Goal: Information Seeking & Learning: Learn about a topic

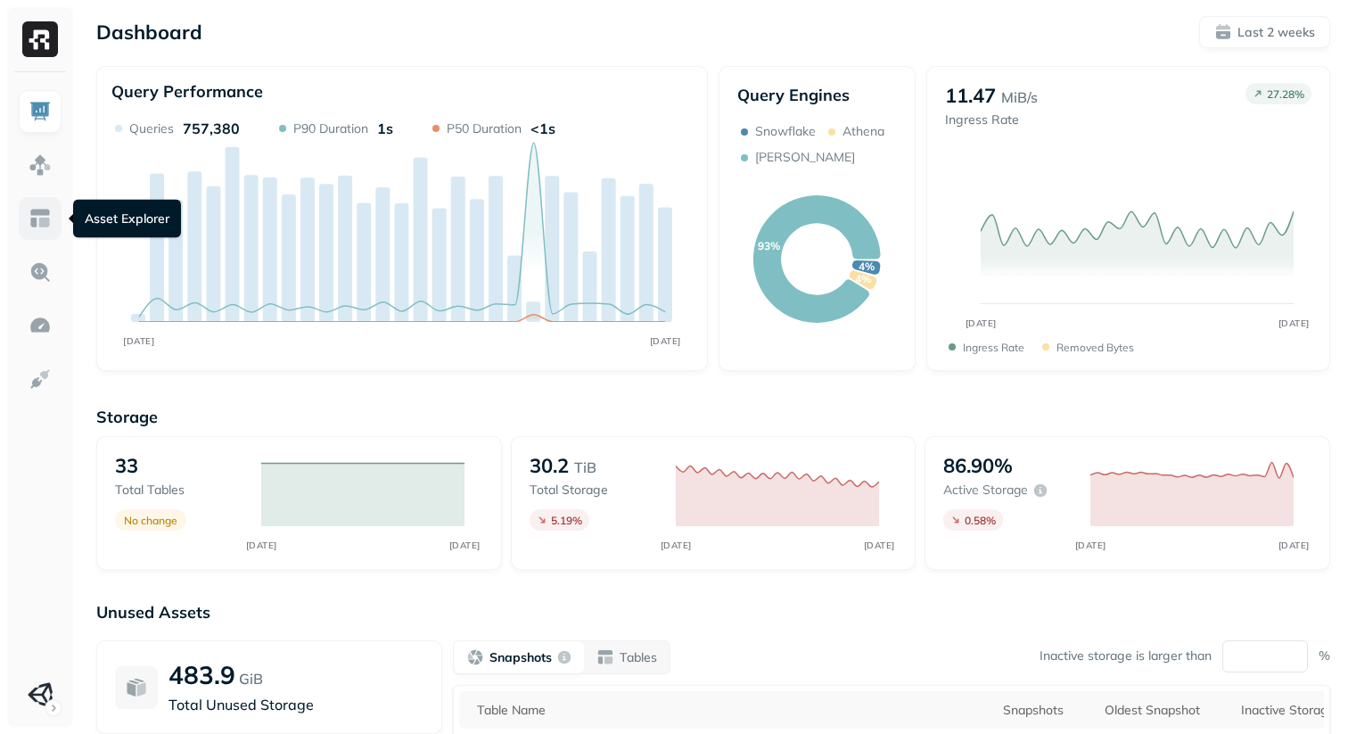
click at [41, 228] on img at bounding box center [40, 218] width 23 height 23
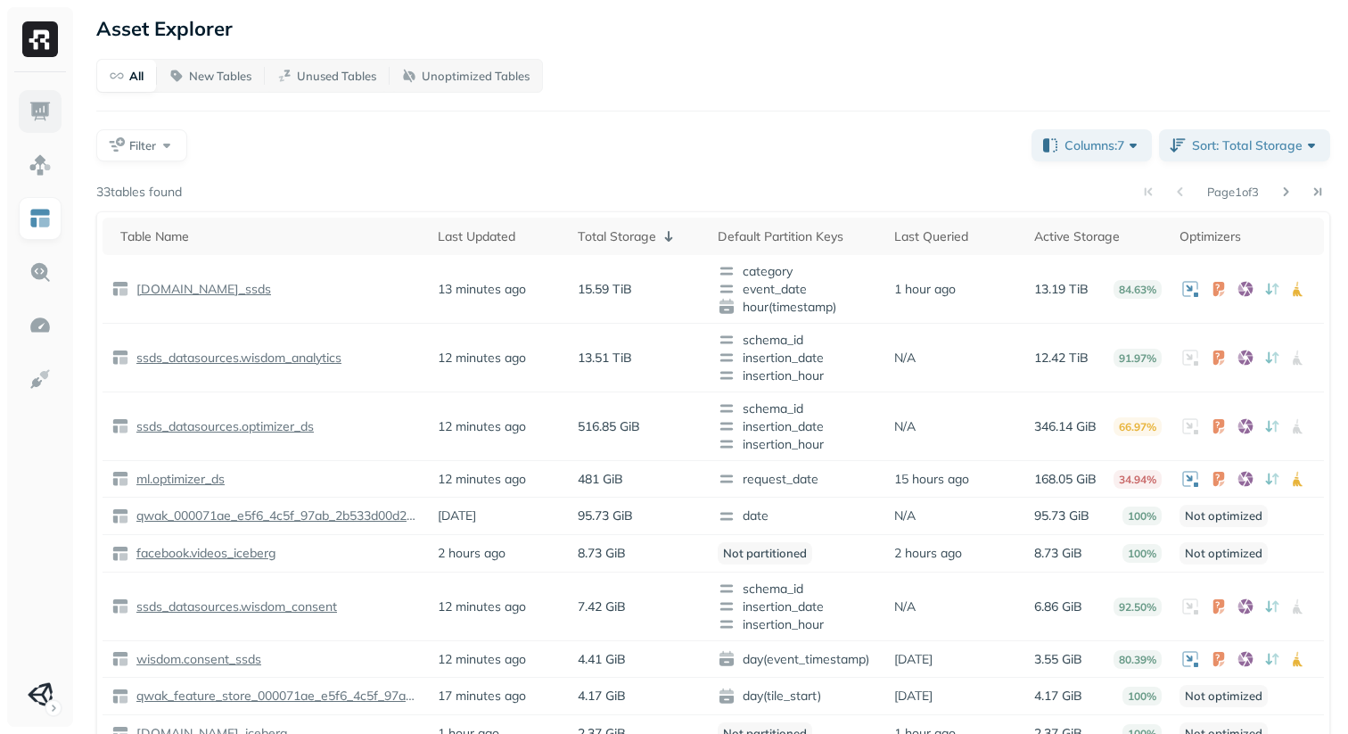
click at [23, 99] on link at bounding box center [40, 111] width 43 height 43
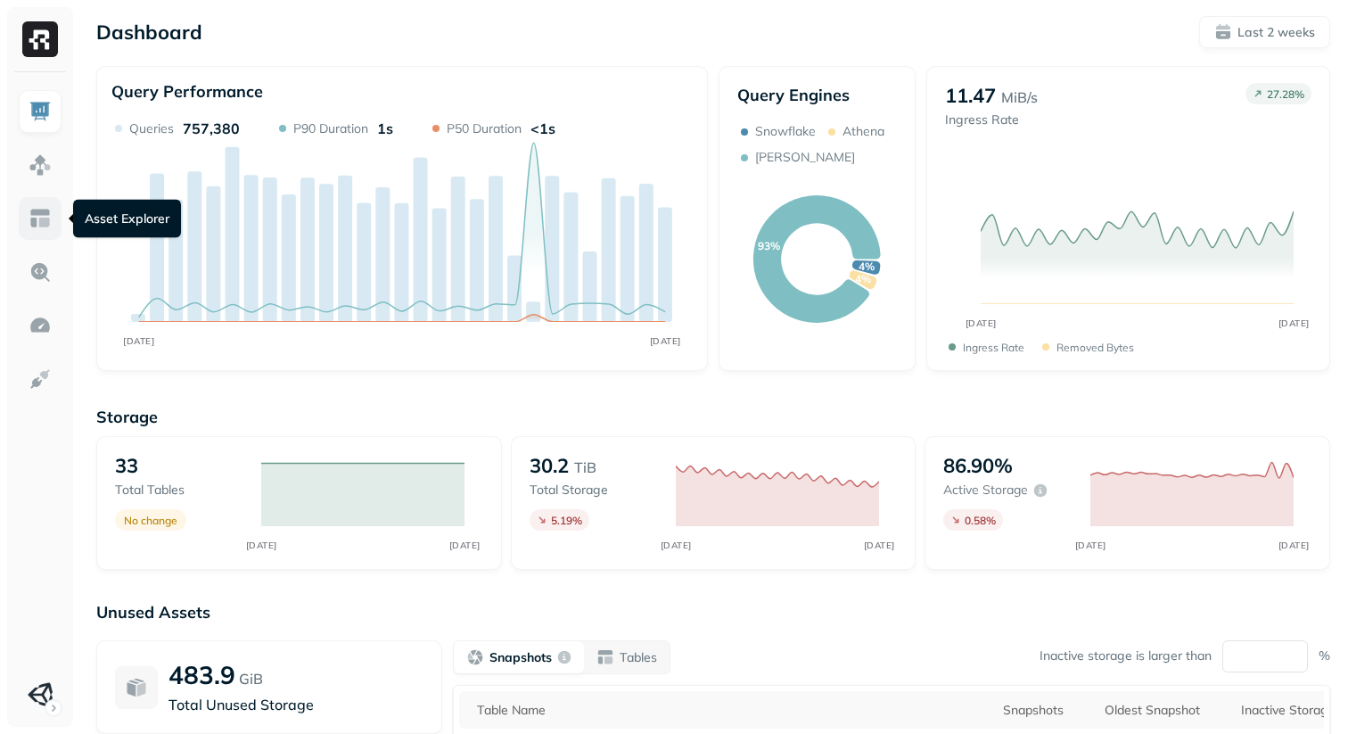
click at [41, 217] on img at bounding box center [40, 218] width 23 height 23
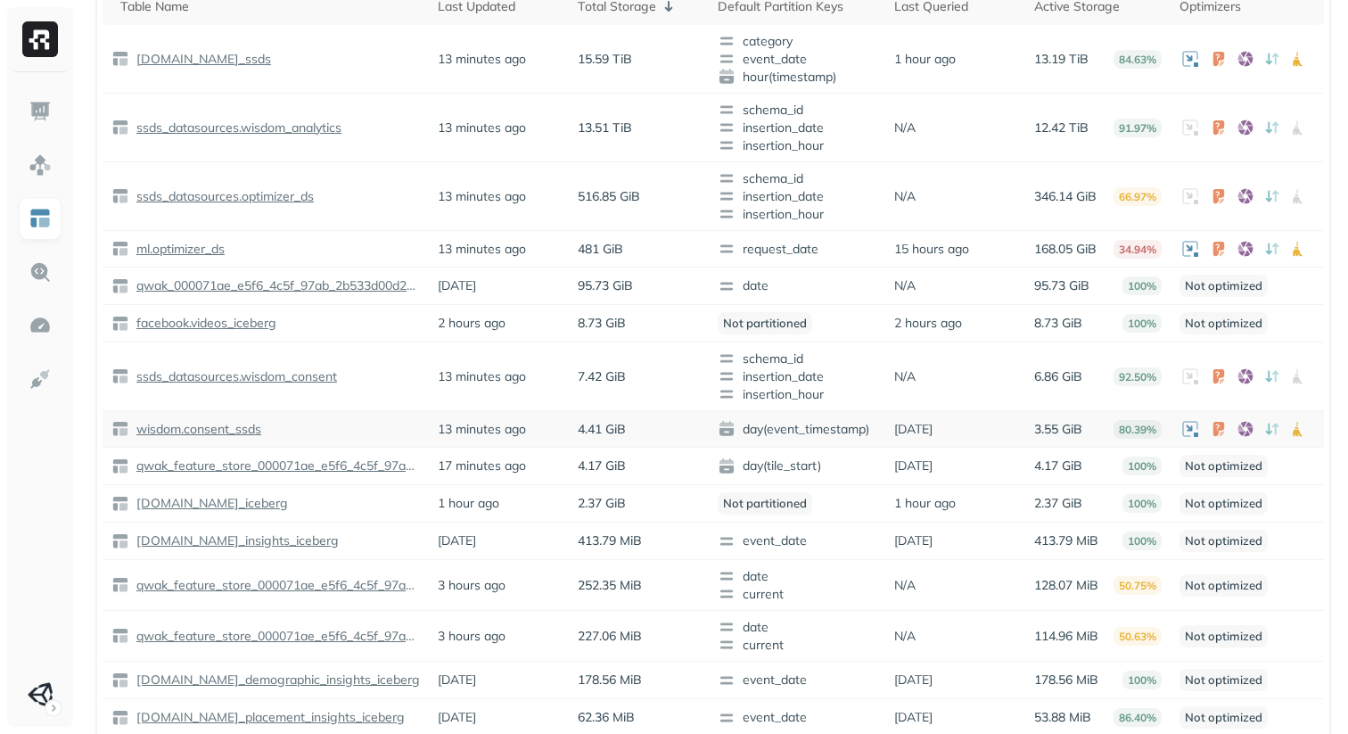
scroll to position [40, 0]
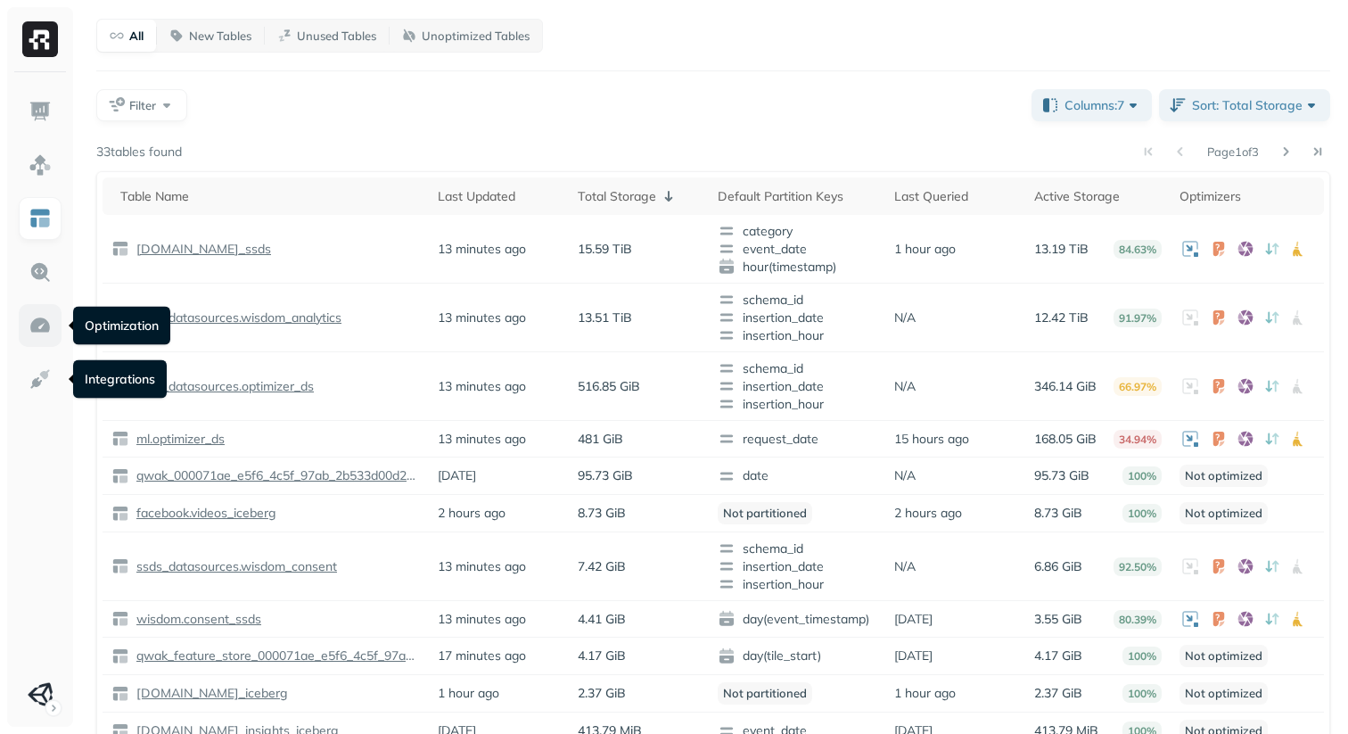
click at [42, 329] on img at bounding box center [40, 325] width 23 height 23
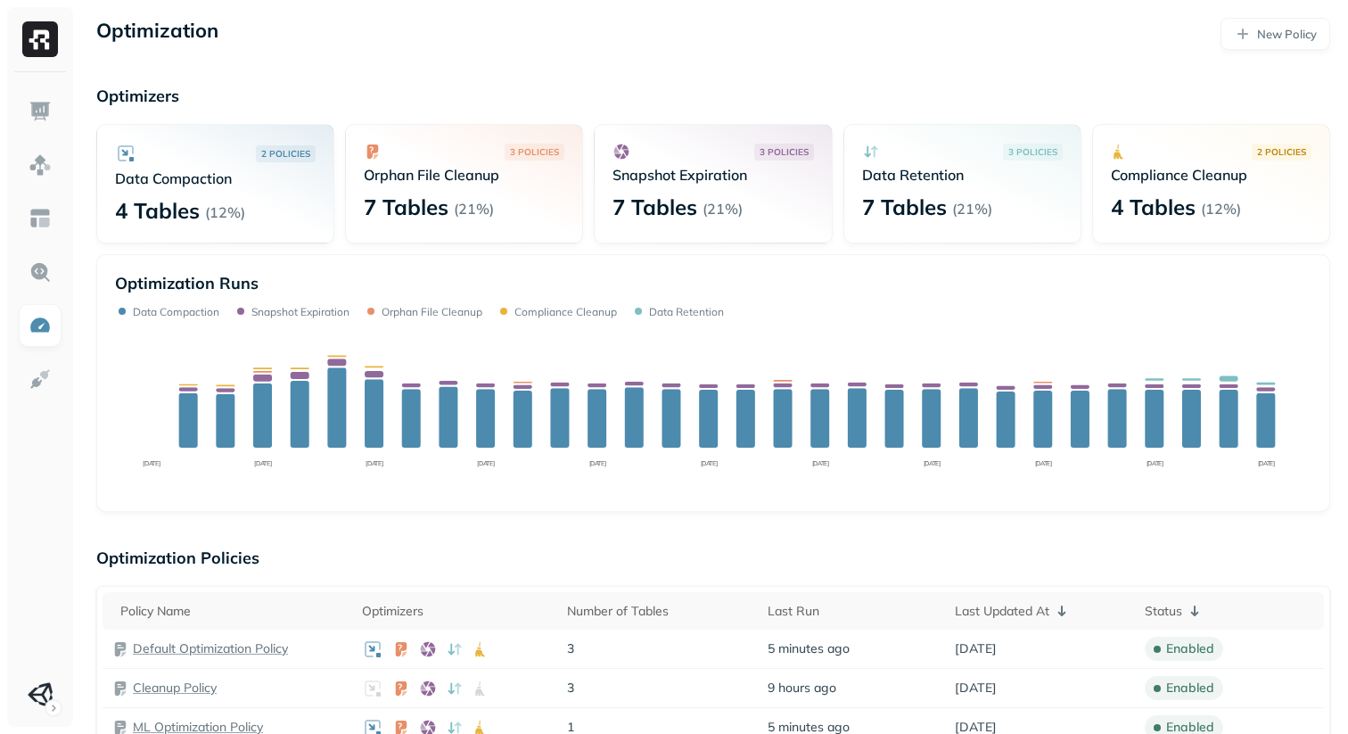
click at [447, 249] on div "2 POLICIES Data Compaction 4 Tables ( 12% ) 3 POLICIES Orphan File Cleanup 7 Ta…" at bounding box center [713, 318] width 1234 height 388
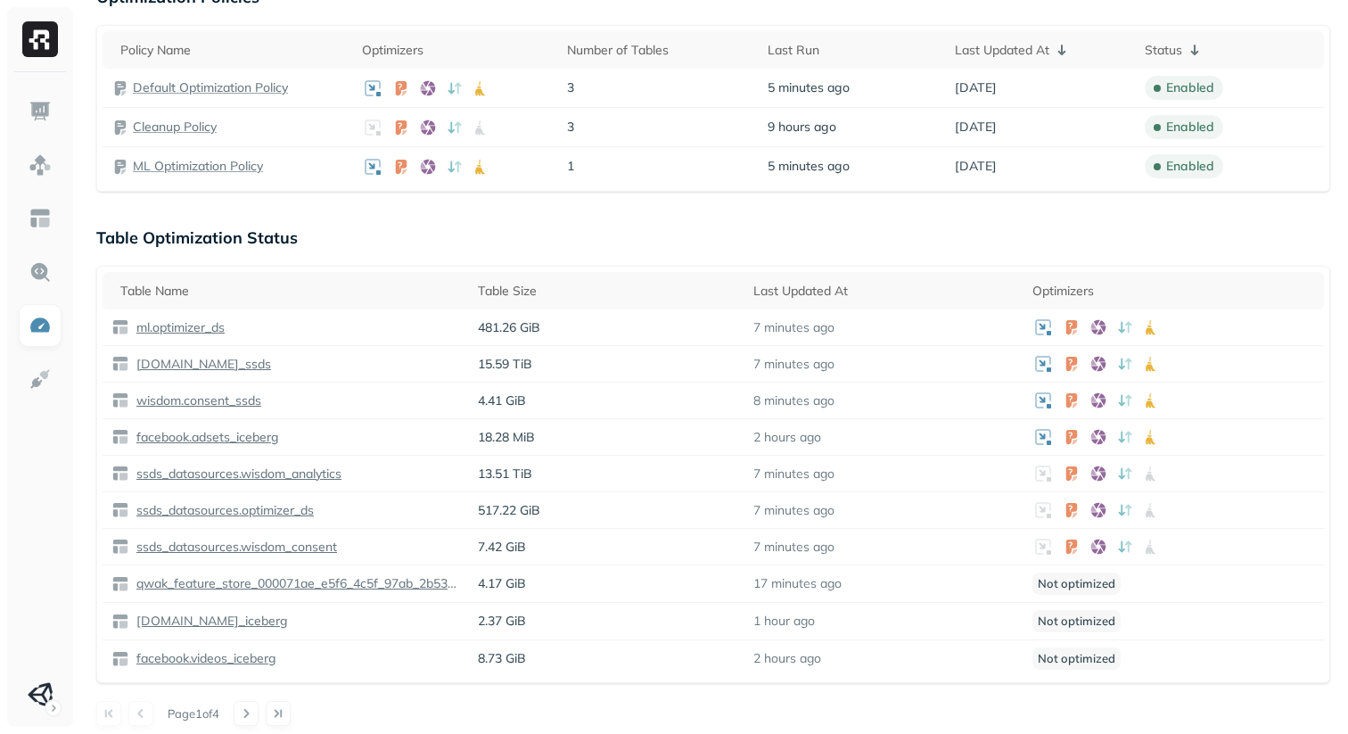
scroll to position [576, 0]
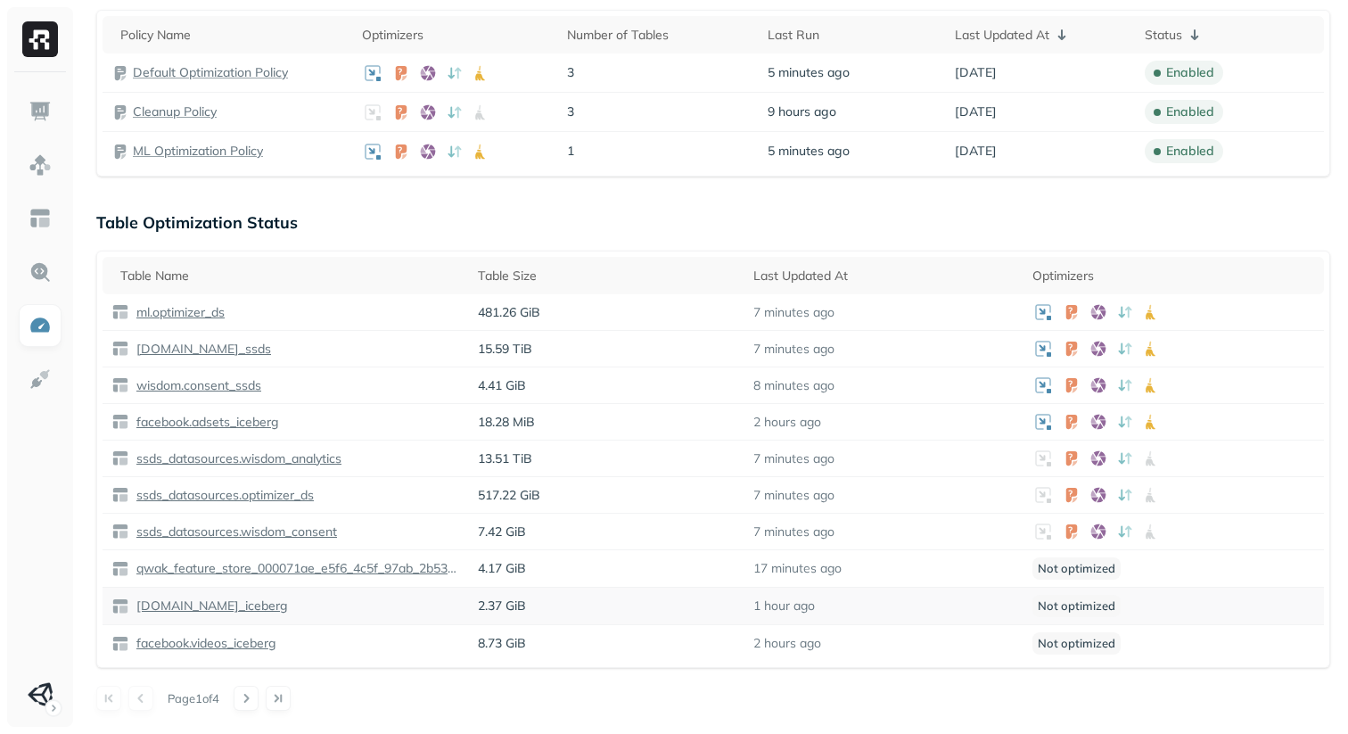
click at [232, 606] on p "[DOMAIN_NAME]_iceberg" at bounding box center [210, 606] width 155 height 17
click at [224, 644] on p "facebook.videos_iceberg" at bounding box center [205, 643] width 144 height 17
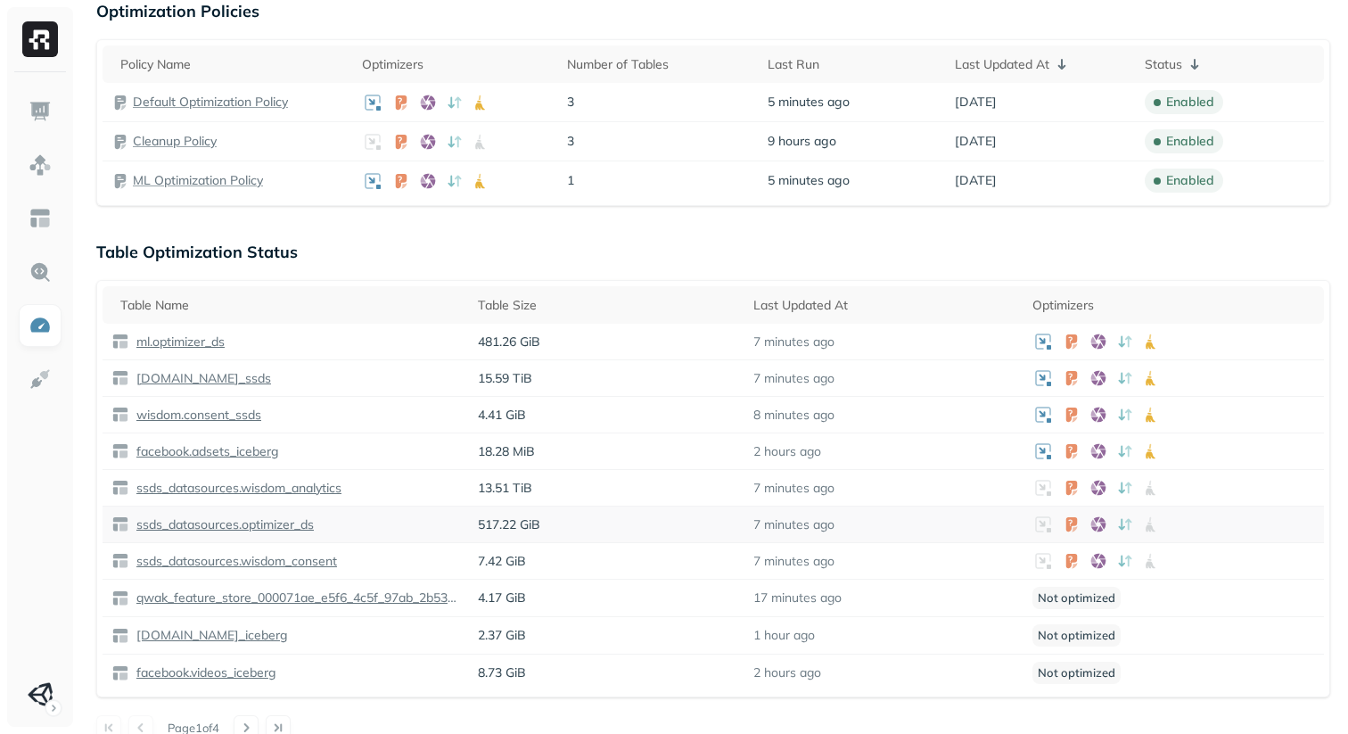
scroll to position [545, 0]
click at [925, 237] on div "Optimization New Policy Optimizers 2 POLICIES Data Compaction 4 Tables ( 12% ) …" at bounding box center [713, 379] width 1270 height 1849
click at [985, 265] on div "Table Optimization Status Table Name Table Size Last Updated At Optimizers ml.o…" at bounding box center [713, 492] width 1234 height 499
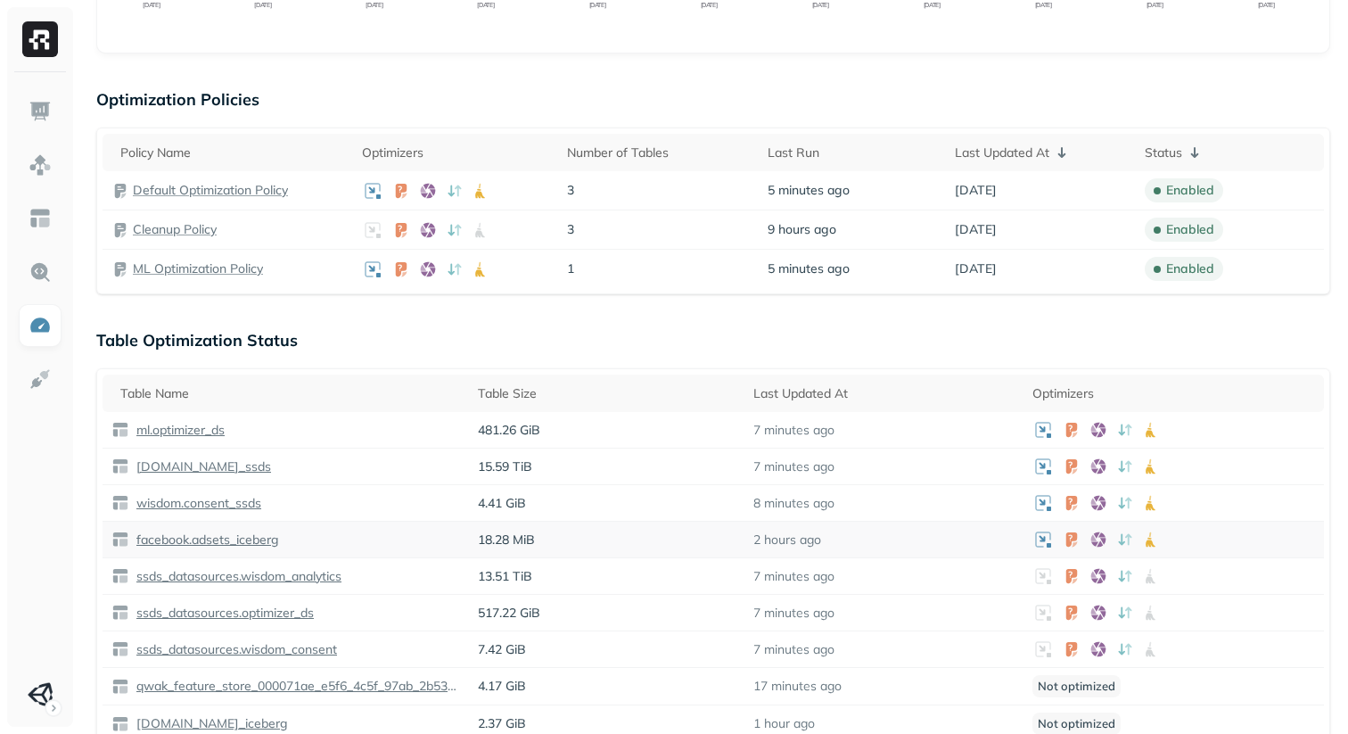
scroll to position [437, 0]
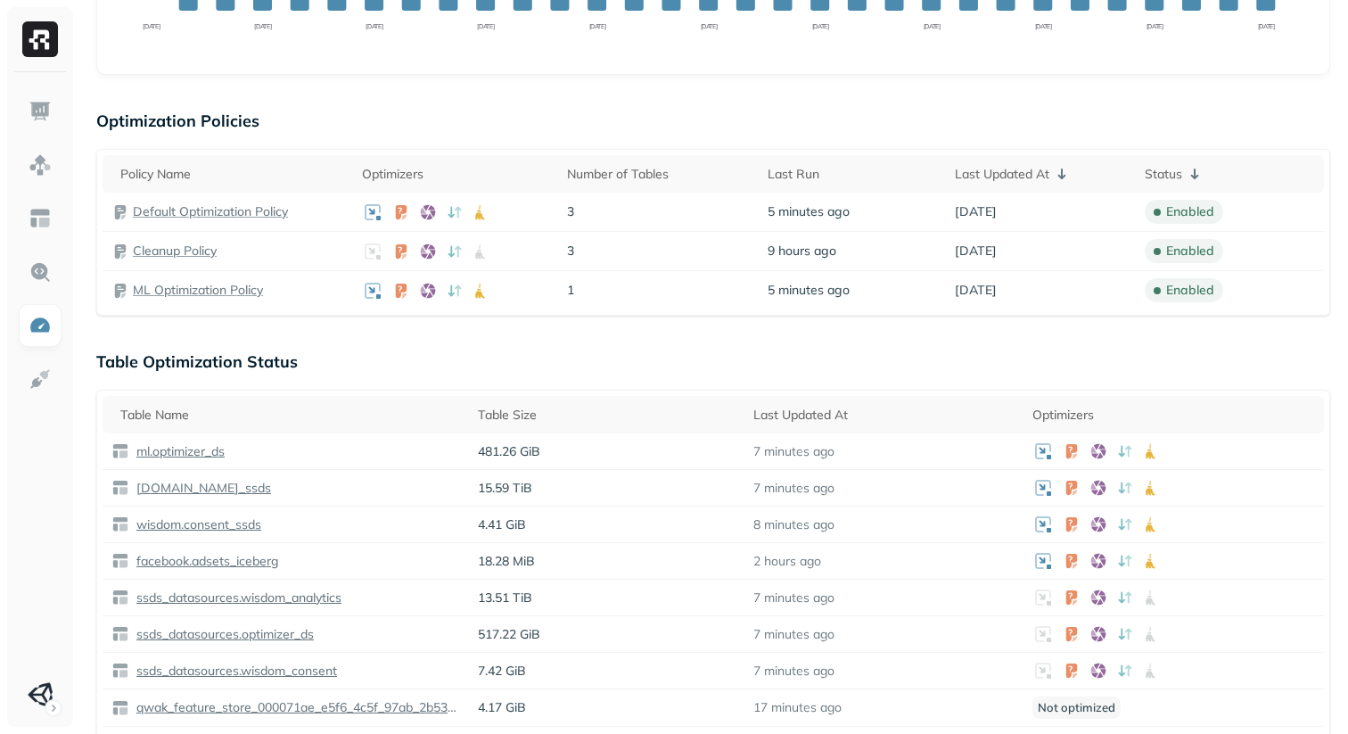
click at [717, 353] on p "Table Optimization Status" at bounding box center [713, 361] width 1234 height 21
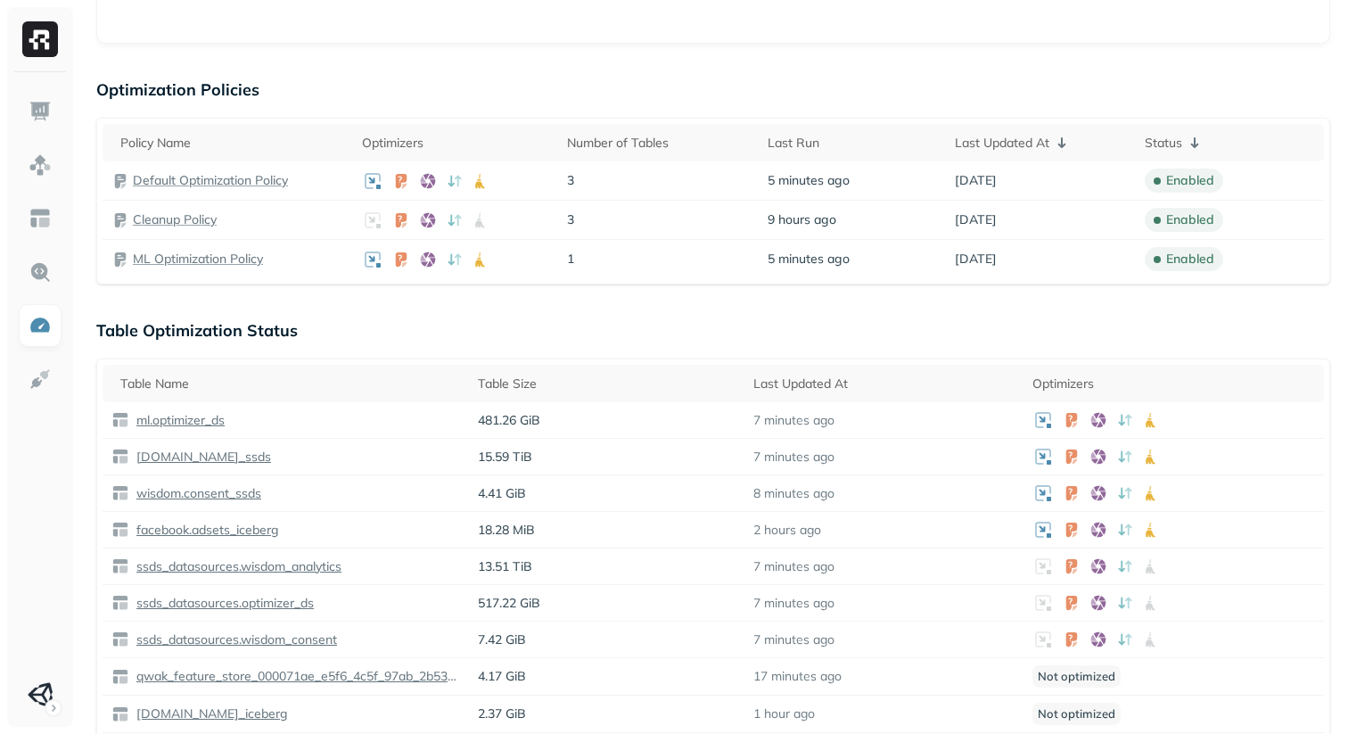
scroll to position [471, 0]
click at [718, 338] on div "Table Optimization Status Table Name Table Size Last Updated At Optimizers ml.o…" at bounding box center [713, 566] width 1234 height 499
click at [694, 337] on p "Table Optimization Status" at bounding box center [713, 327] width 1234 height 21
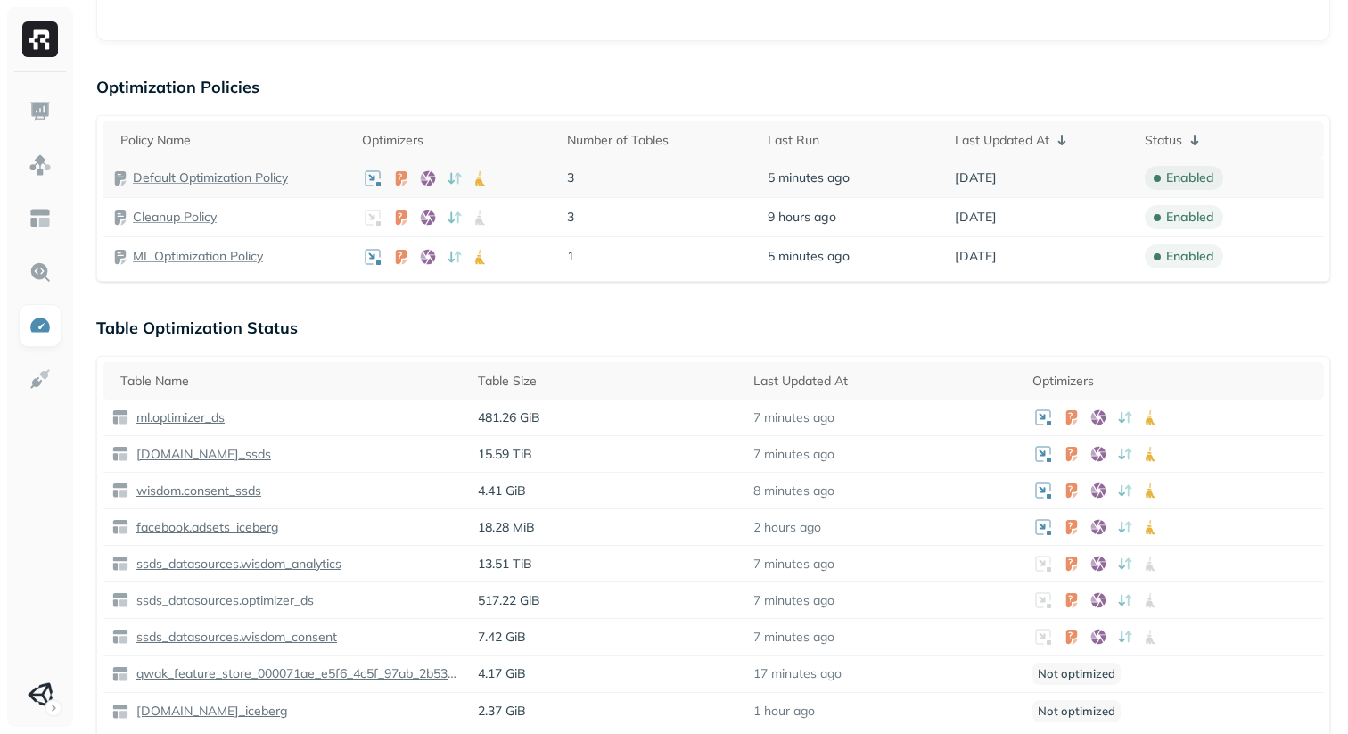
click at [210, 169] on p "Default Optimization Policy" at bounding box center [210, 177] width 155 height 17
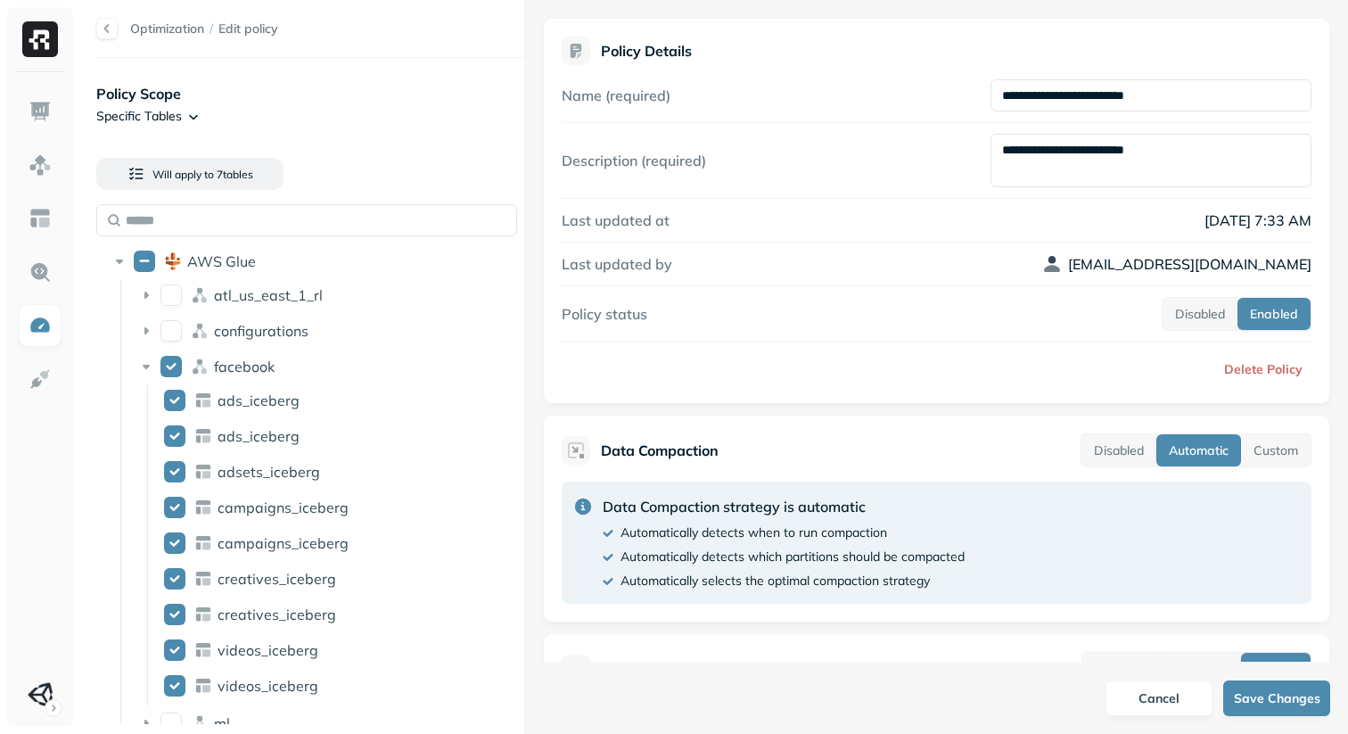
click at [105, 23] on div at bounding box center [106, 28] width 21 height 21
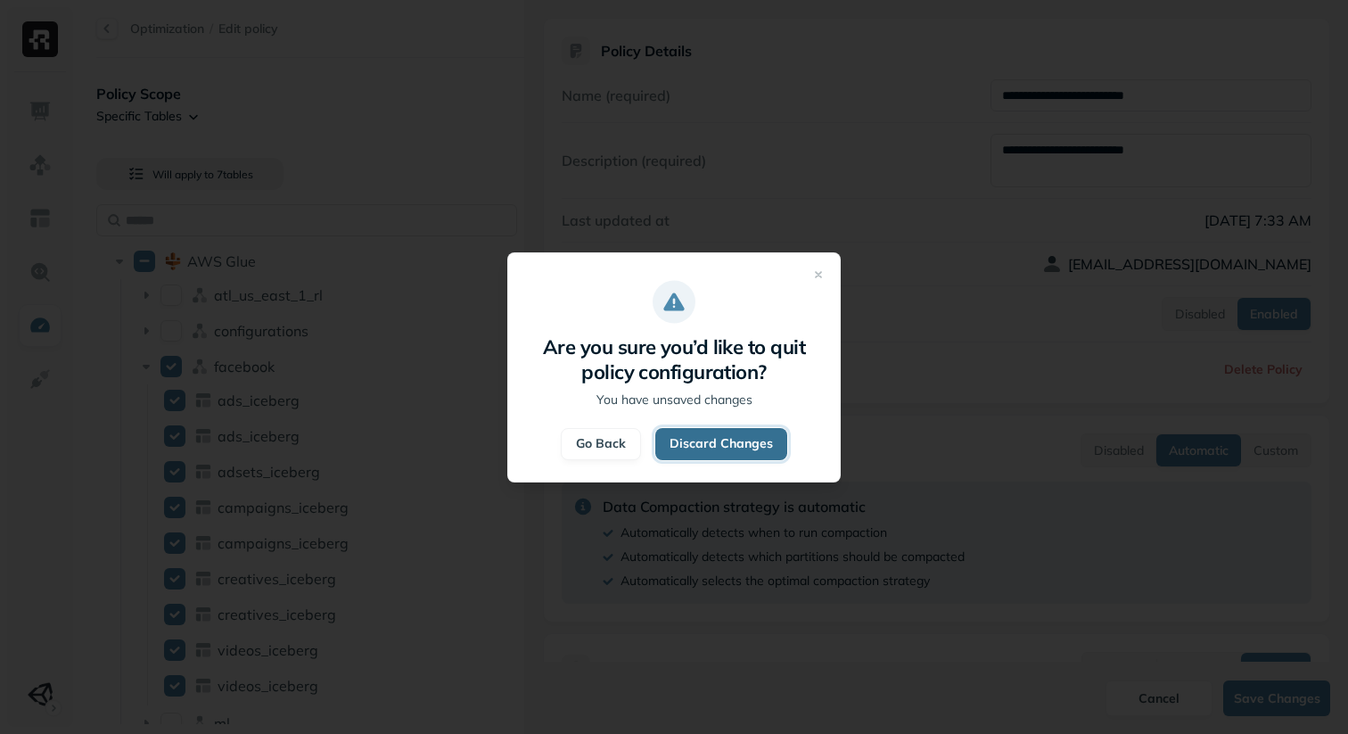
click at [735, 440] on button "Discard Changes" at bounding box center [722, 444] width 132 height 32
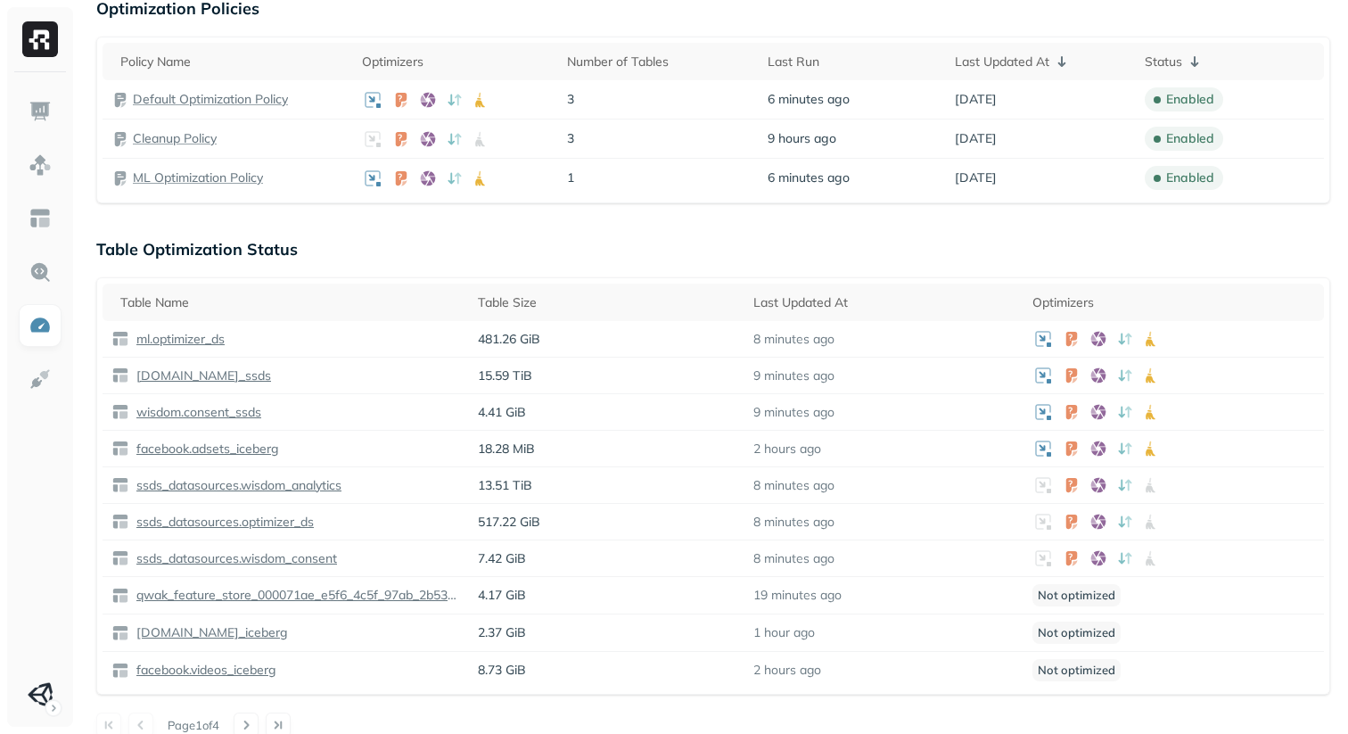
scroll to position [541, 0]
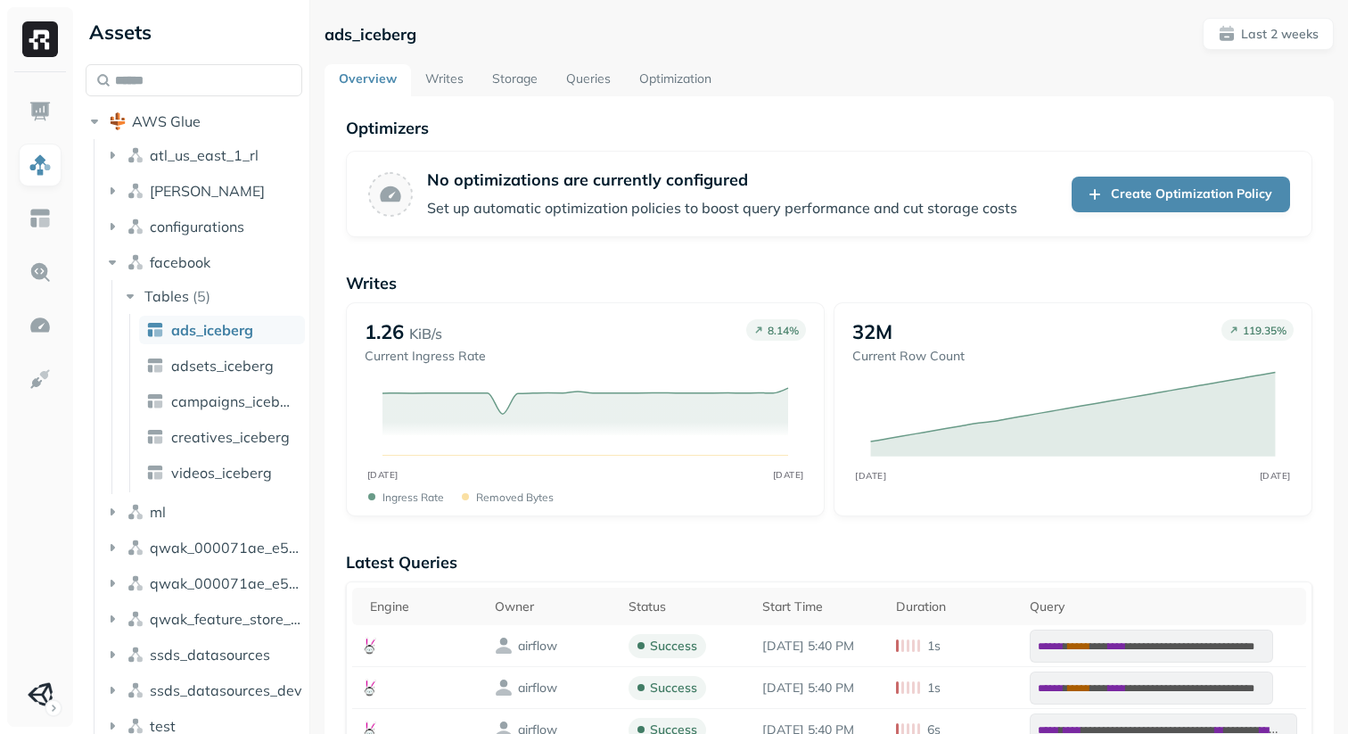
scroll to position [37, 0]
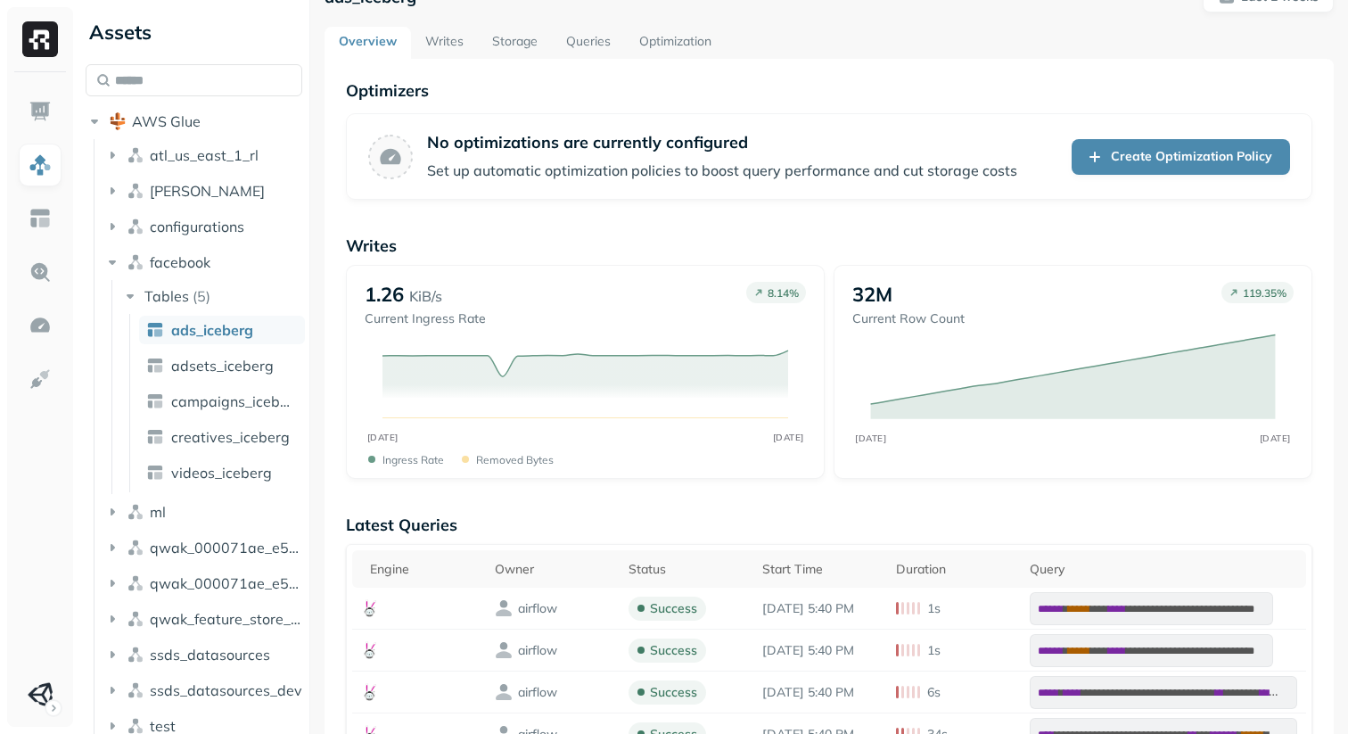
click at [503, 40] on link "Storage" at bounding box center [515, 43] width 74 height 32
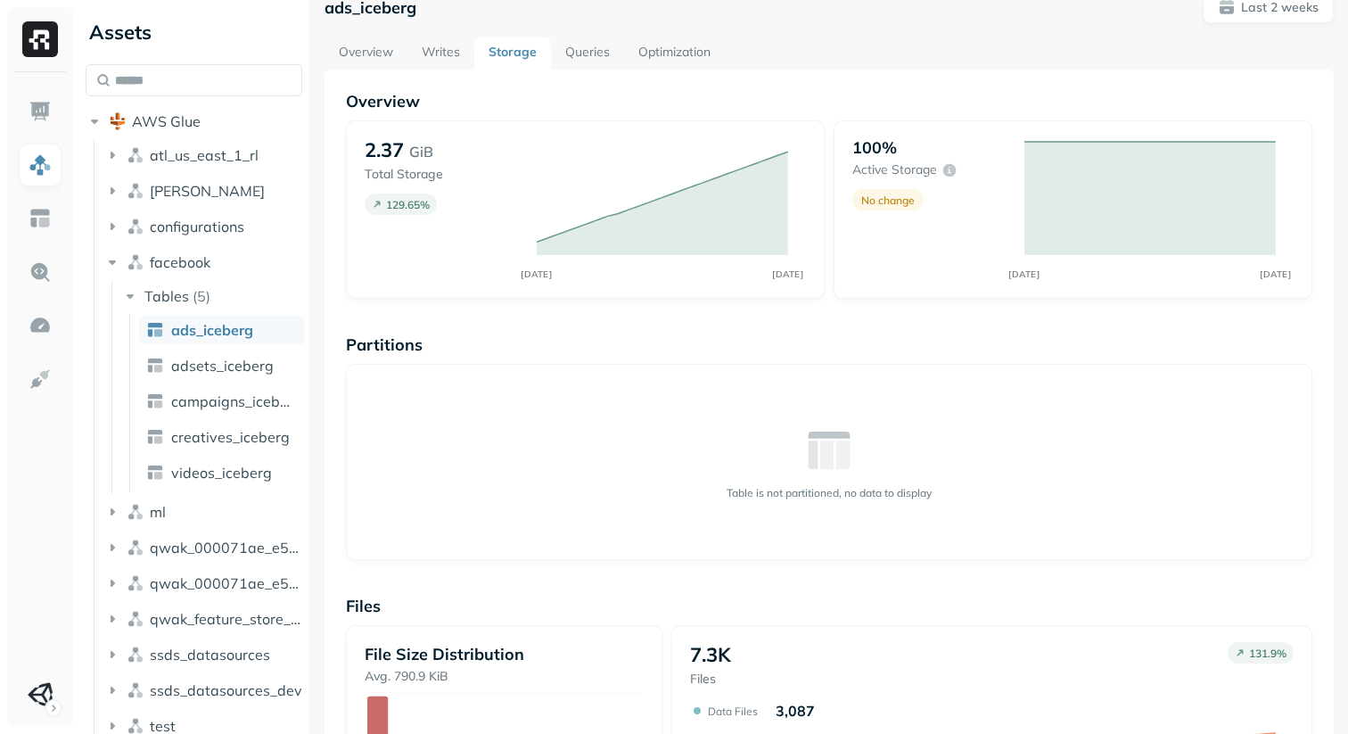
scroll to position [28, 0]
click at [34, 311] on link at bounding box center [40, 325] width 43 height 43
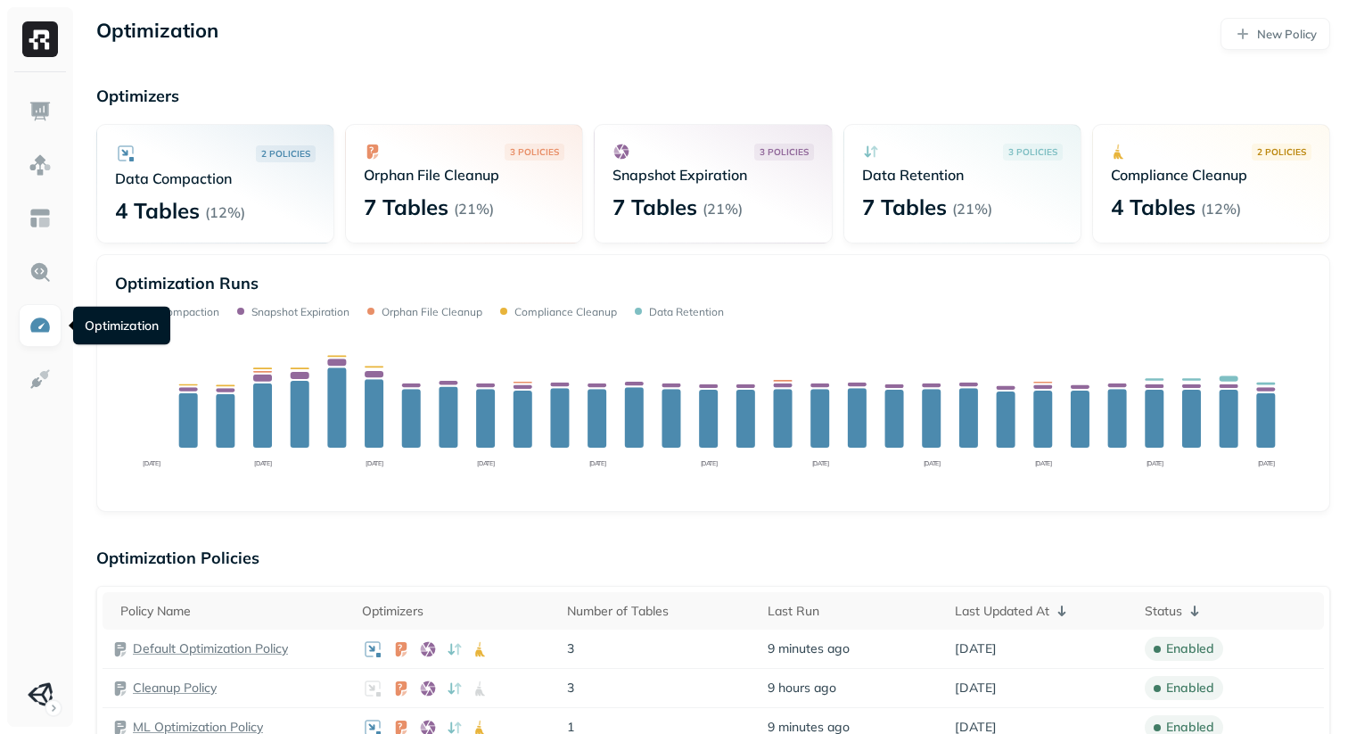
click at [548, 575] on div "Optimization Policies Policy Name Optimizers Number of Tables Last Run Last Upd…" at bounding box center [713, 650] width 1234 height 205
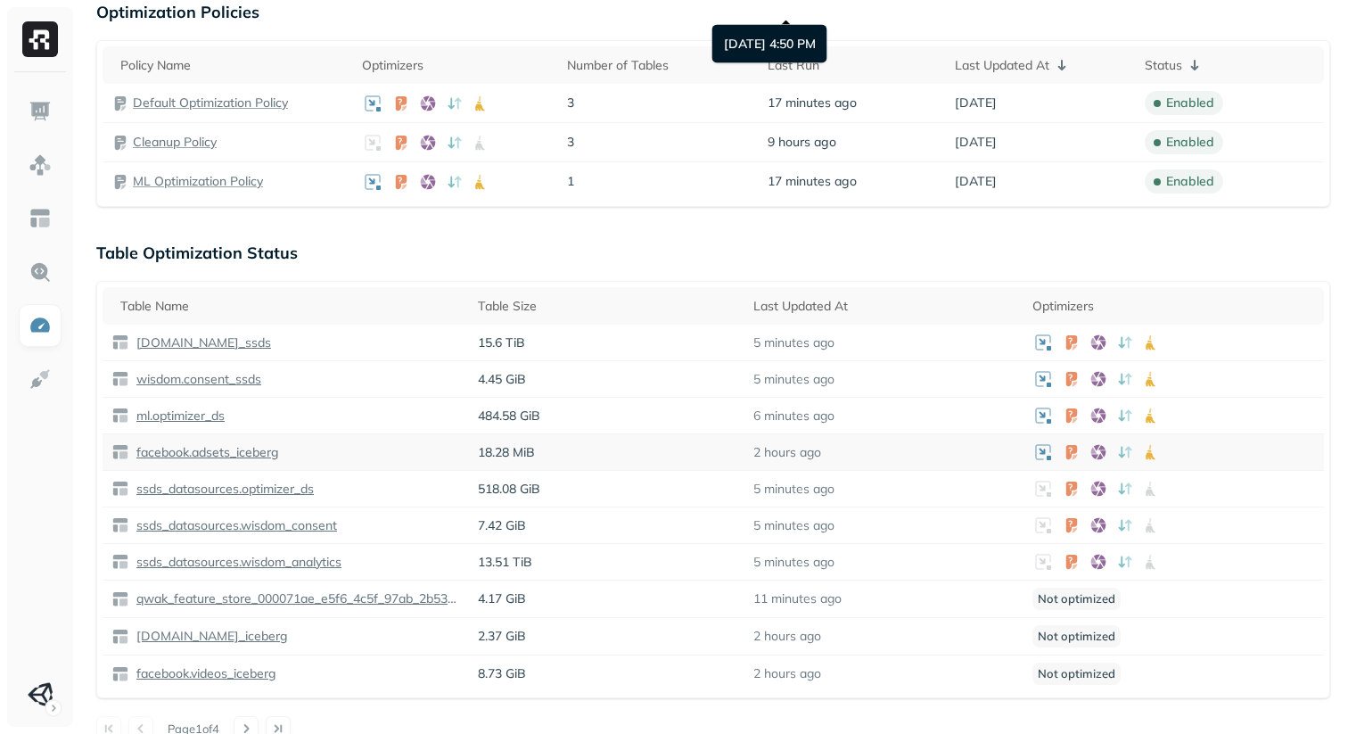
scroll to position [1115, 0]
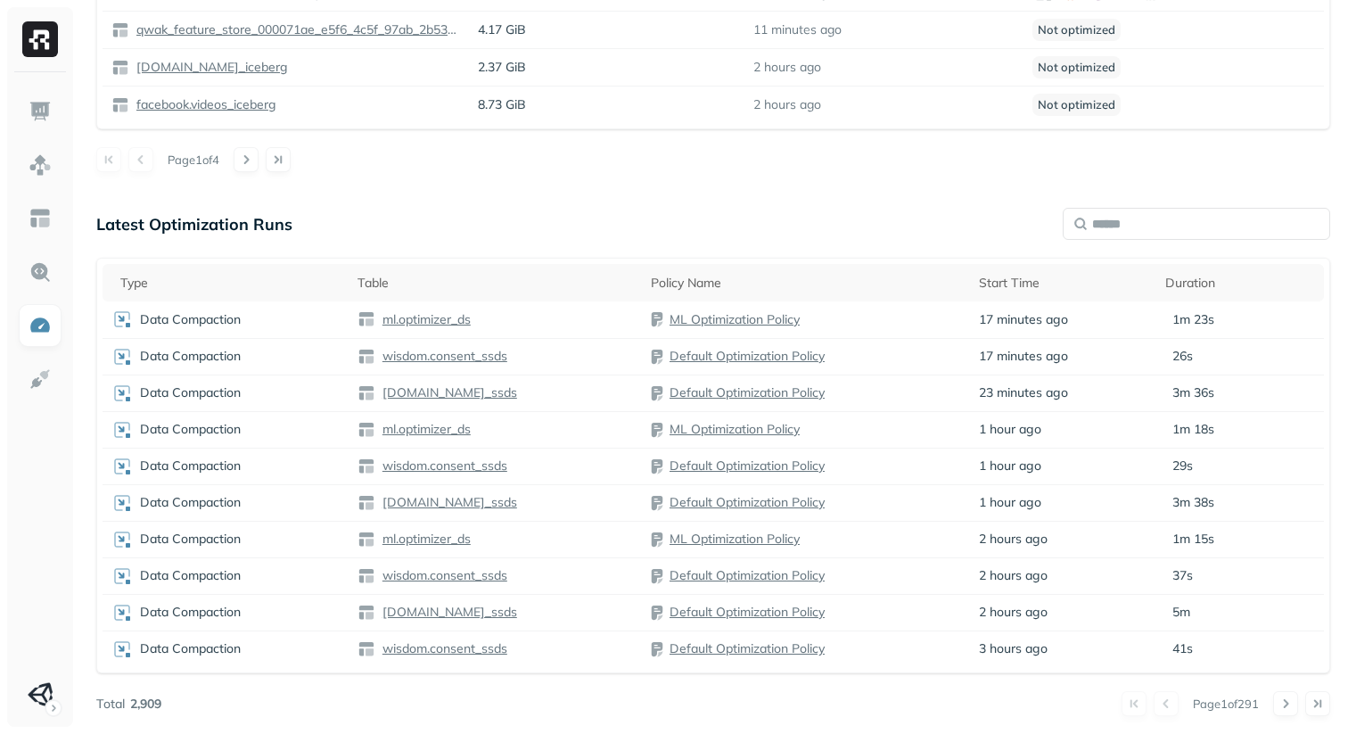
click at [1134, 212] on input "text" at bounding box center [1197, 224] width 268 height 32
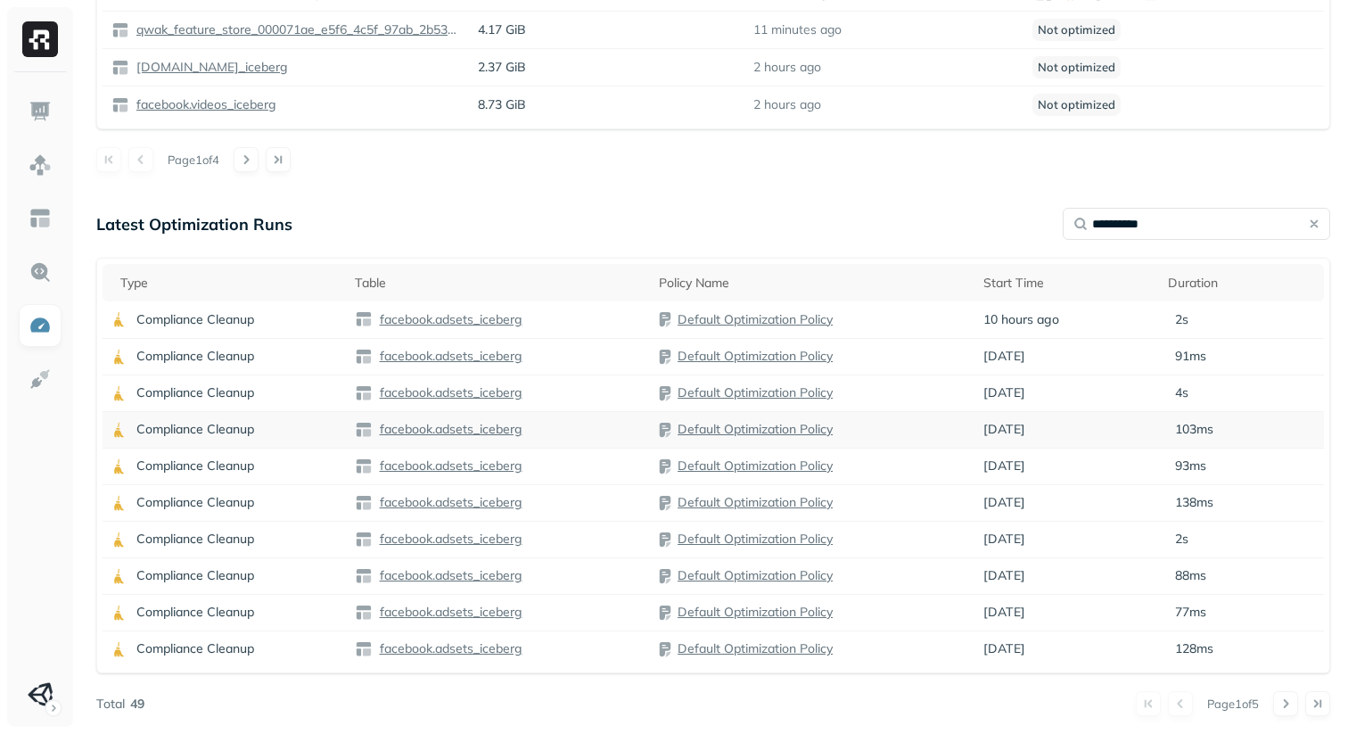
type input "**********"
click at [585, 438] on div "facebook.adsets_iceberg" at bounding box center [498, 430] width 287 height 18
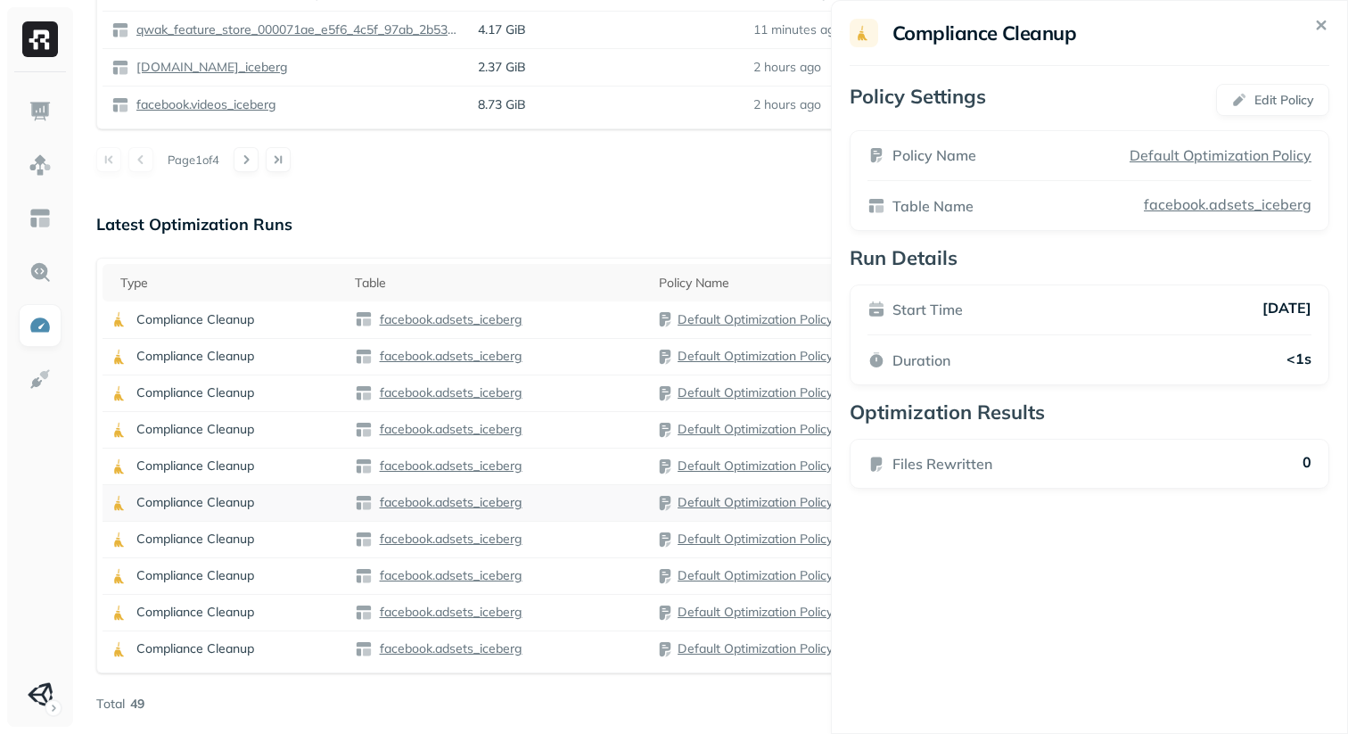
click at [585, 553] on td "facebook.adsets_iceberg" at bounding box center [498, 539] width 305 height 37
click at [583, 613] on div "facebook.adsets_iceberg" at bounding box center [498, 613] width 287 height 18
click at [599, 584] on div "facebook.adsets_iceberg" at bounding box center [498, 576] width 287 height 18
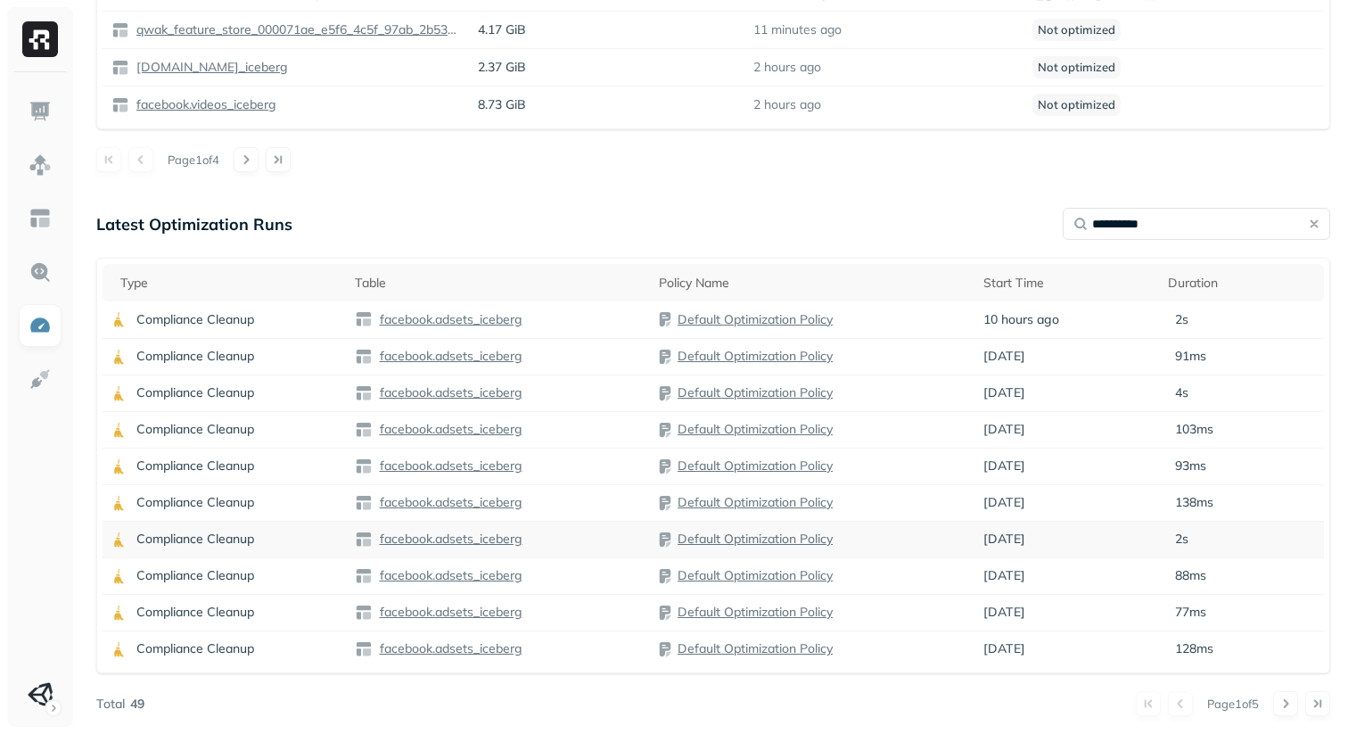
click at [599, 550] on td "facebook.adsets_iceberg" at bounding box center [498, 539] width 305 height 37
click at [1178, 393] on p "4s" at bounding box center [1181, 392] width 13 height 17
click at [1188, 276] on div "Duration" at bounding box center [1241, 282] width 147 height 21
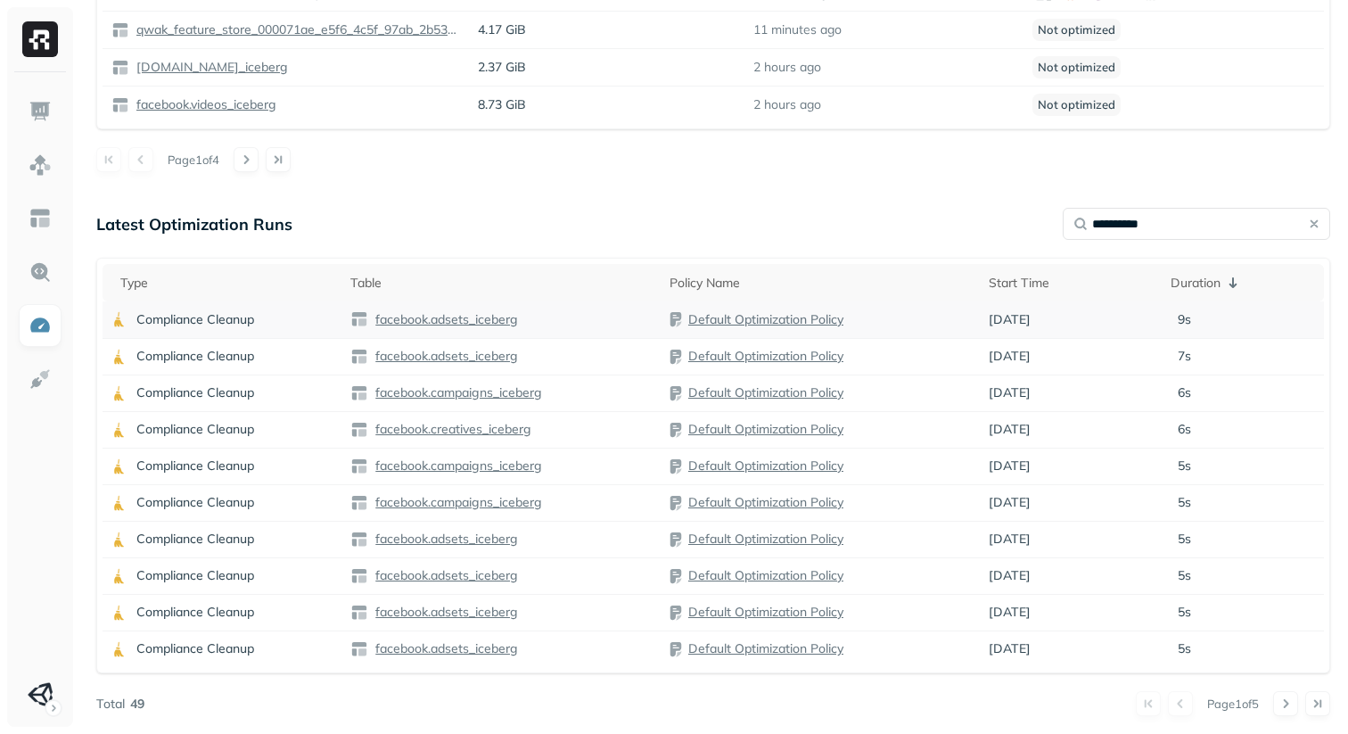
click at [1203, 317] on div "9s" at bounding box center [1243, 319] width 144 height 17
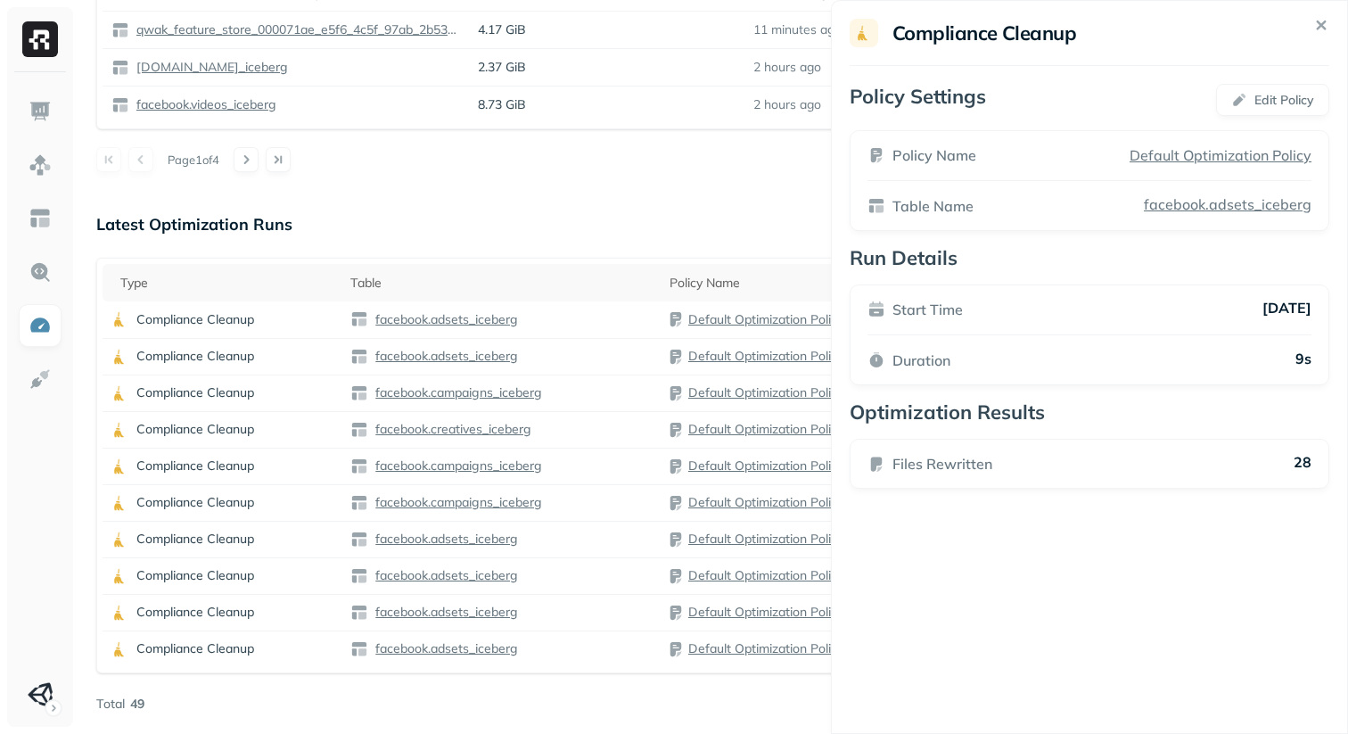
click at [1200, 359] on div "7s" at bounding box center [1243, 356] width 144 height 17
click at [1189, 437] on p "6s" at bounding box center [1184, 429] width 13 height 17
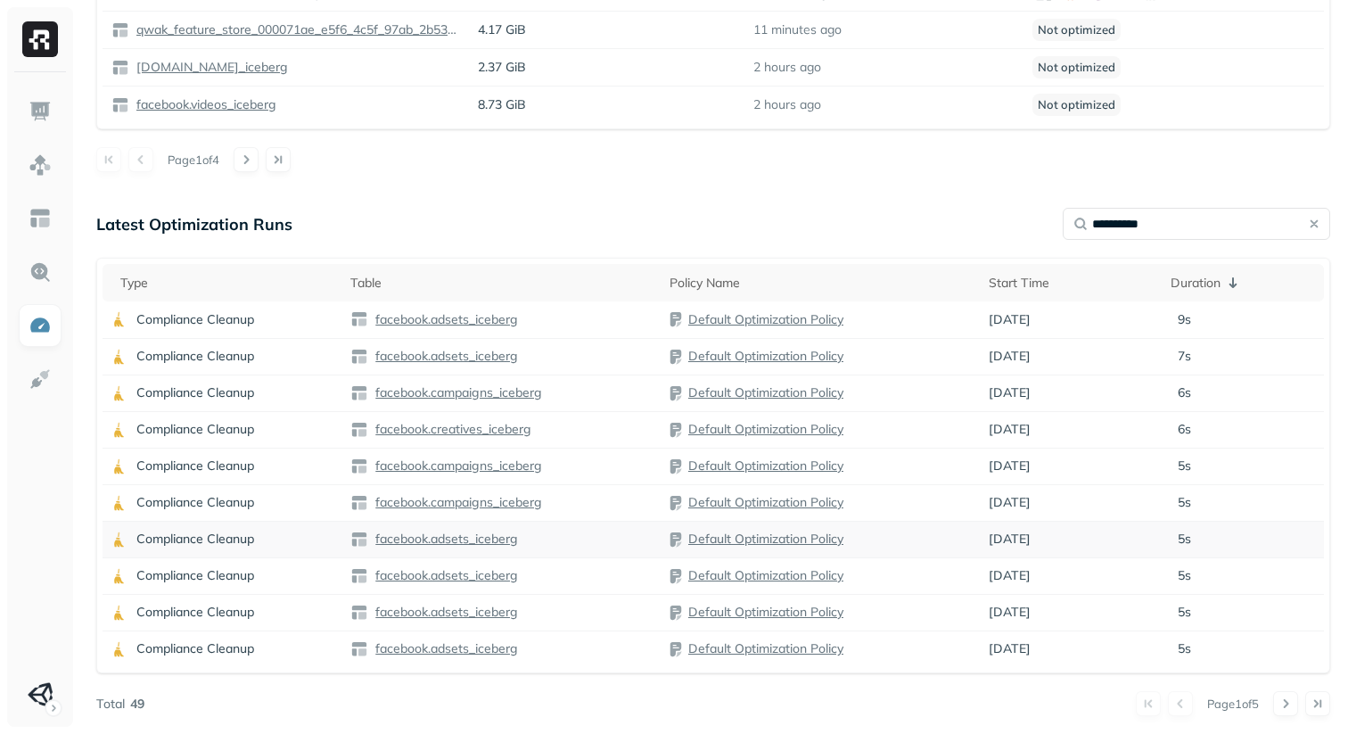
click at [1196, 533] on div "5s" at bounding box center [1243, 539] width 144 height 17
click at [1186, 656] on p "5s" at bounding box center [1184, 648] width 13 height 17
click at [1274, 703] on button at bounding box center [1286, 703] width 25 height 25
click at [1231, 432] on div "2s" at bounding box center [1242, 429] width 145 height 17
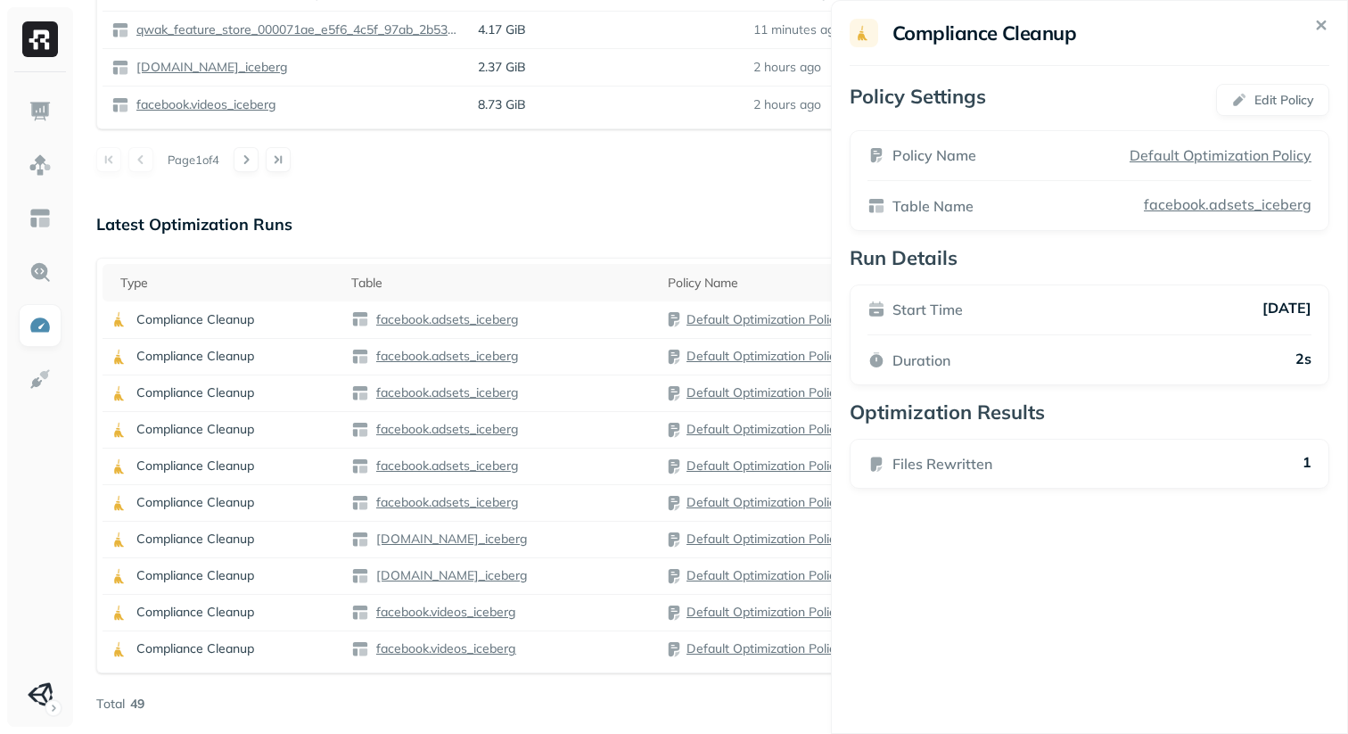
click at [1266, 196] on p "facebook.adsets_iceberg" at bounding box center [1226, 204] width 171 height 18
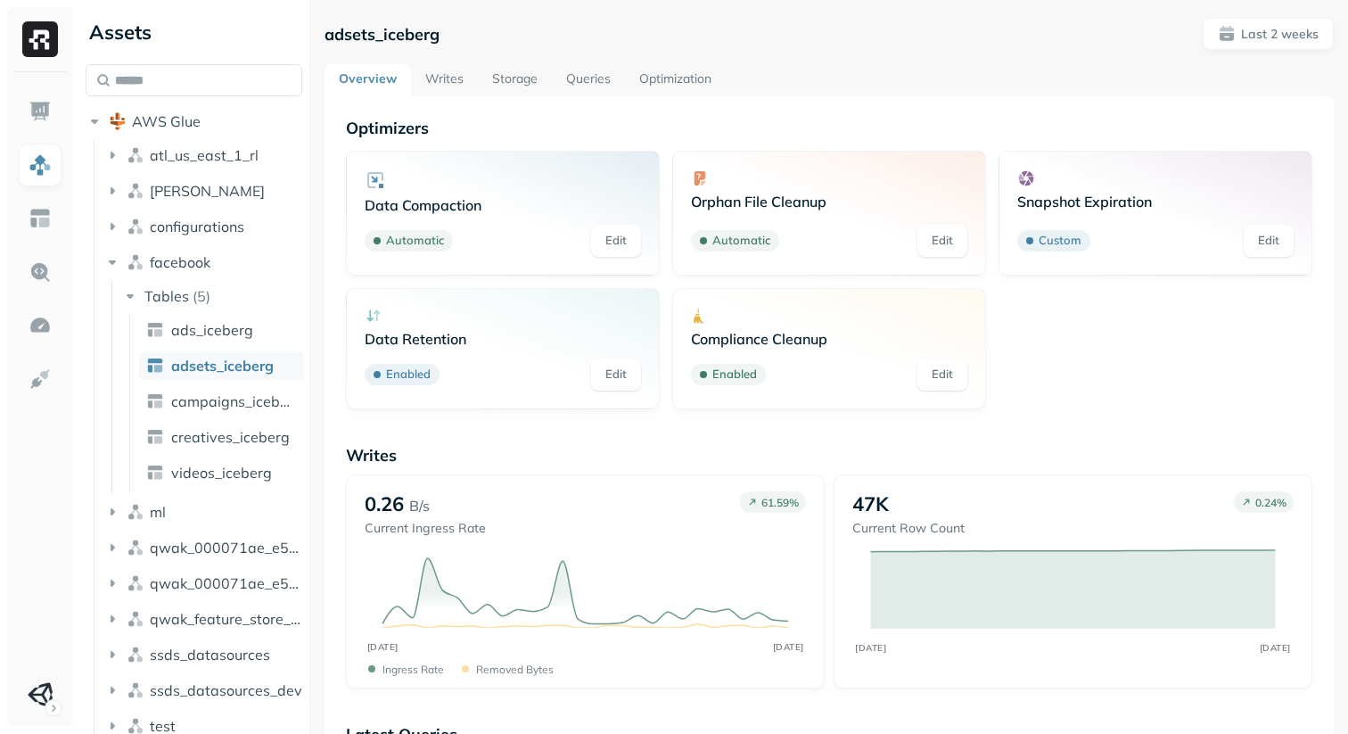
click at [526, 83] on link "Storage" at bounding box center [515, 80] width 74 height 32
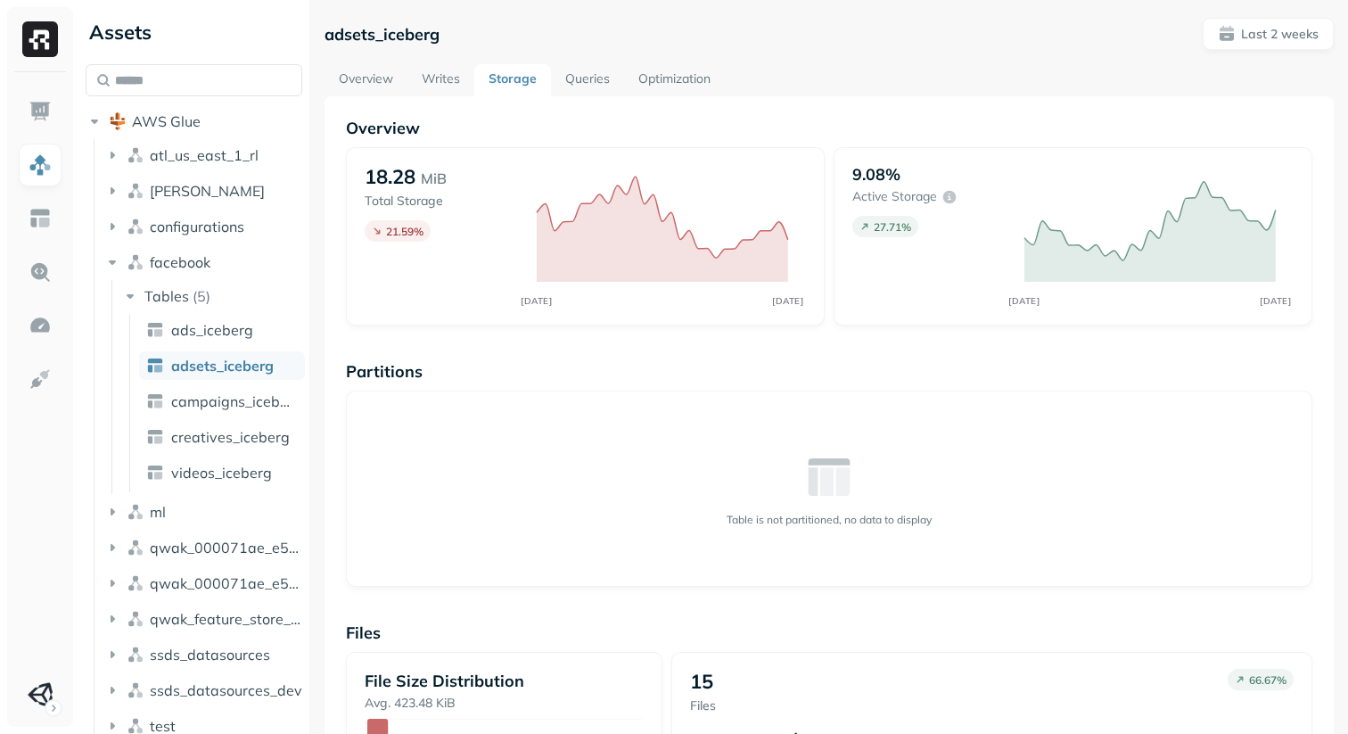
click at [647, 88] on link "Optimization" at bounding box center [674, 80] width 101 height 32
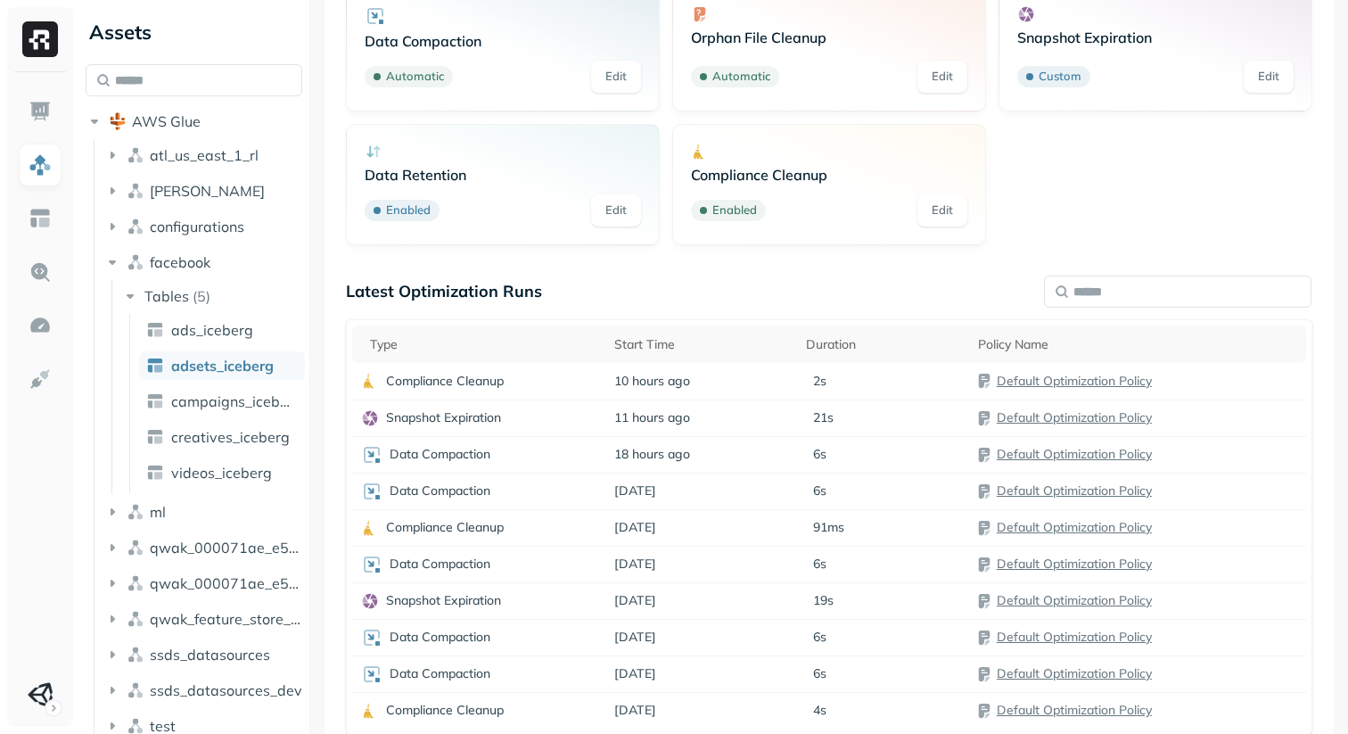
scroll to position [166, 0]
click at [763, 452] on td "18 hours ago" at bounding box center [702, 452] width 193 height 37
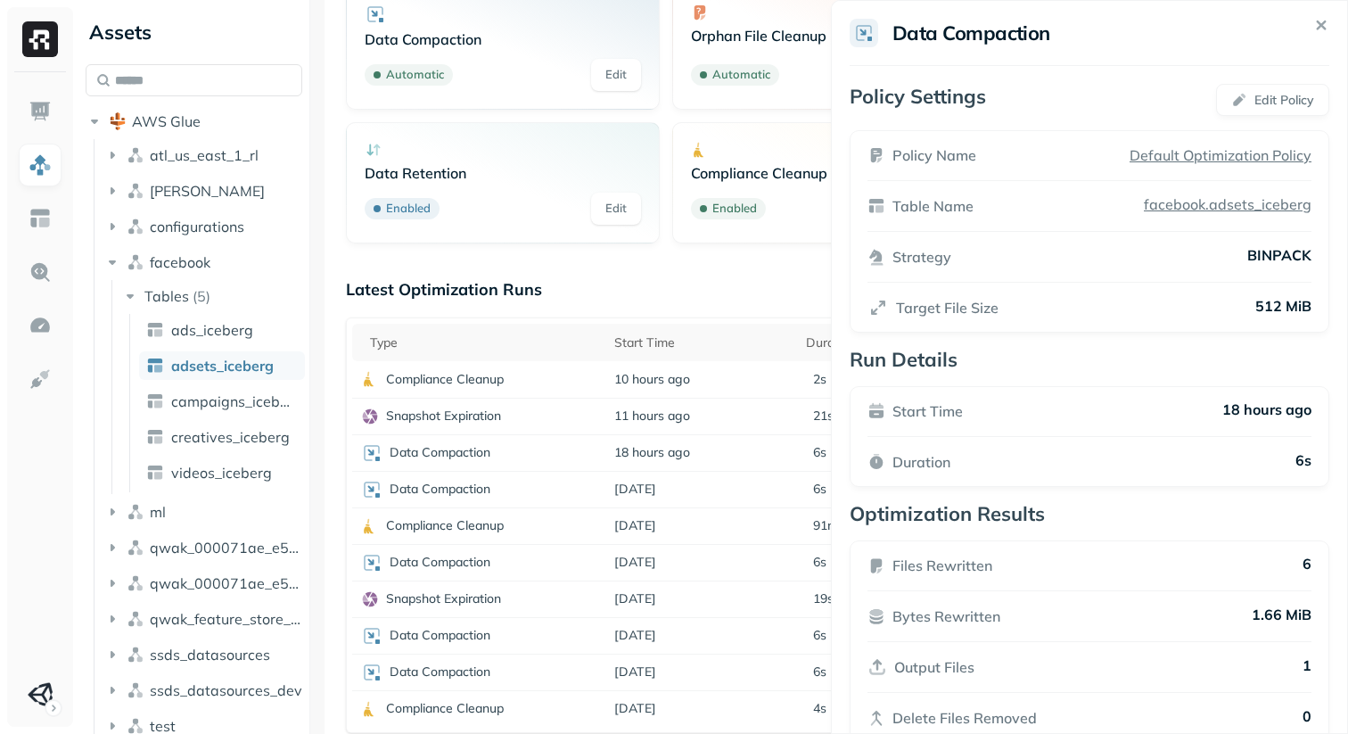
scroll to position [42, 0]
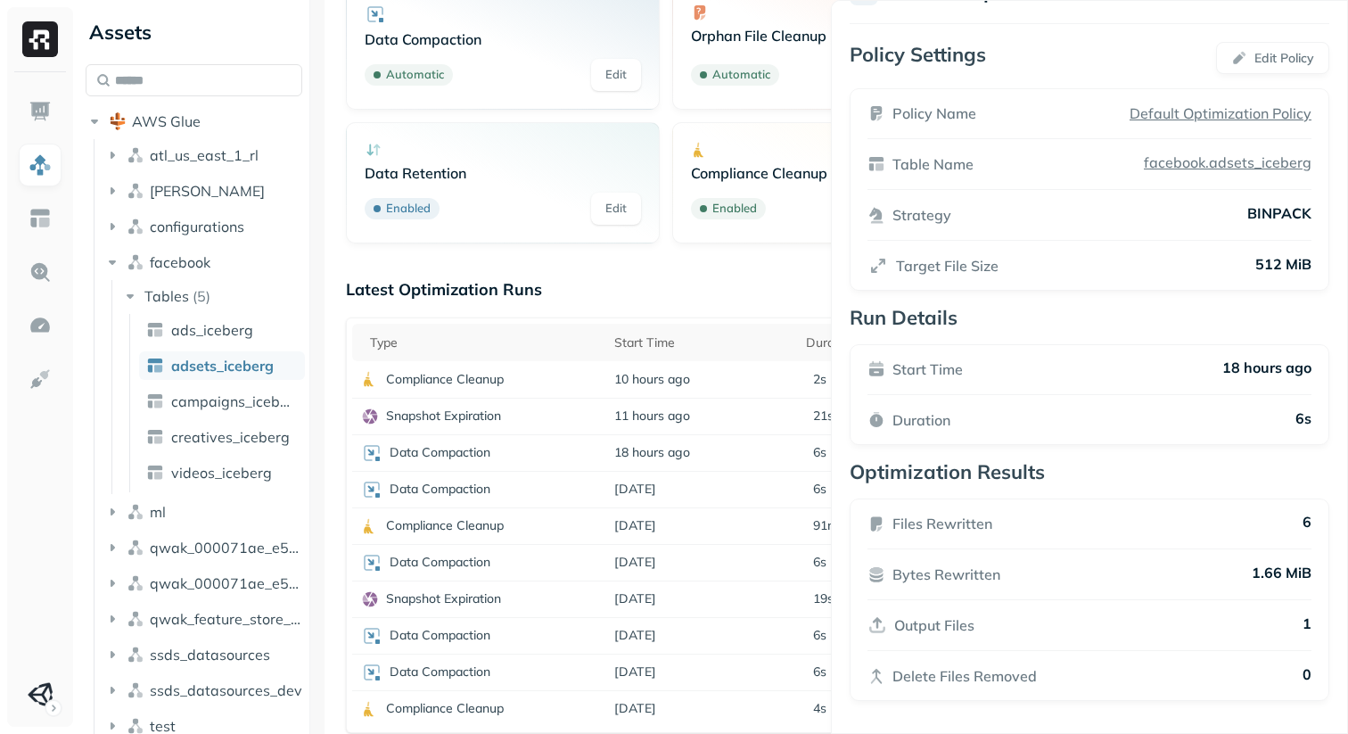
click at [771, 307] on html "Assets AWS Glue atl_us_east_1_rl [PERSON_NAME] configurations facebook Tables (…" at bounding box center [674, 367] width 1348 height 734
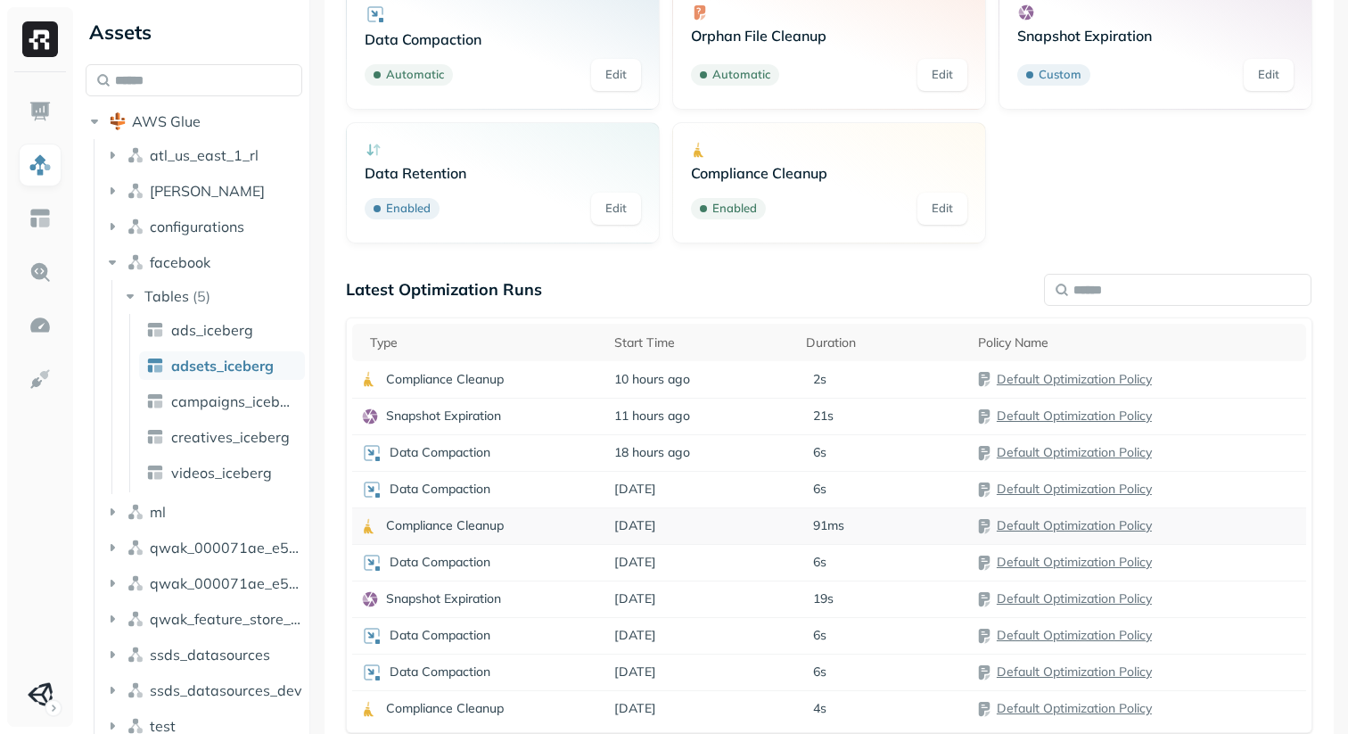
click at [739, 524] on td "[DATE]" at bounding box center [702, 525] width 193 height 37
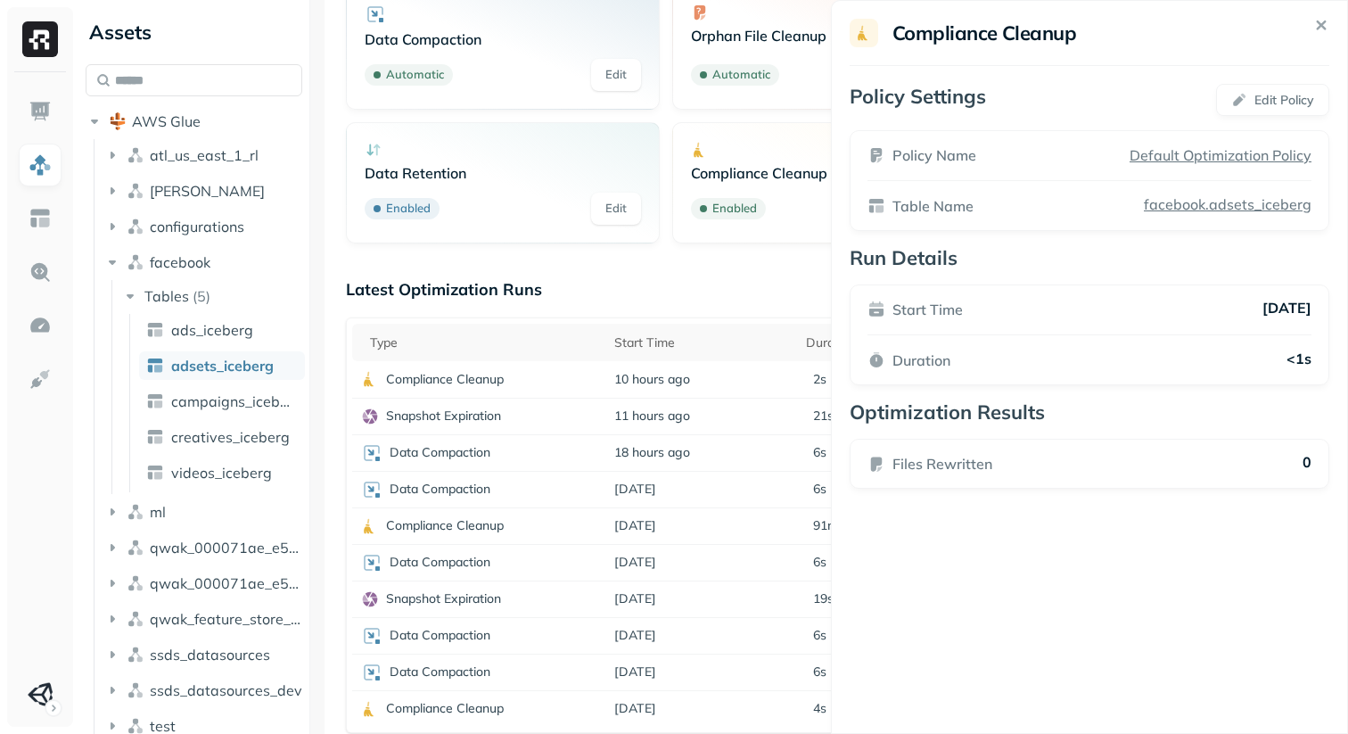
click at [728, 524] on html "Assets AWS Glue atl_us_east_1_rl [PERSON_NAME] configurations facebook Tables (…" at bounding box center [674, 367] width 1348 height 734
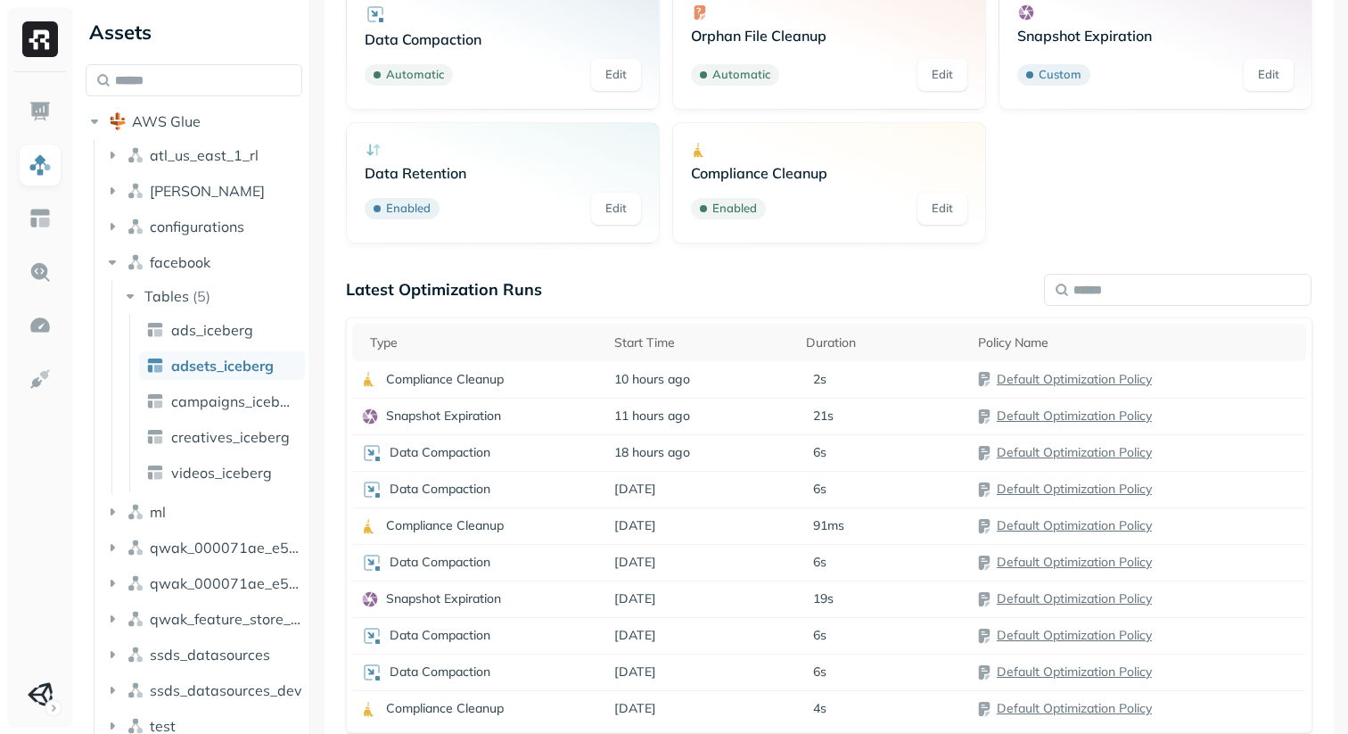
scroll to position [229, 0]
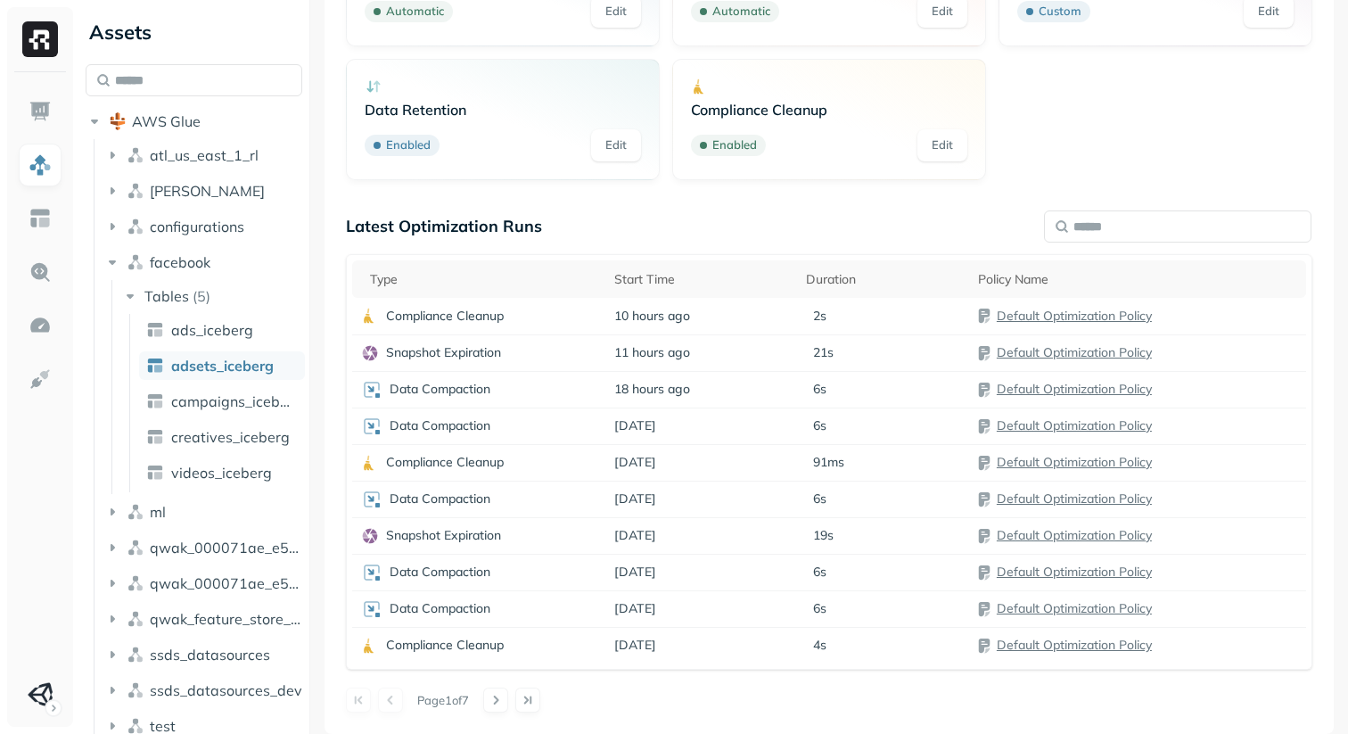
click at [741, 667] on div "Type Start Time Duration Policy Name Compliance Cleanup 10 hours ago 2s Default…" at bounding box center [829, 462] width 967 height 416
click at [746, 663] on td "[DATE]" at bounding box center [702, 645] width 193 height 37
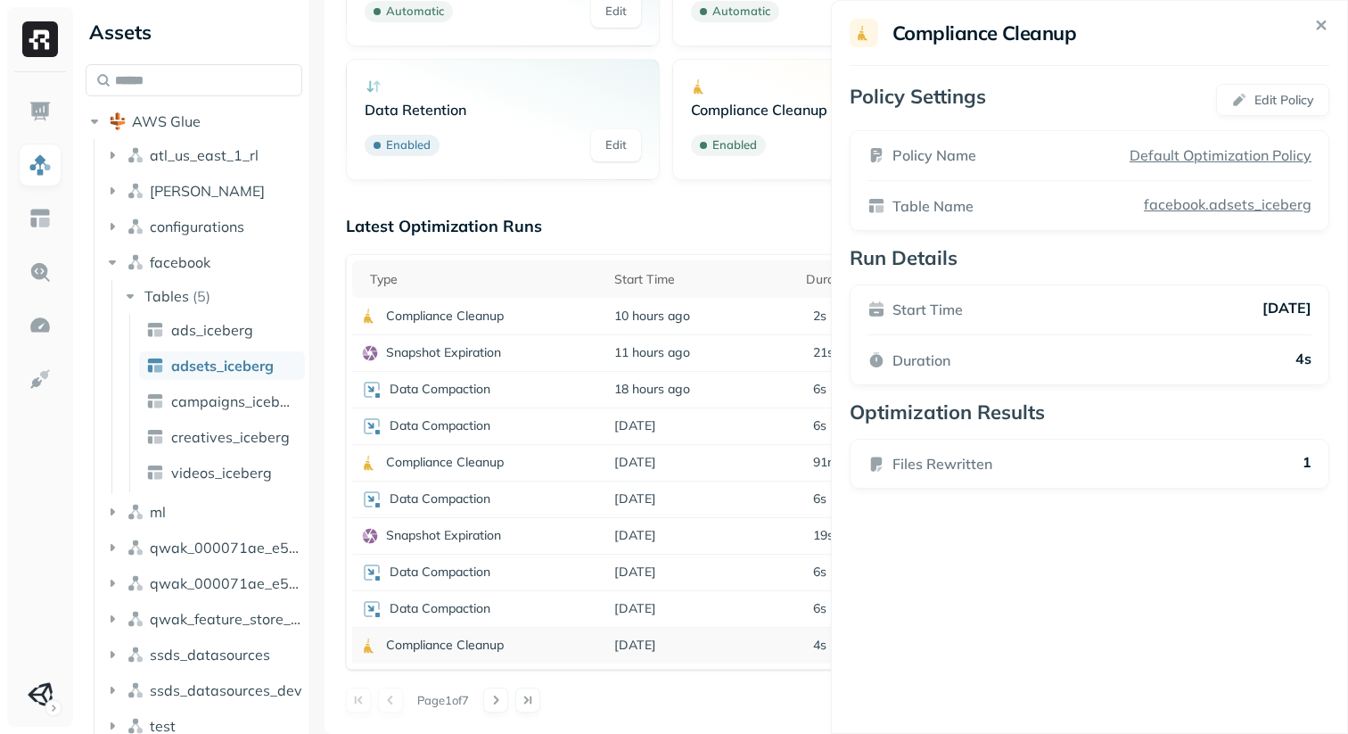
click at [746, 663] on html "Assets AWS Glue atl_us_east_1_rl [PERSON_NAME] configurations facebook Tables (…" at bounding box center [674, 367] width 1348 height 734
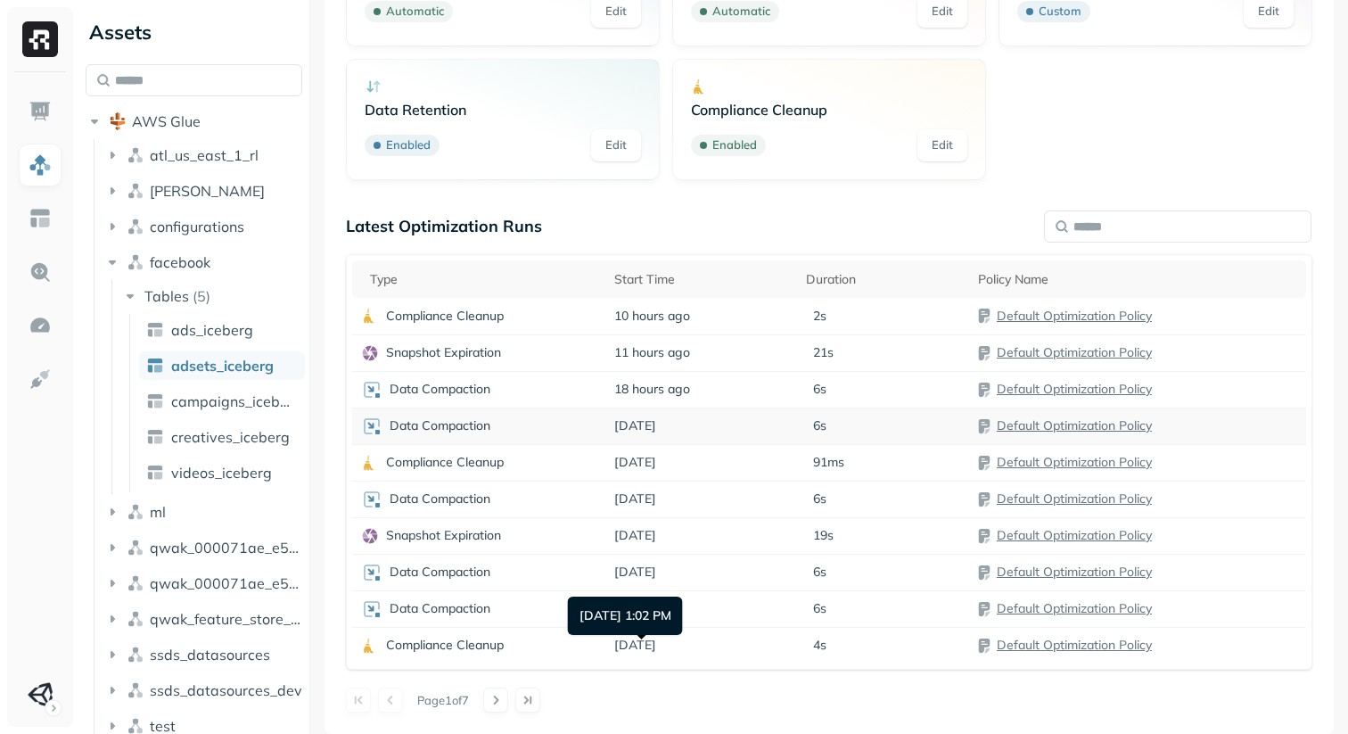
scroll to position [0, 0]
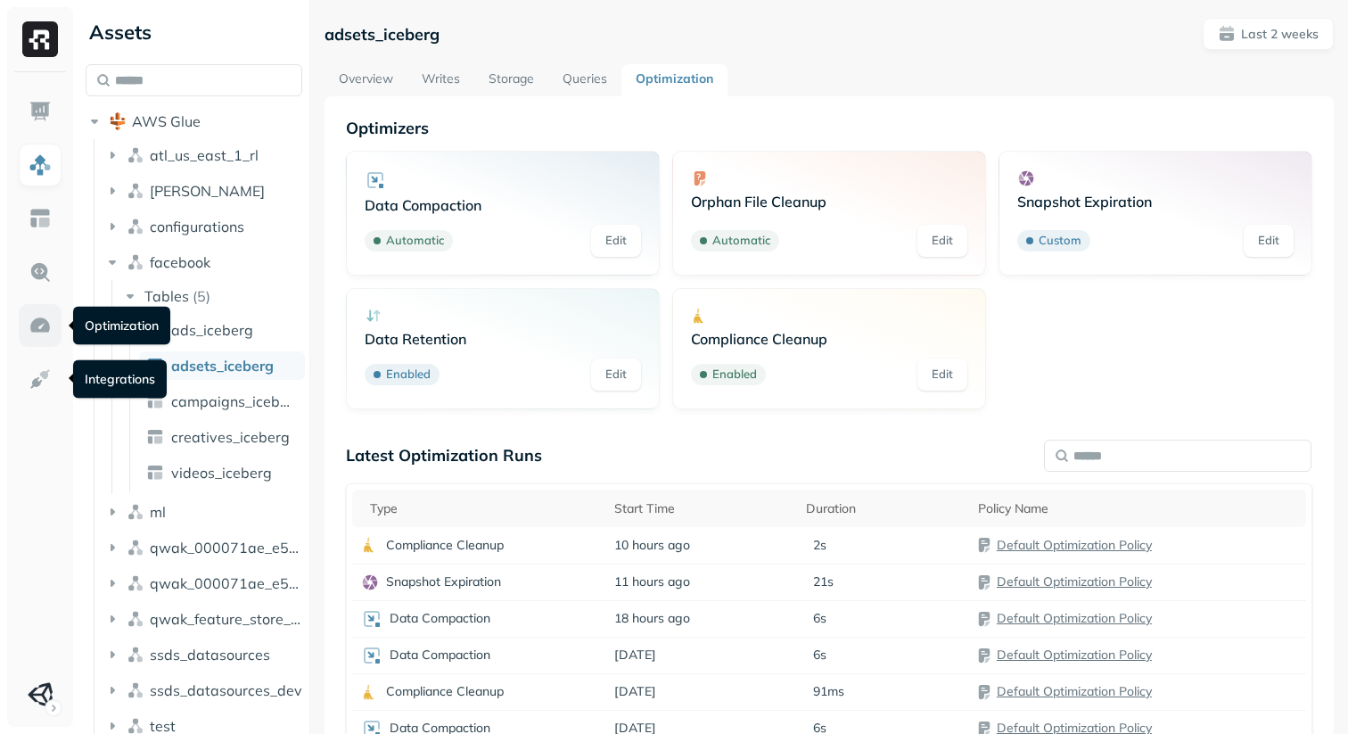
click at [39, 322] on img at bounding box center [40, 325] width 23 height 23
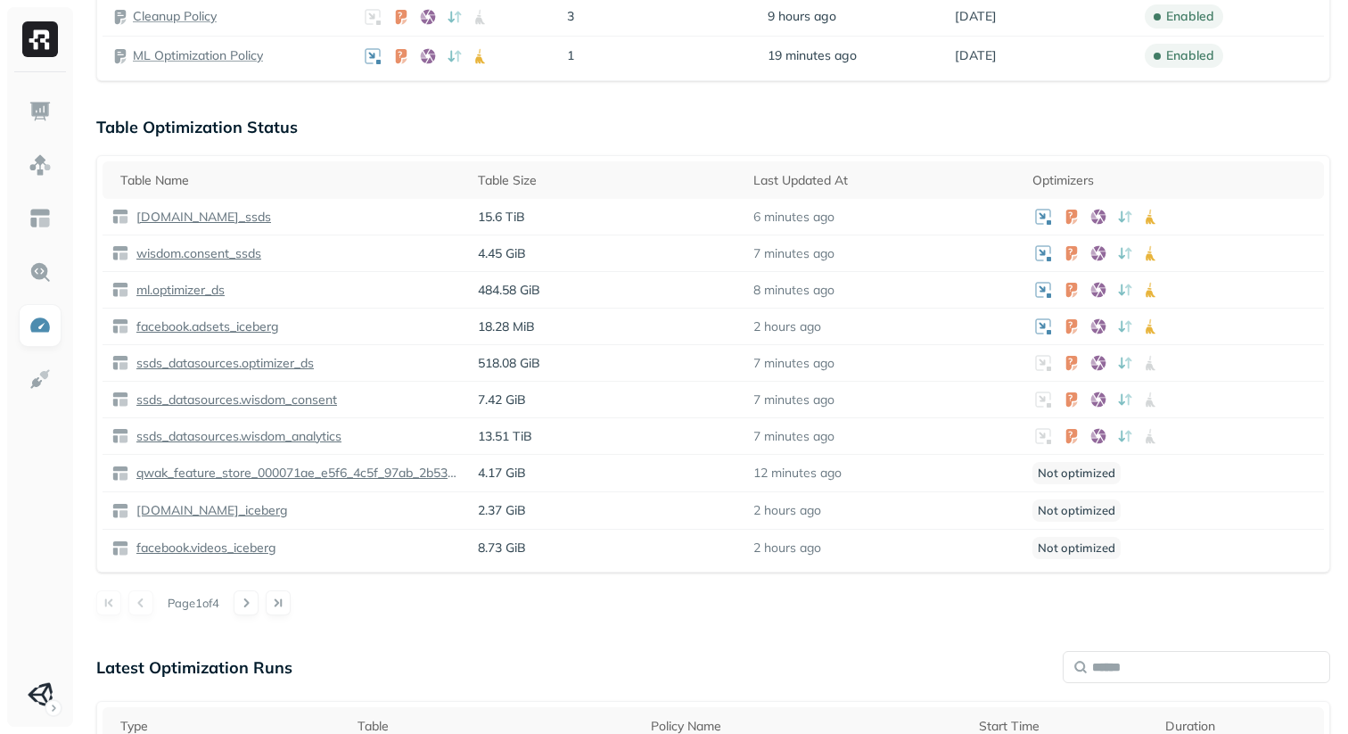
scroll to position [1115, 0]
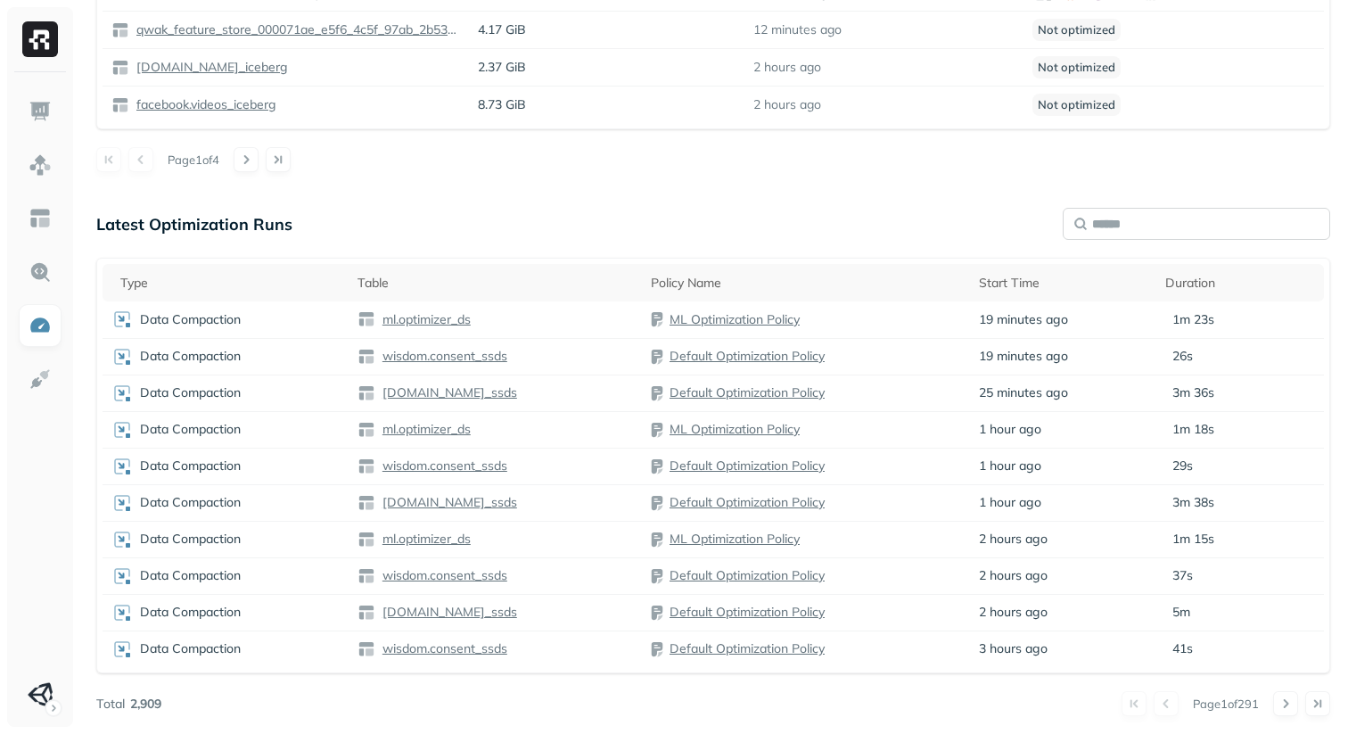
click at [1127, 210] on input "text" at bounding box center [1197, 224] width 268 height 32
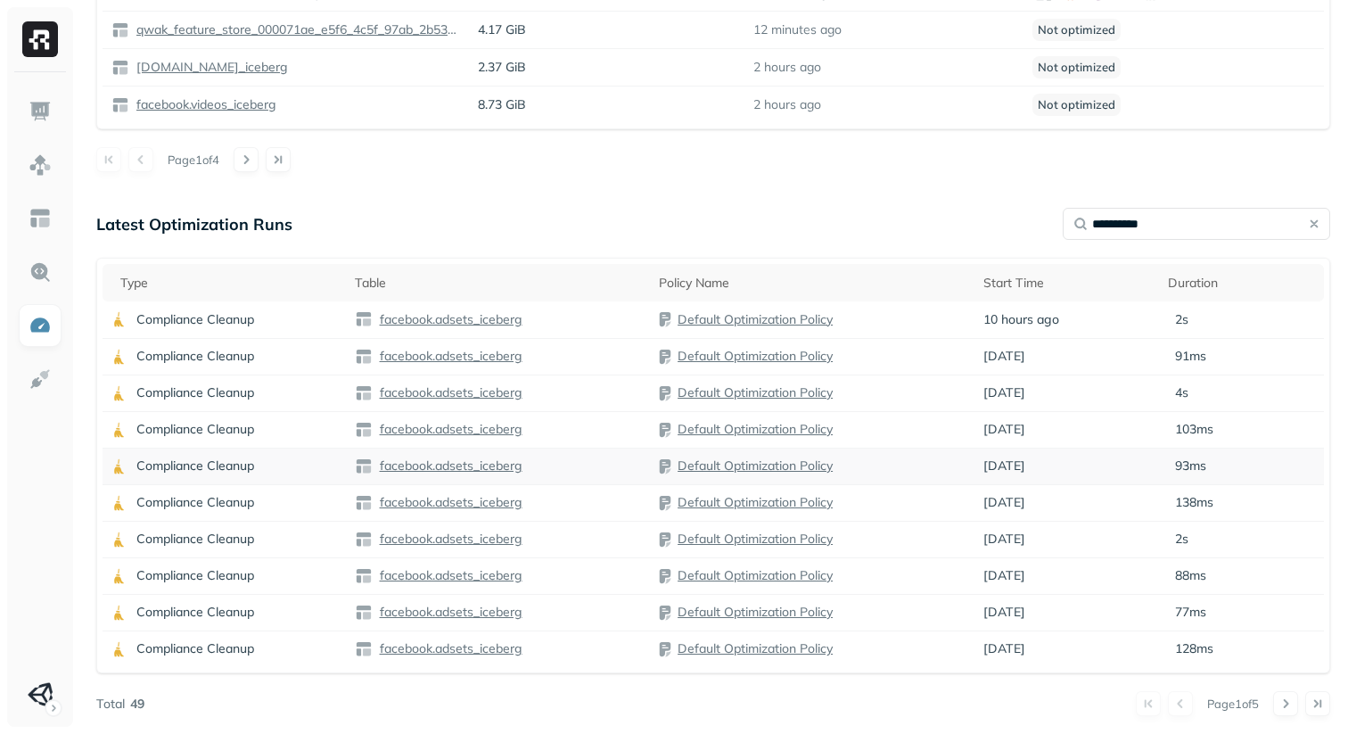
type input "**********"
click at [1168, 474] on td "93ms" at bounding box center [1241, 466] width 165 height 37
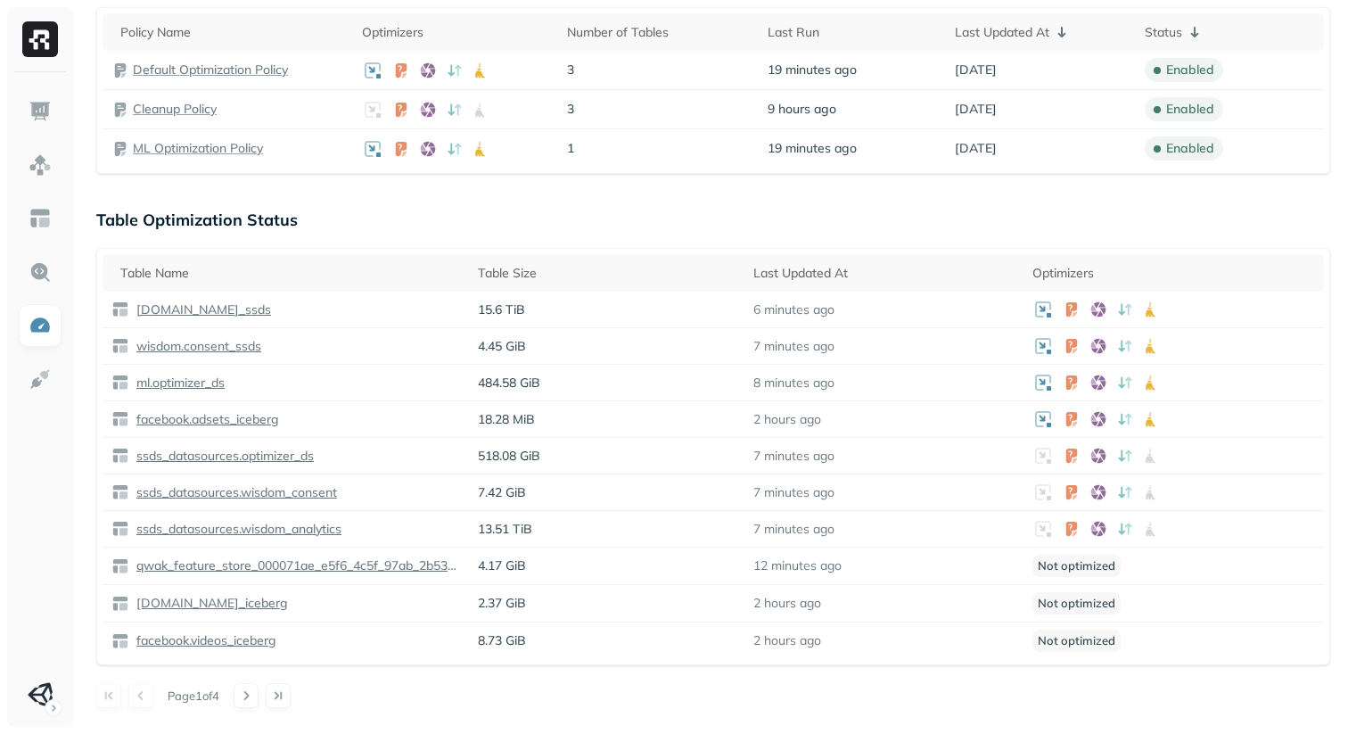
scroll to position [0, 0]
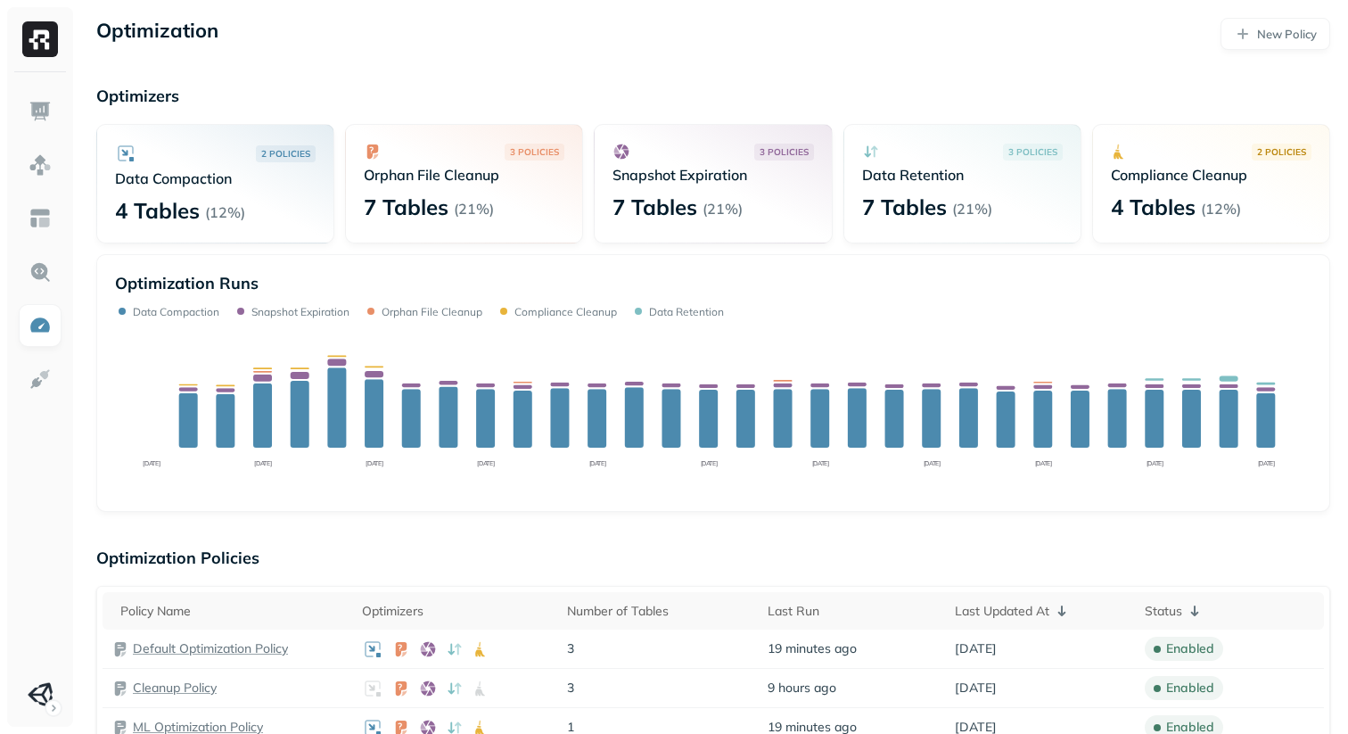
click at [799, 264] on div "Optimization Runs Data Compaction Snapshot Expiration Orphan File Cleanup Compl…" at bounding box center [713, 383] width 1234 height 258
click at [57, 282] on link at bounding box center [40, 272] width 43 height 43
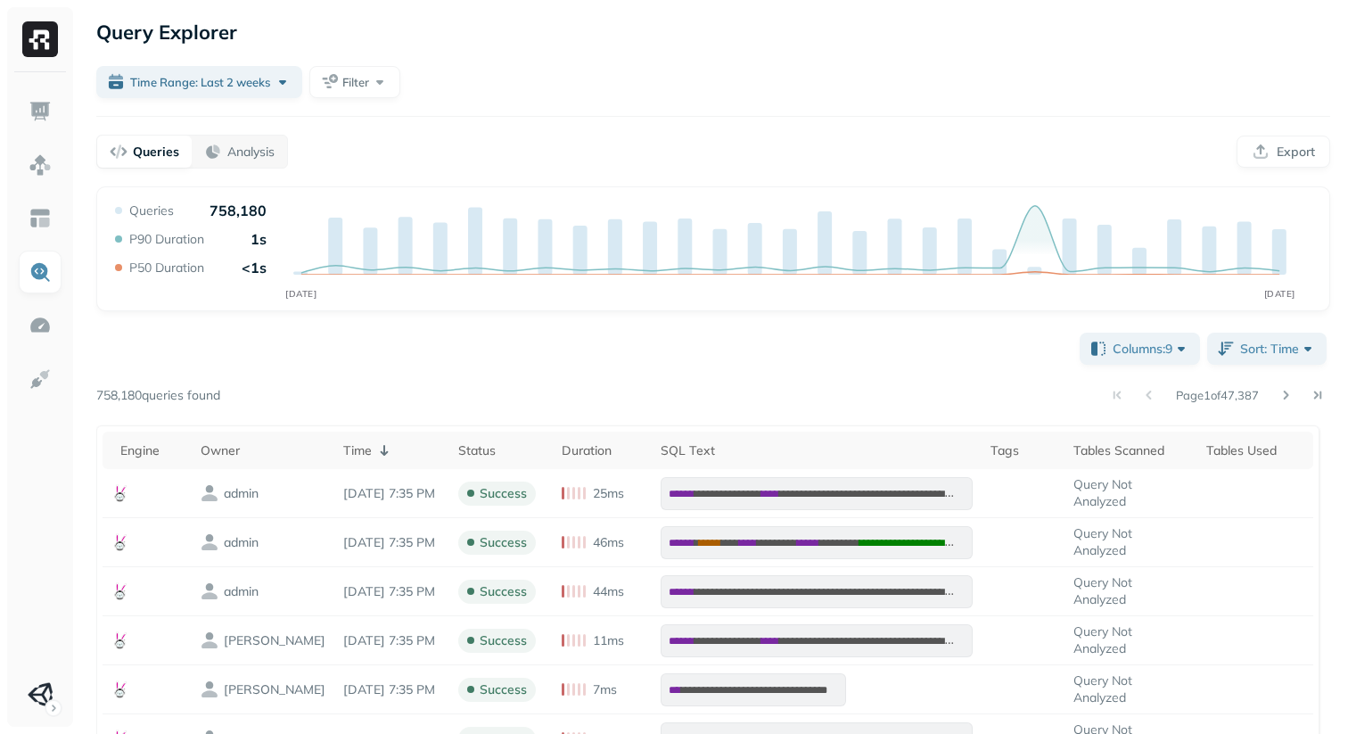
click at [477, 390] on div "Page 1 of 47,387" at bounding box center [775, 395] width 1110 height 25
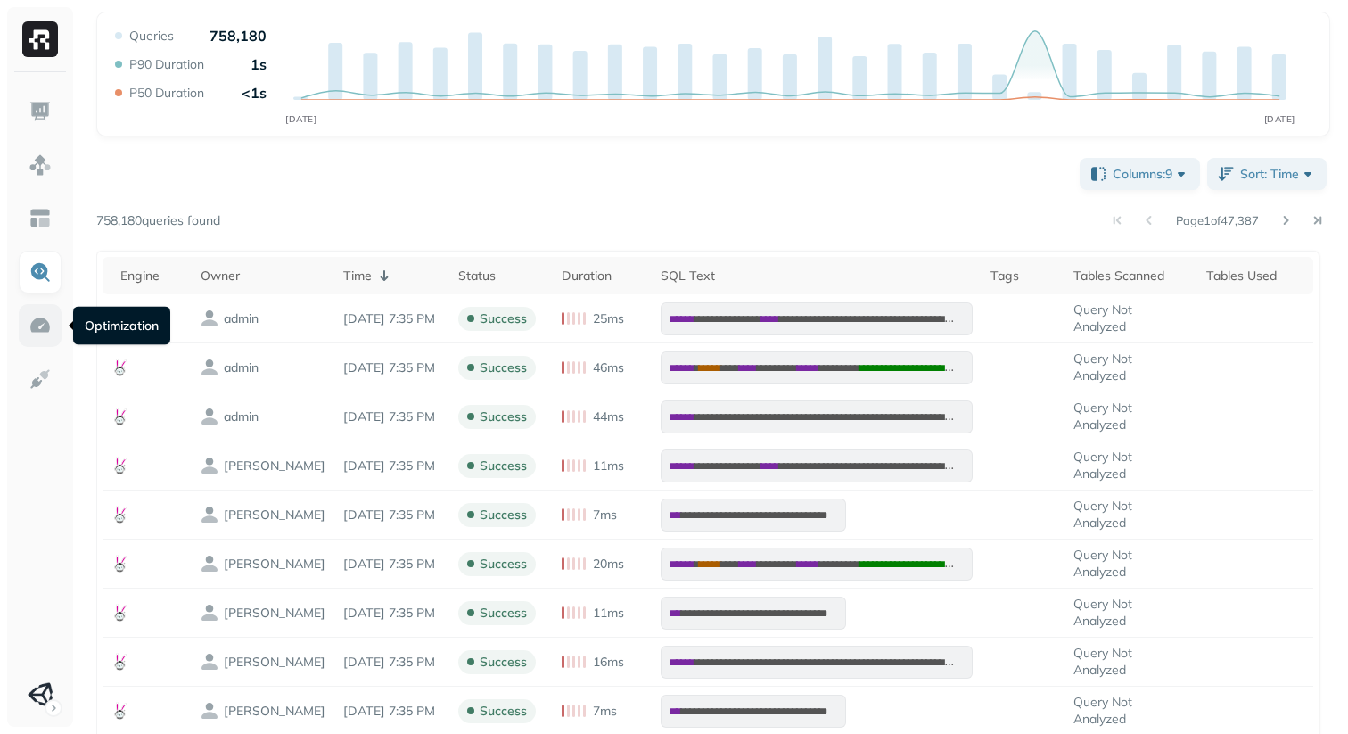
click at [44, 321] on img at bounding box center [40, 325] width 23 height 23
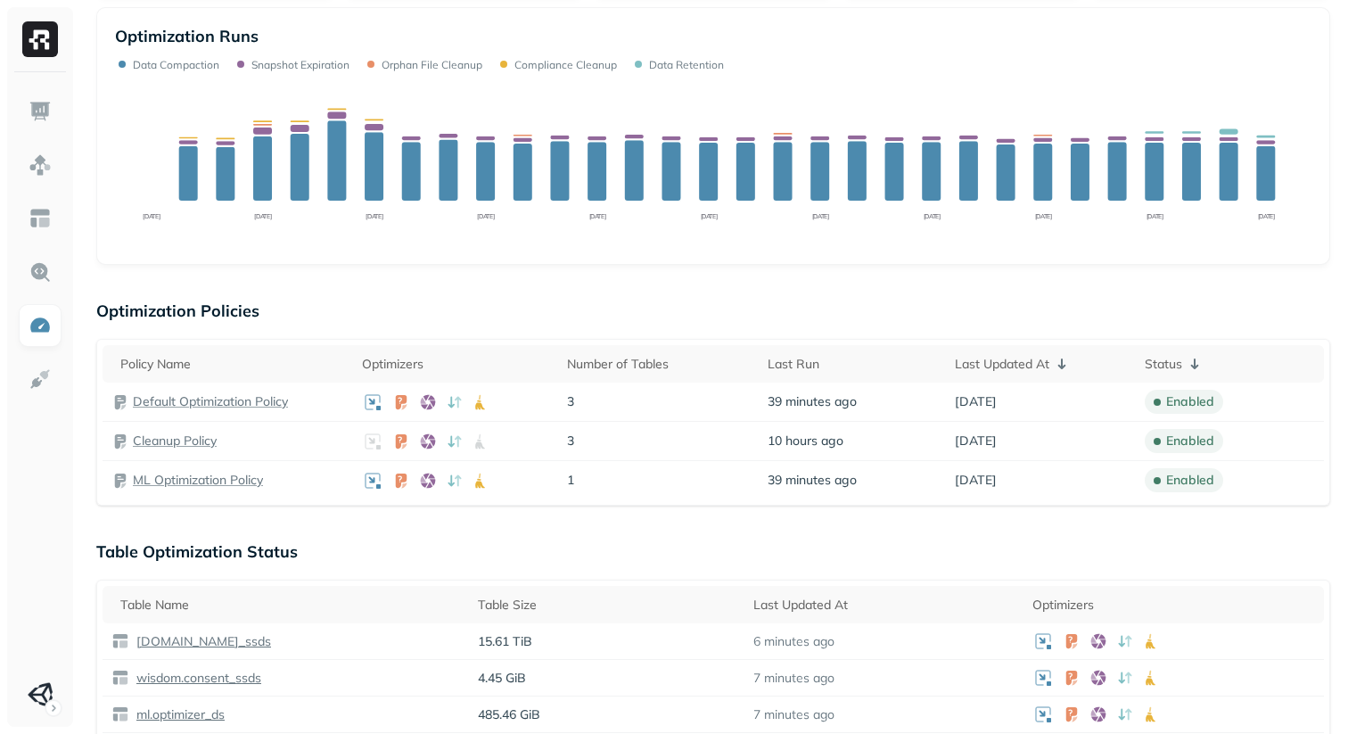
scroll to position [326, 0]
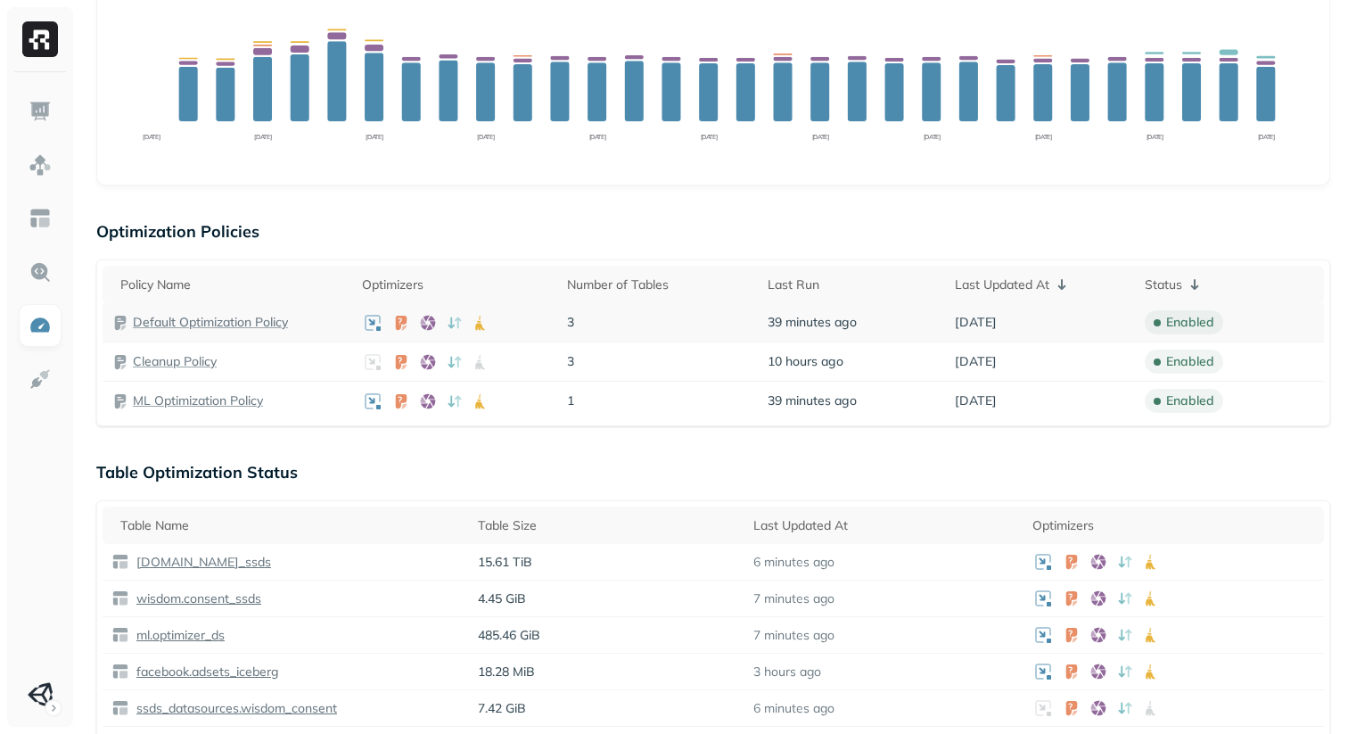
click at [251, 325] on p "Default Optimization Policy" at bounding box center [210, 322] width 155 height 17
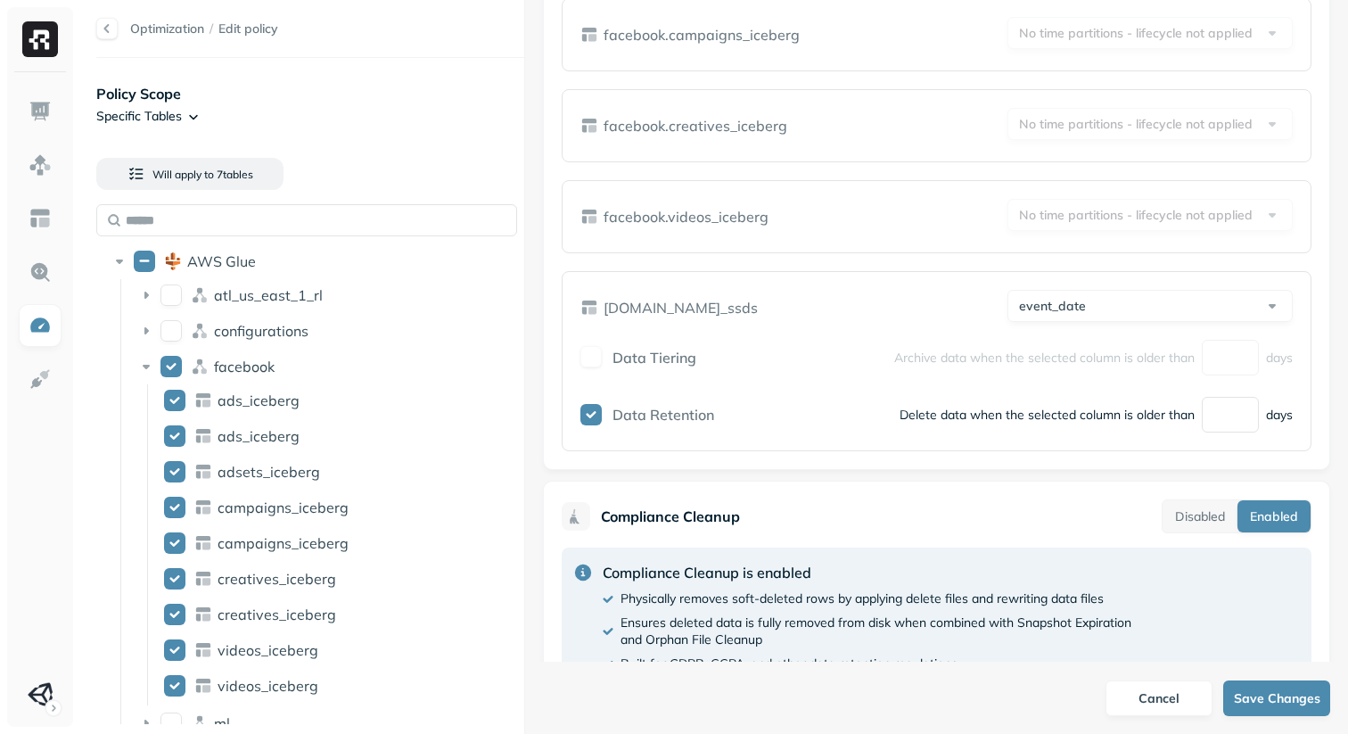
scroll to position [1676, 0]
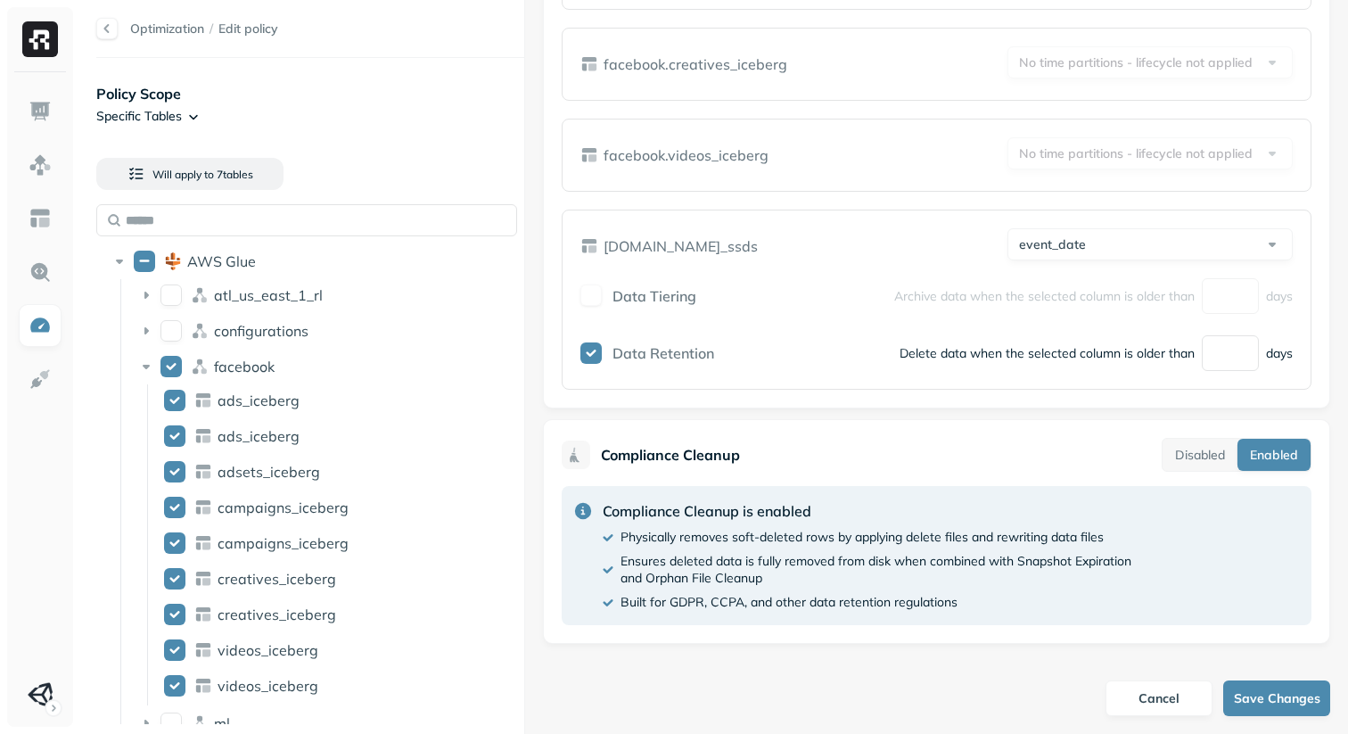
click at [727, 413] on div "**********" at bounding box center [936, 331] width 823 height 662
click at [40, 260] on link at bounding box center [40, 272] width 43 height 43
click at [45, 272] on img at bounding box center [40, 271] width 23 height 23
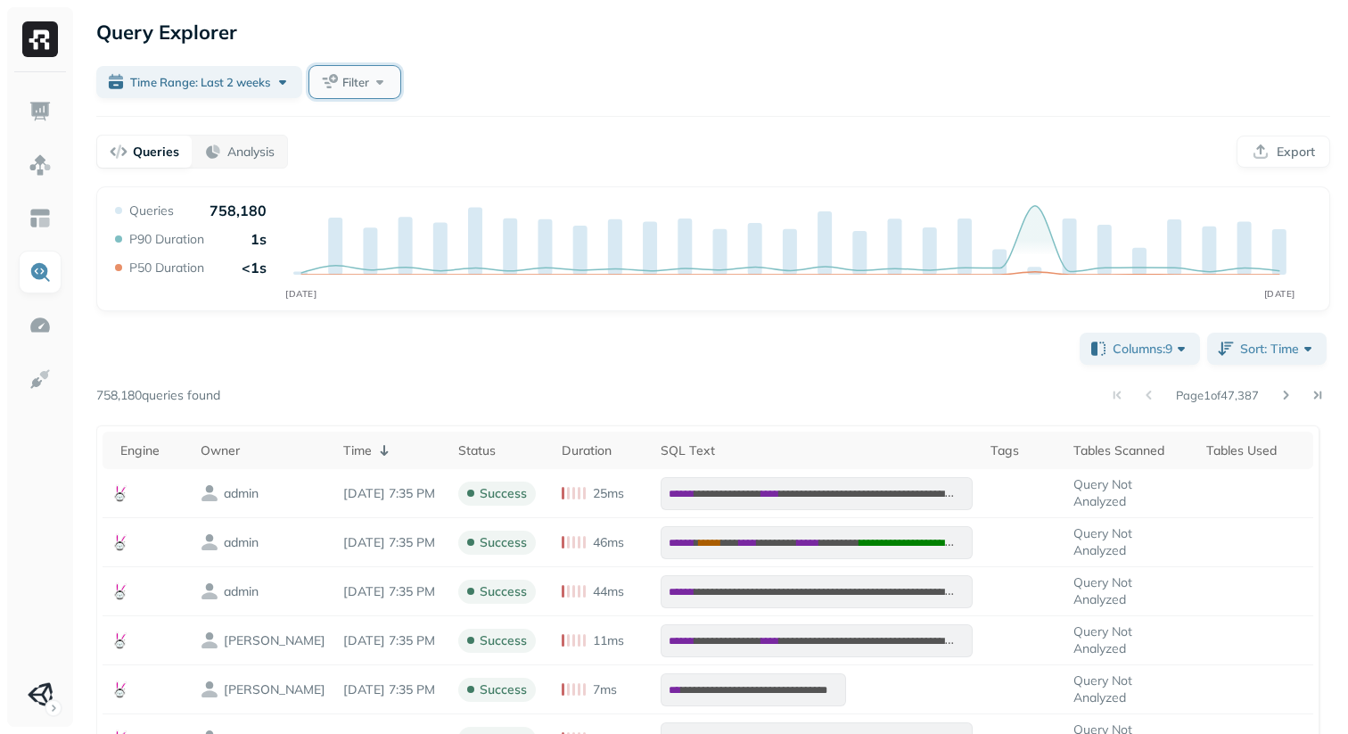
click at [336, 80] on button "Filter" at bounding box center [354, 82] width 91 height 32
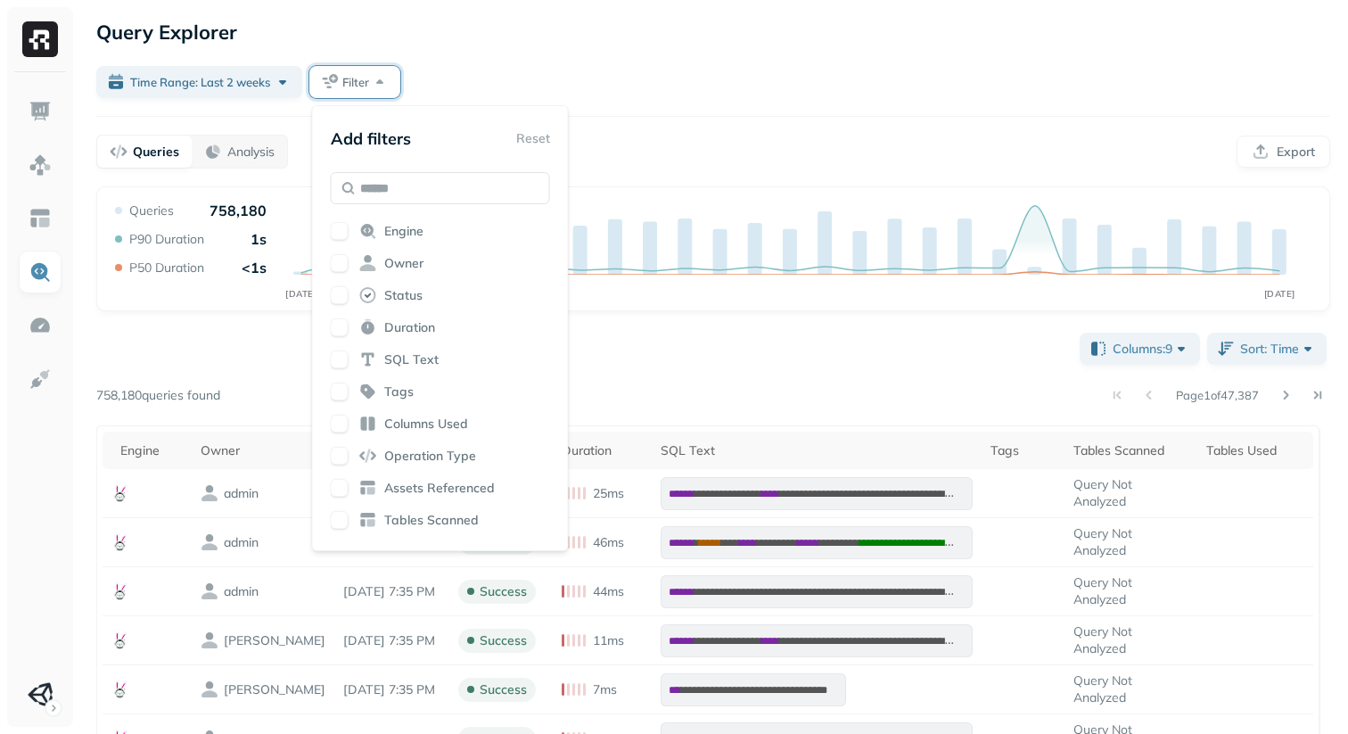
click at [348, 330] on button "button" at bounding box center [340, 327] width 18 height 18
click at [527, 78] on div "Time Range: Last 2 weeks Filter" at bounding box center [713, 82] width 1234 height 32
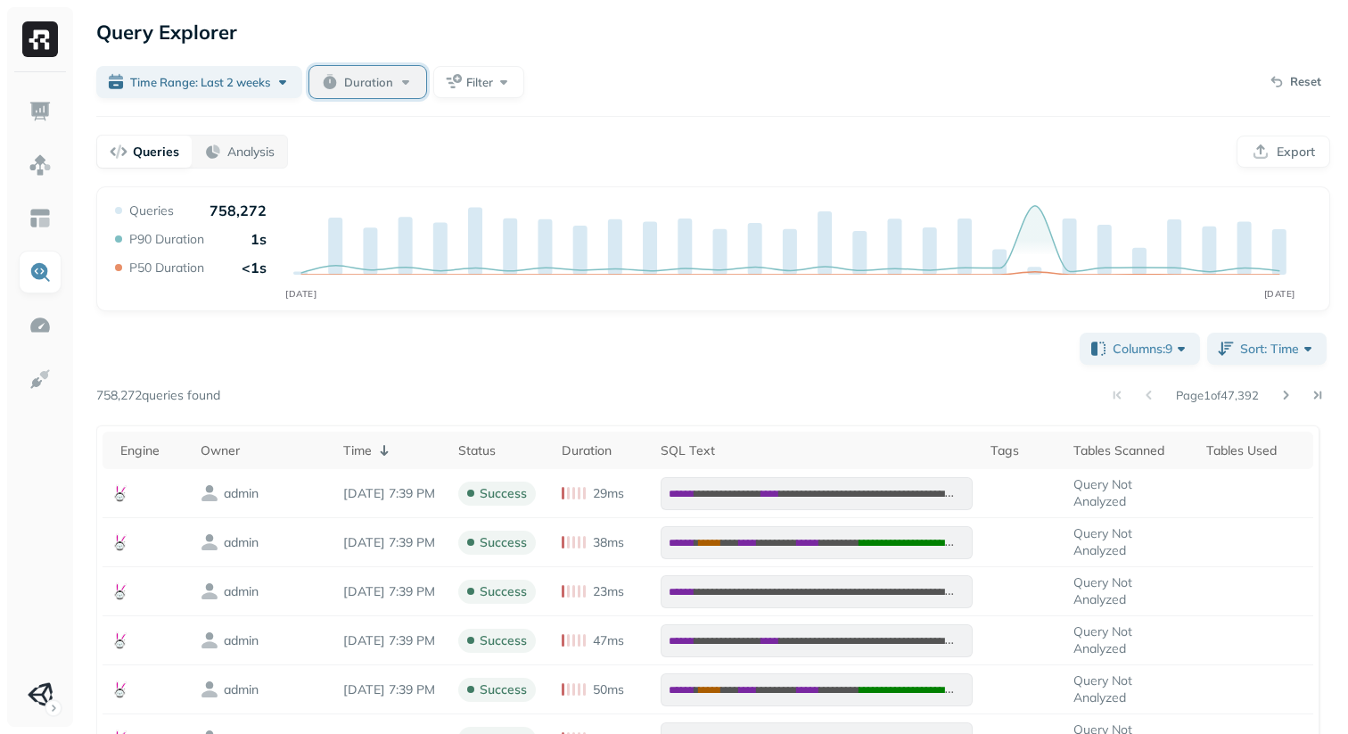
click at [393, 77] on div "Duration" at bounding box center [379, 82] width 70 height 18
click at [528, 192] on button "min" at bounding box center [520, 191] width 45 height 32
click at [469, 194] on button "sec" at bounding box center [475, 191] width 45 height 32
click at [532, 198] on button "min" at bounding box center [520, 191] width 45 height 32
click at [425, 197] on input "text" at bounding box center [405, 190] width 71 height 32
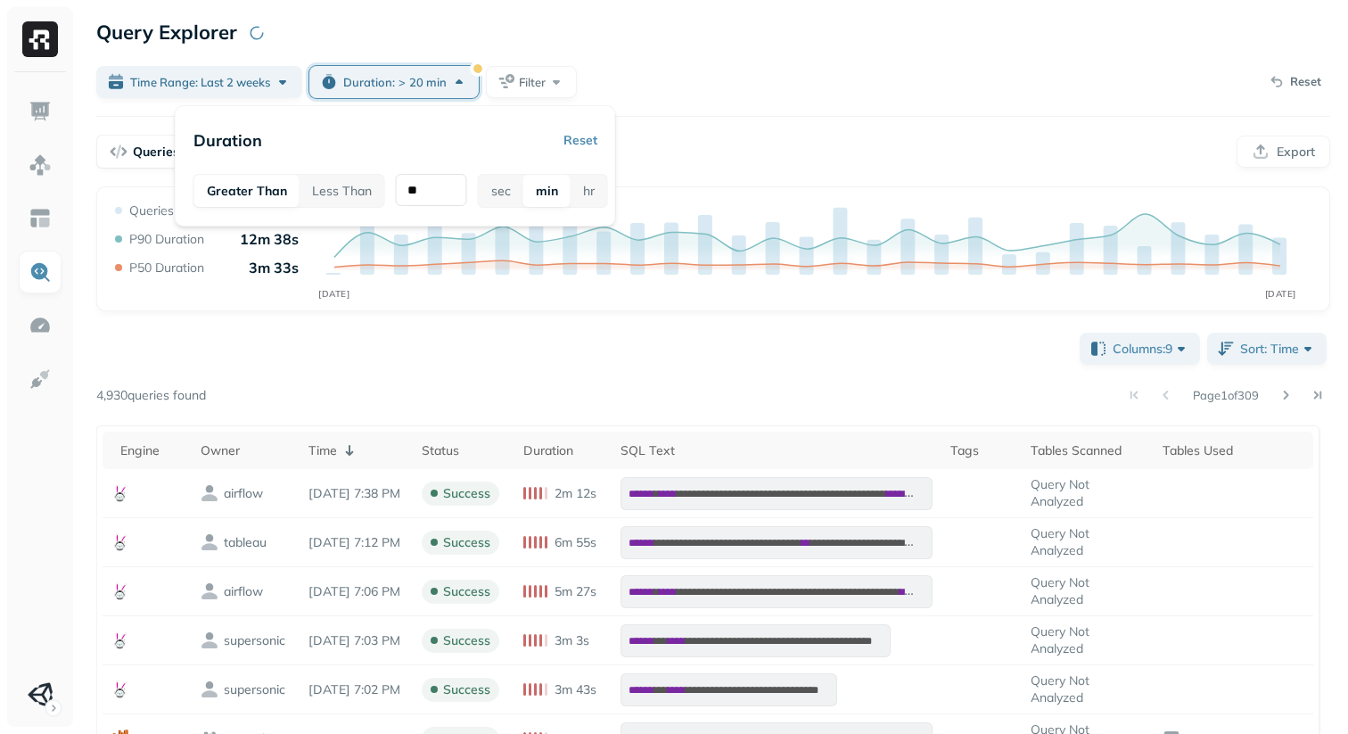
type input "**"
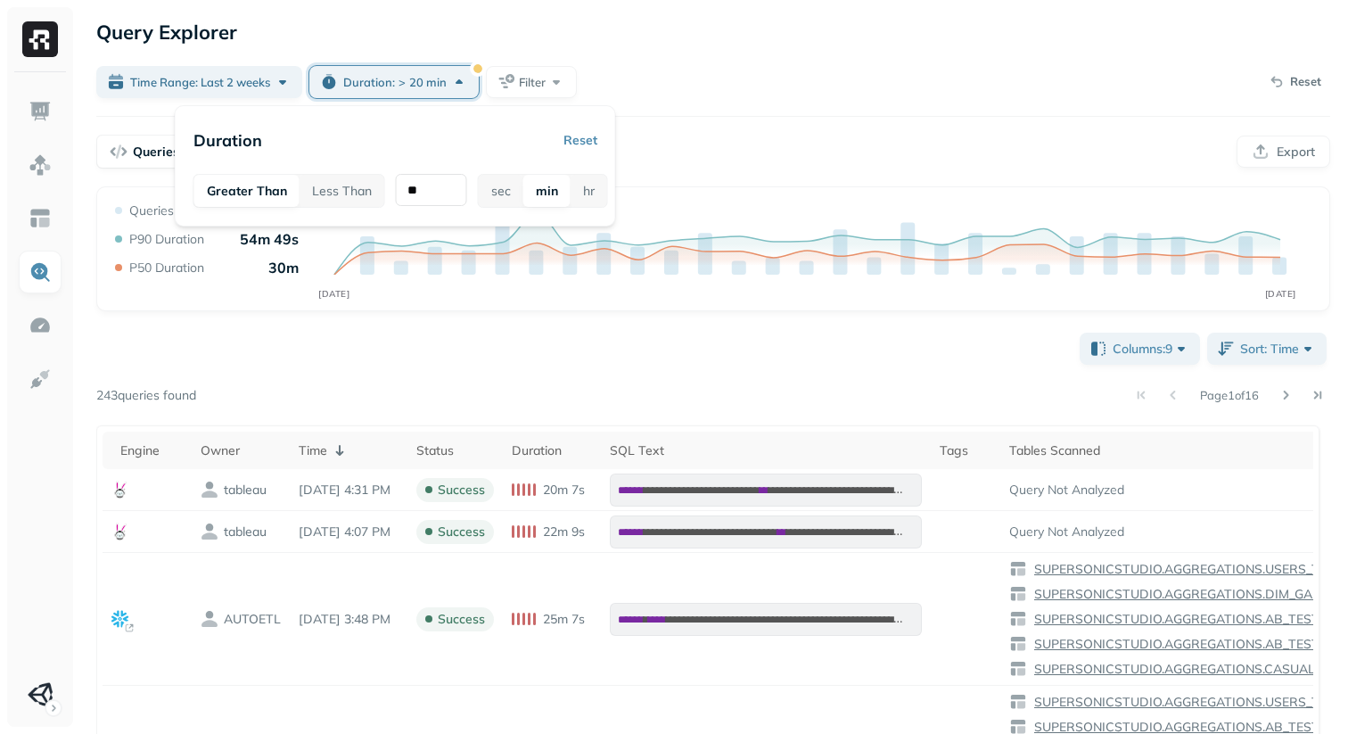
click at [469, 141] on div "Duration Reset" at bounding box center [396, 140] width 404 height 32
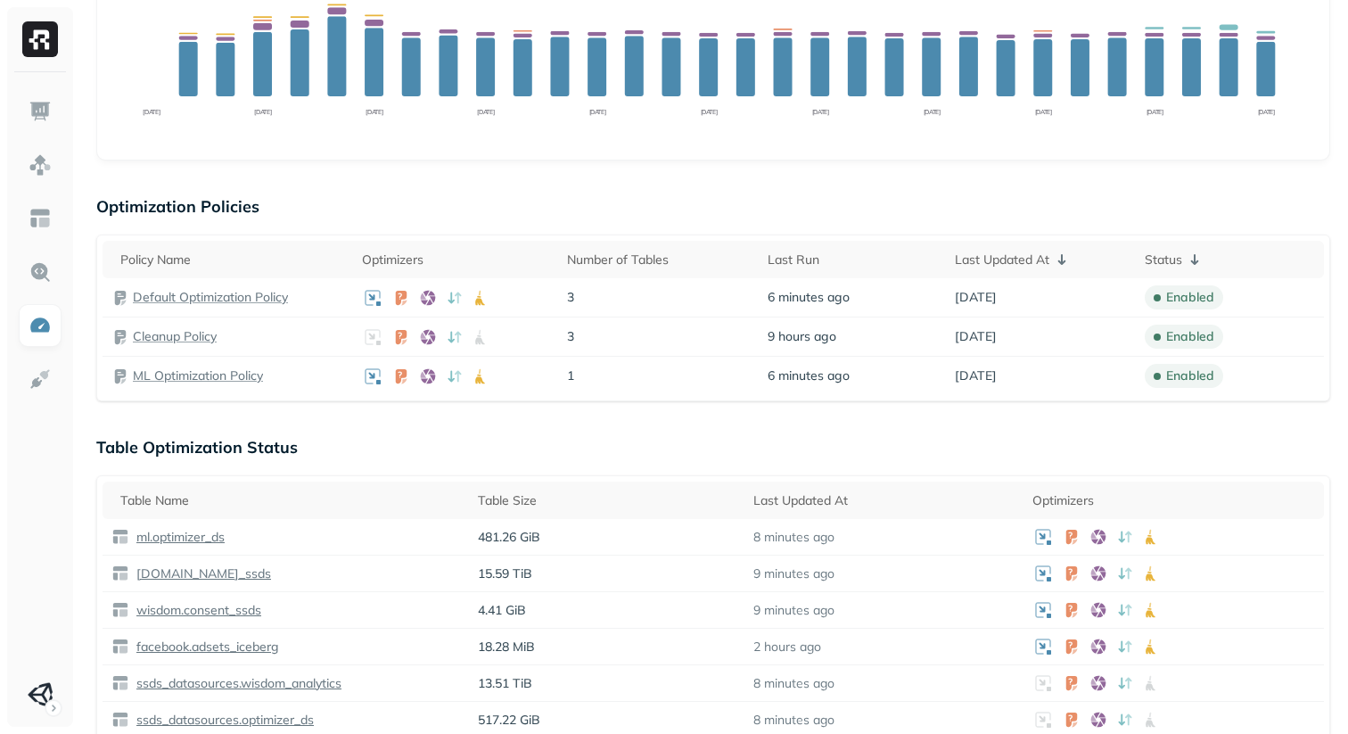
scroll to position [348, 0]
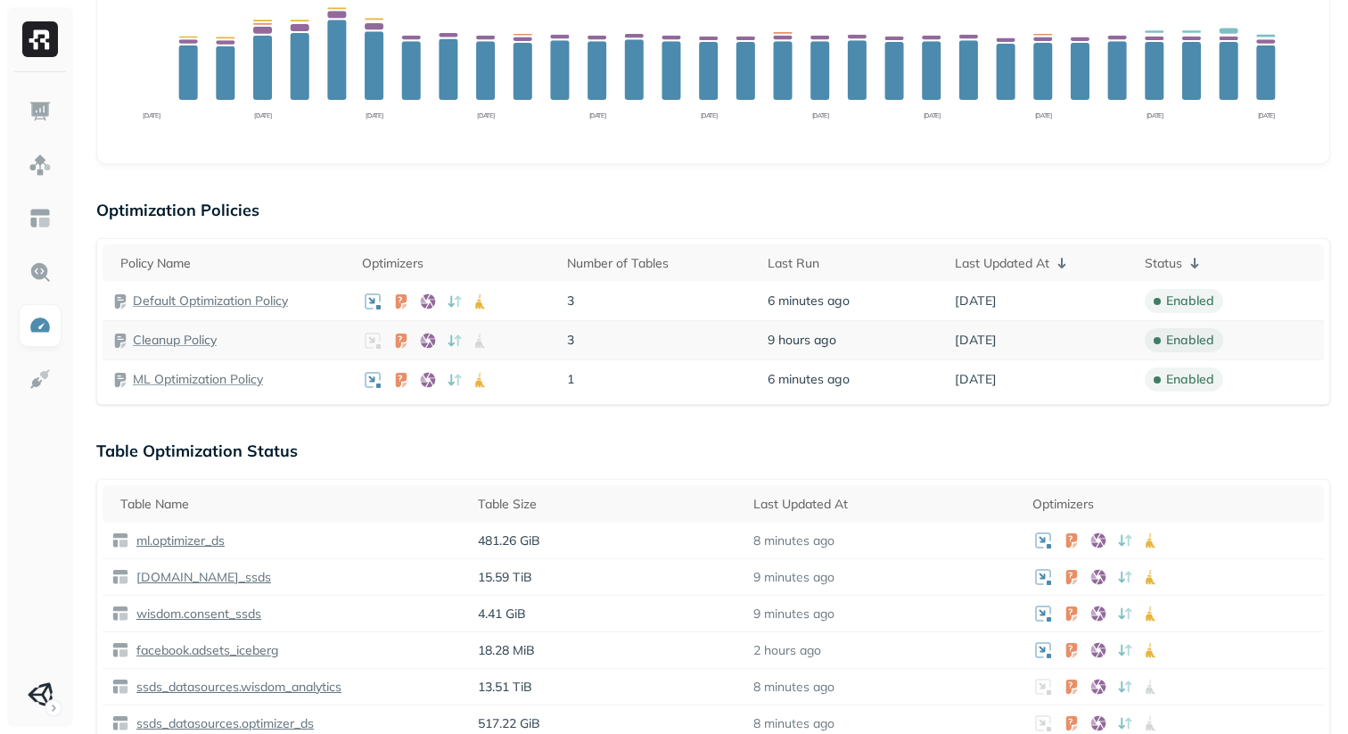
click at [175, 339] on p "Cleanup Policy" at bounding box center [175, 340] width 84 height 17
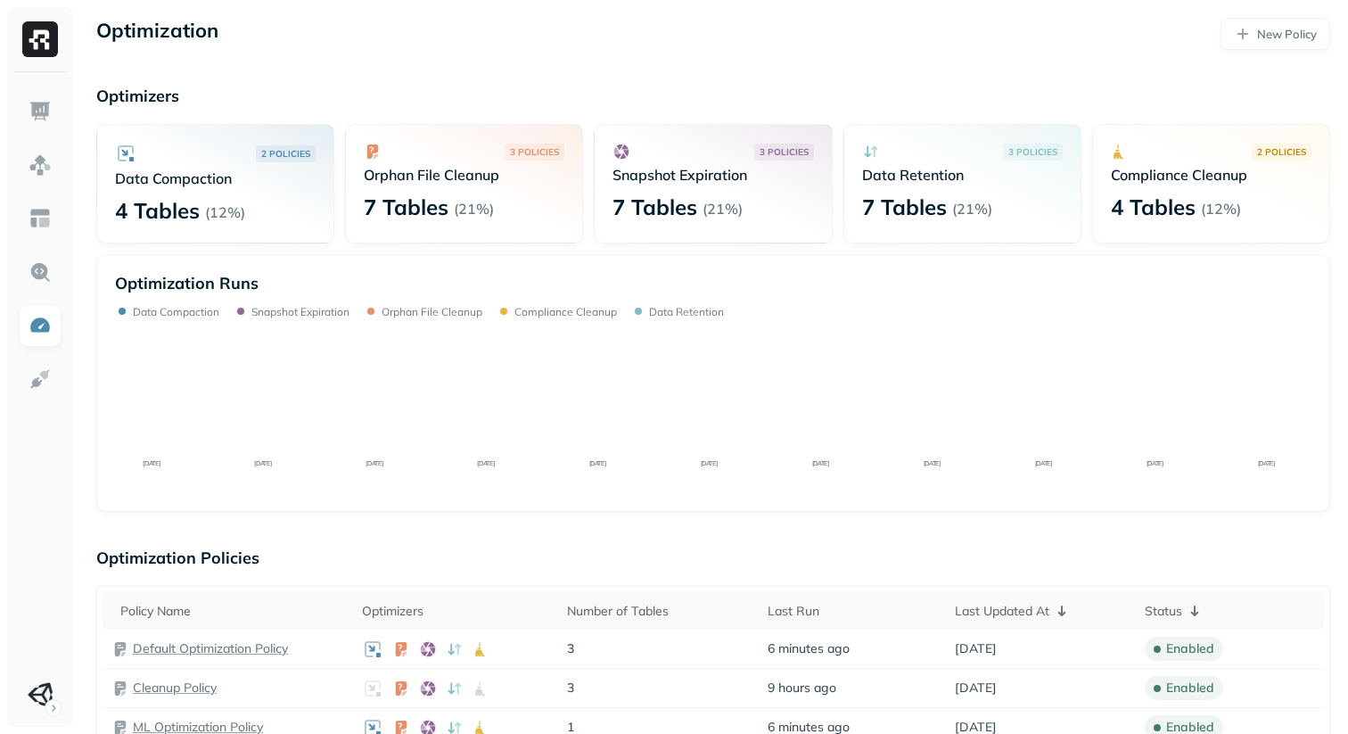
scroll to position [348, 0]
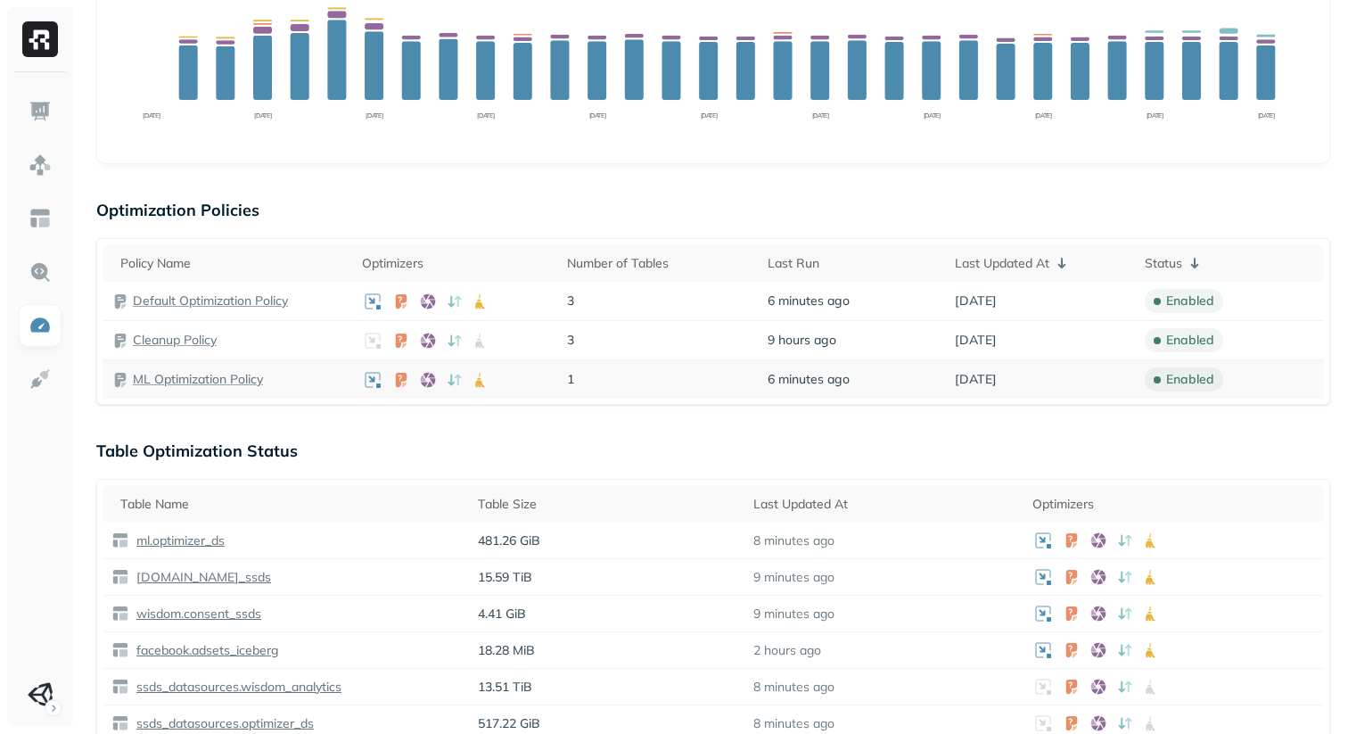
click at [232, 377] on p "ML Optimization Policy" at bounding box center [198, 379] width 130 height 17
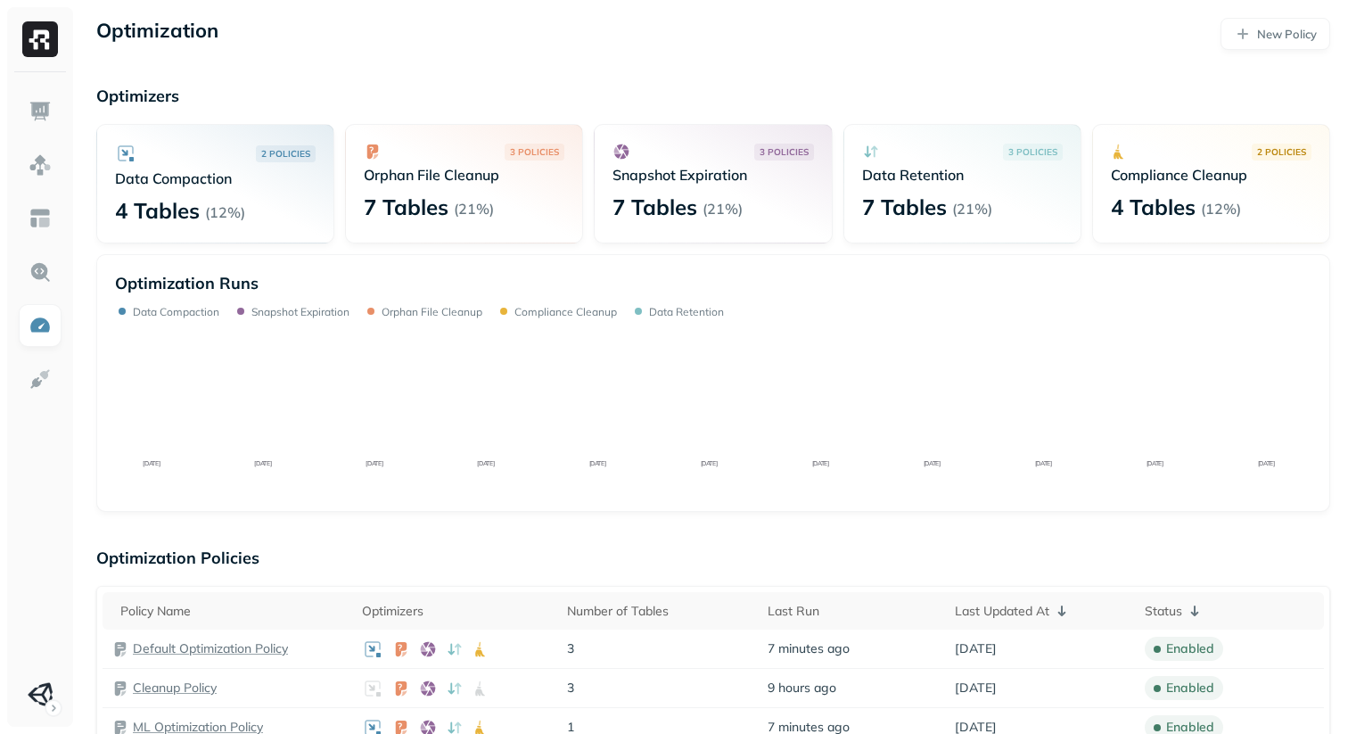
scroll to position [348, 0]
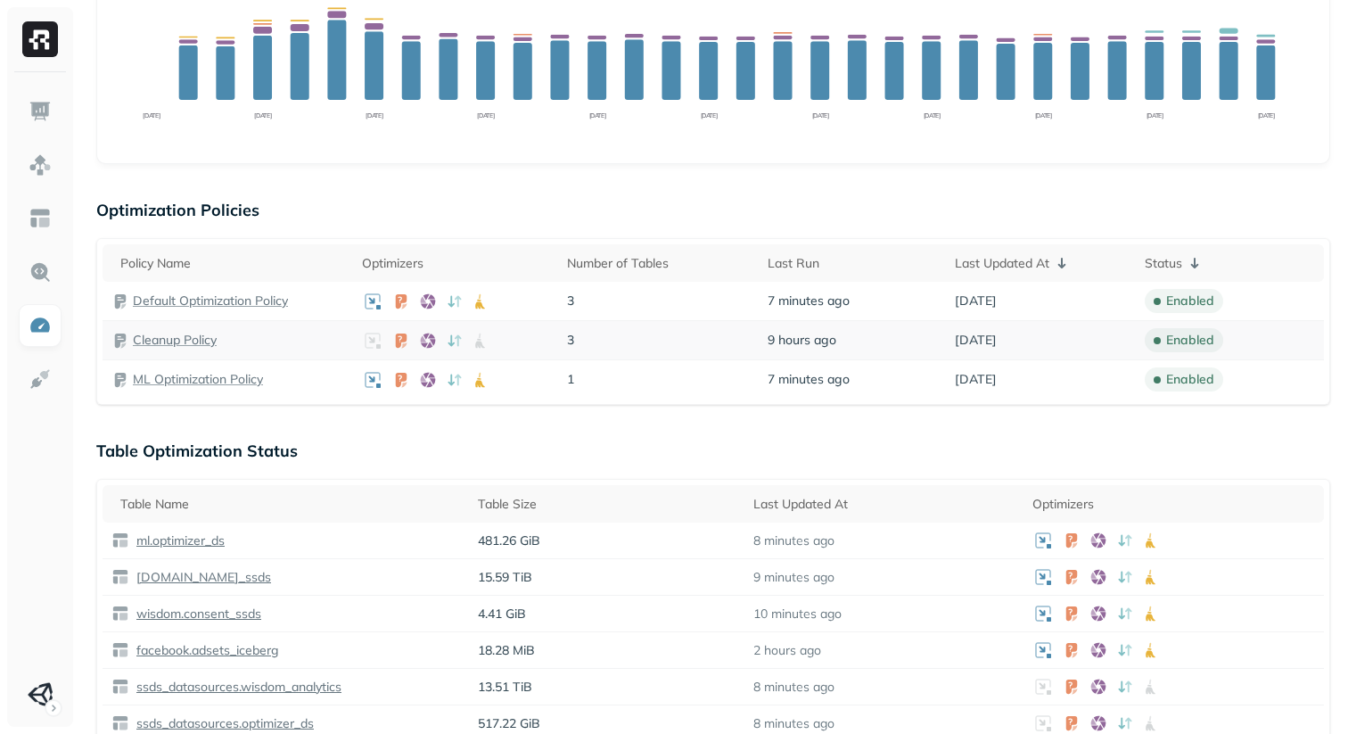
click at [206, 333] on p "Cleanup Policy" at bounding box center [175, 340] width 84 height 17
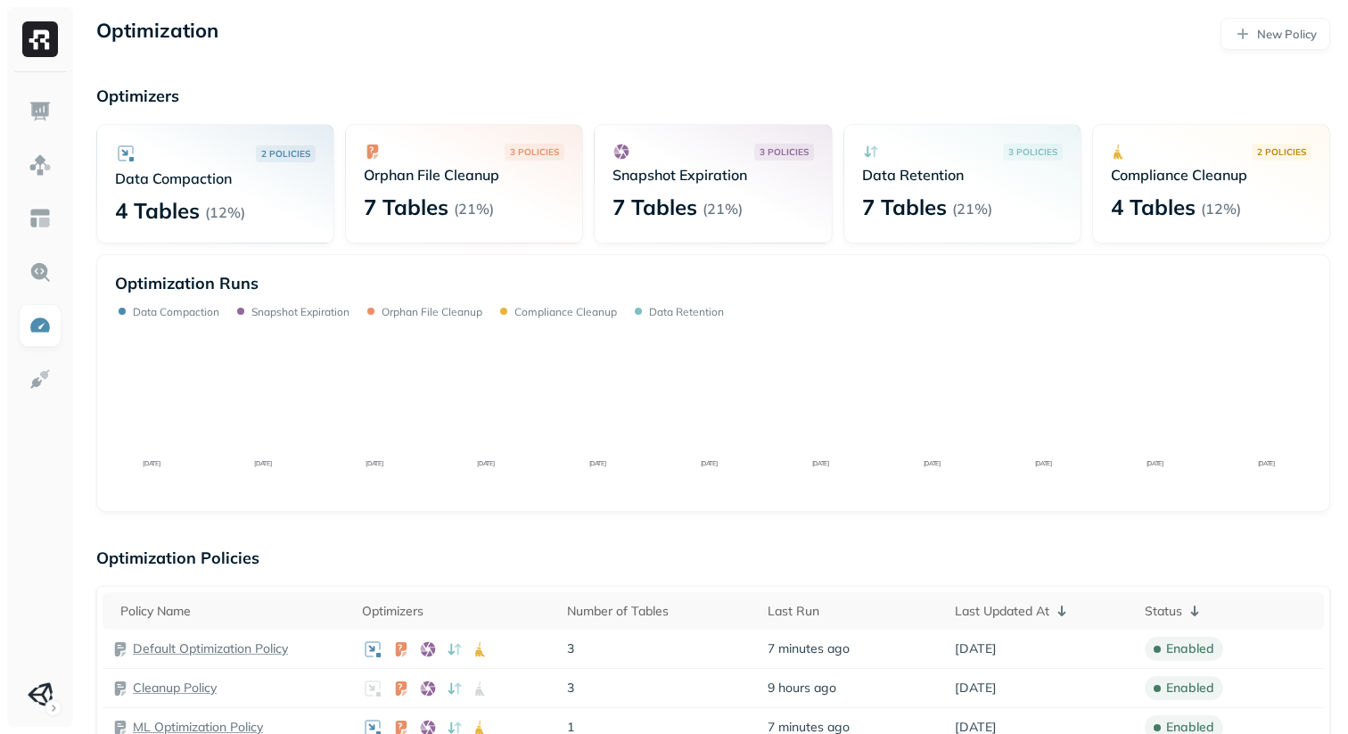
scroll to position [348, 0]
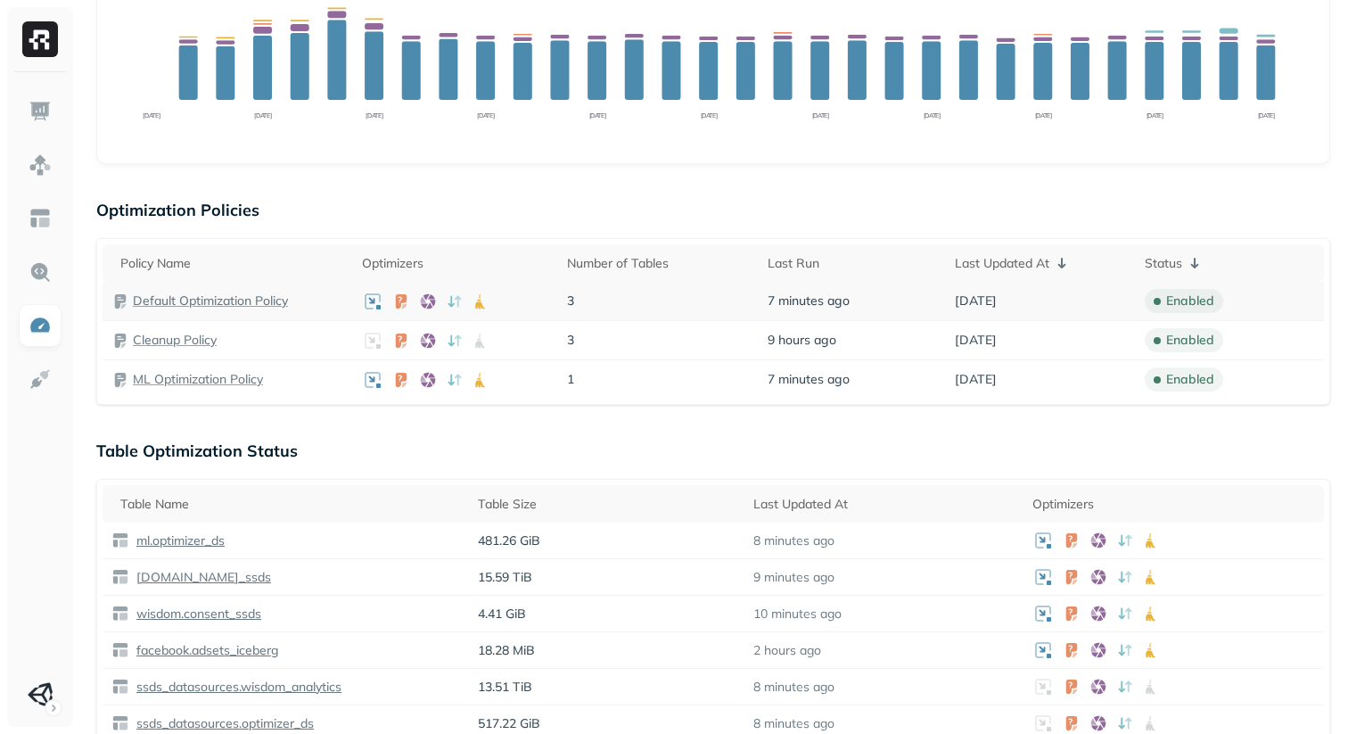
click at [237, 300] on p "Default Optimization Policy" at bounding box center [210, 301] width 155 height 17
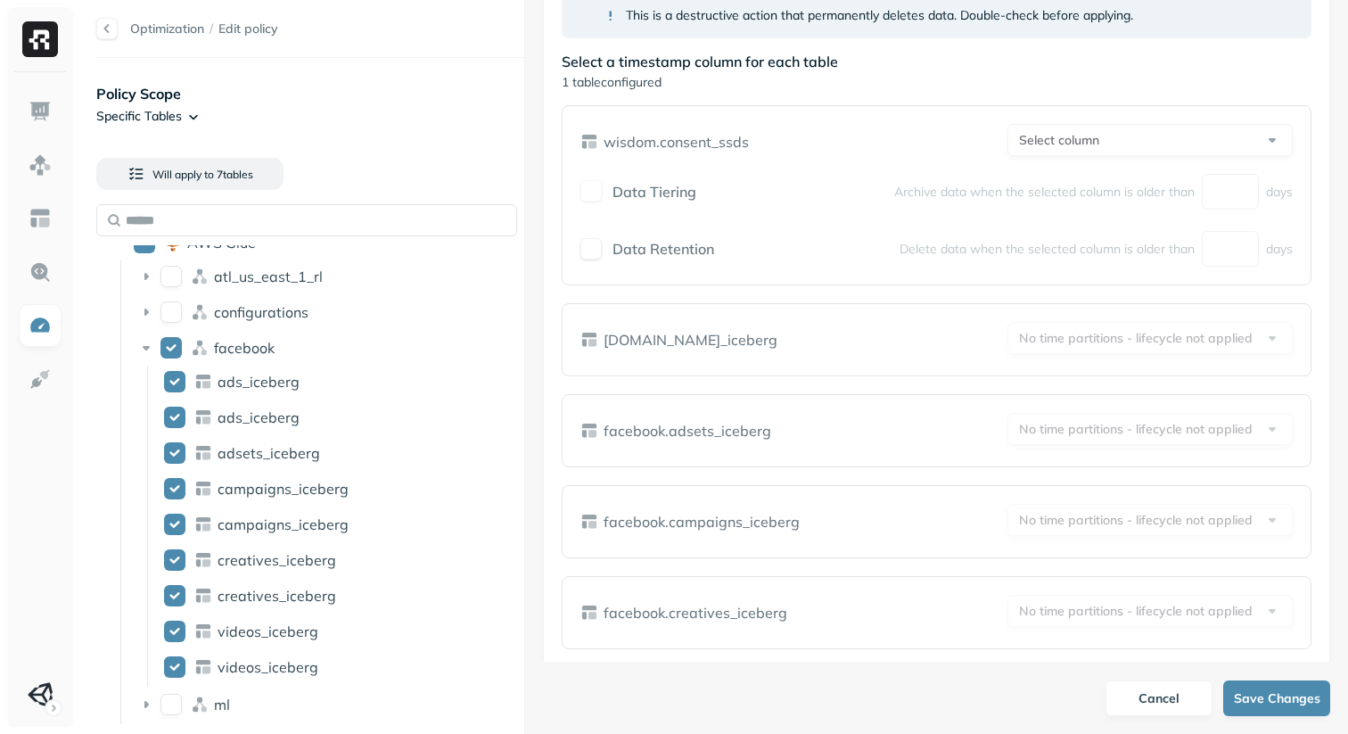
scroll to position [1108, 0]
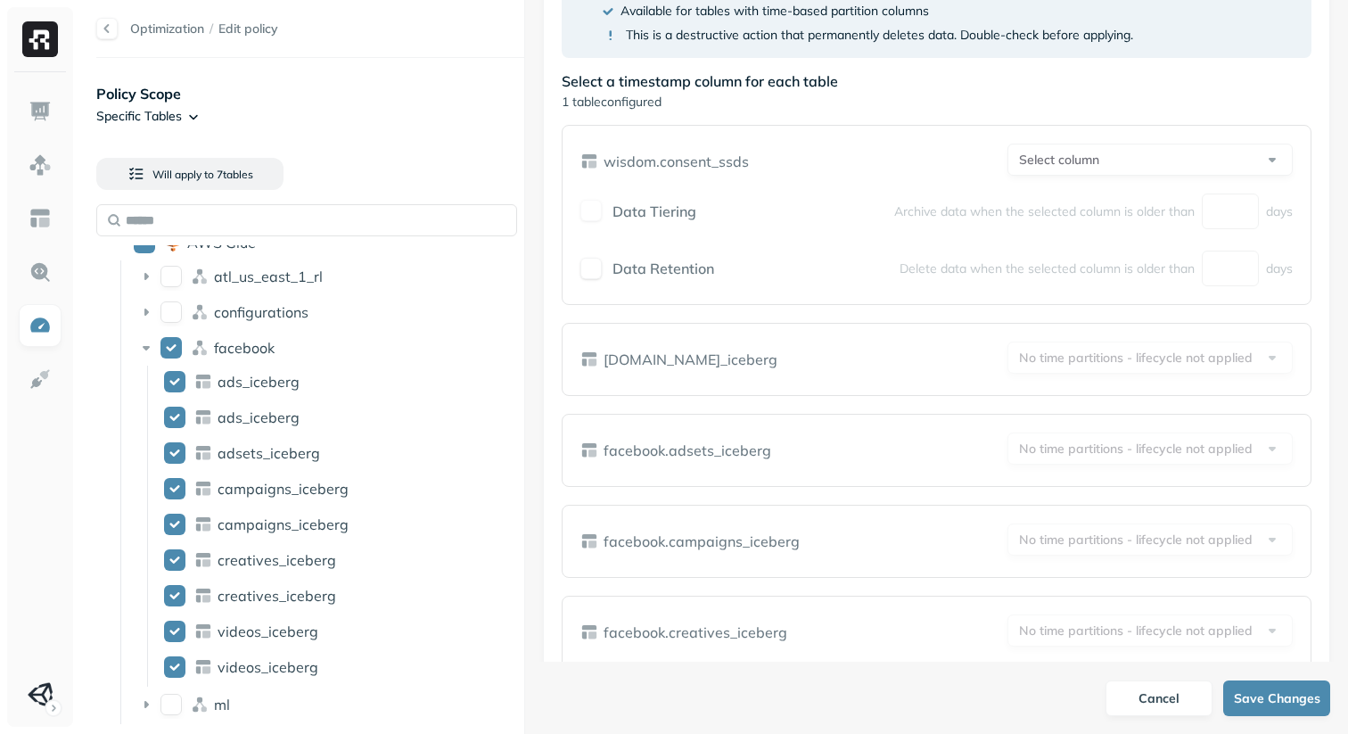
click at [105, 24] on div at bounding box center [106, 28] width 21 height 21
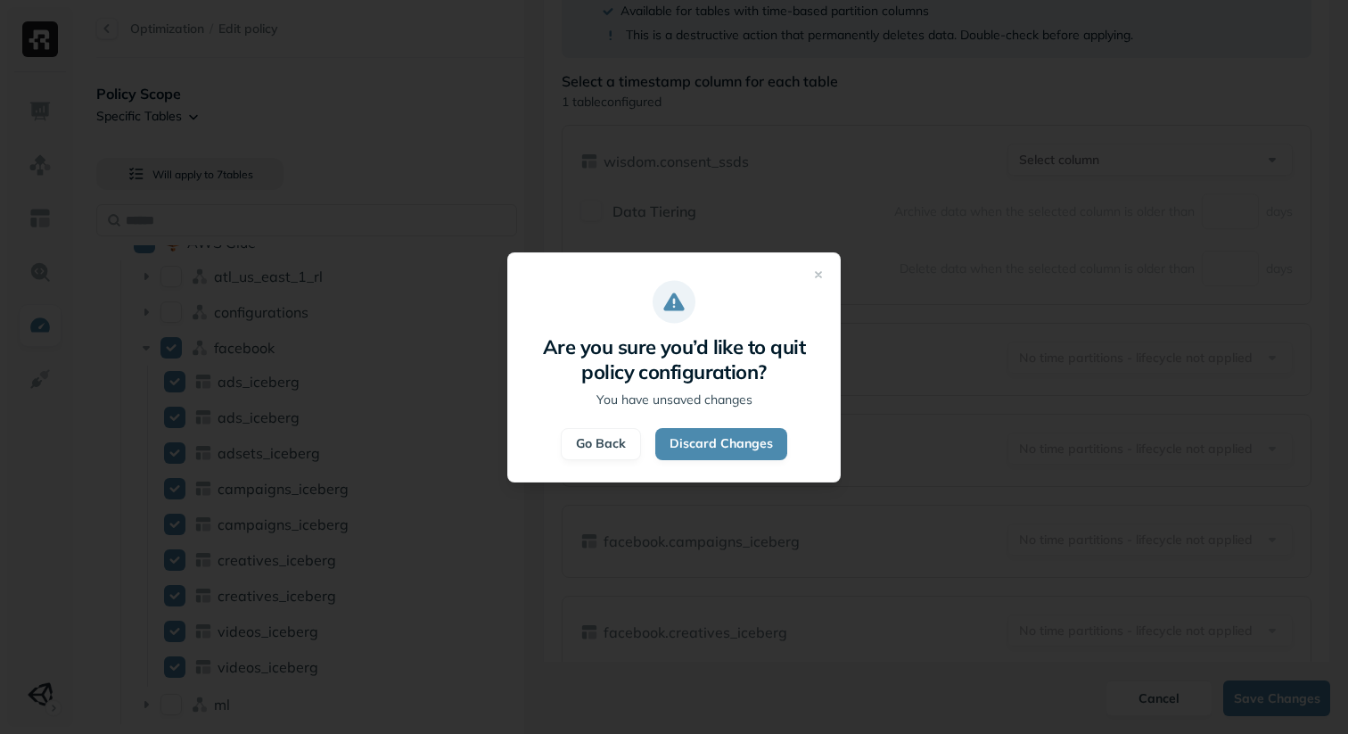
click at [743, 459] on div "Are you sure you’d like to quit policy configuration? You have unsaved changes …" at bounding box center [674, 367] width 334 height 230
click at [755, 453] on button "Discard Changes" at bounding box center [722, 444] width 132 height 32
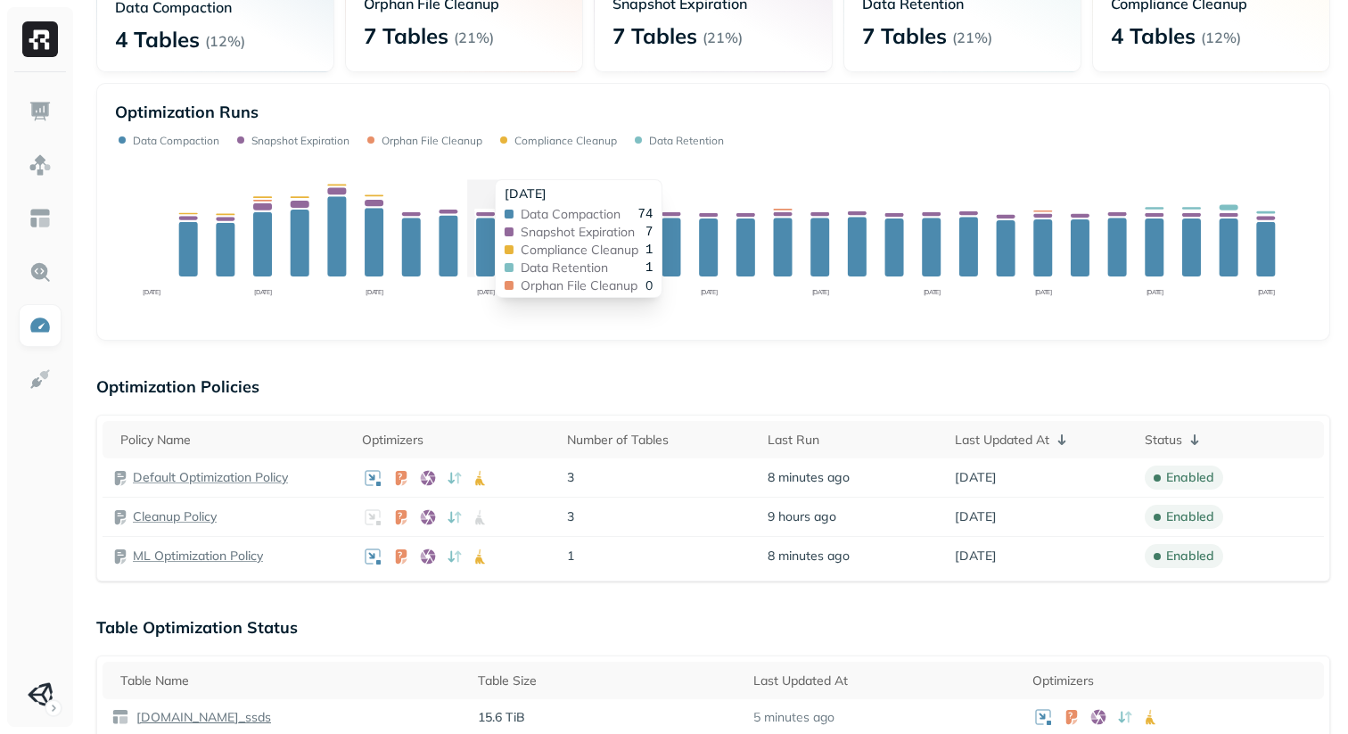
scroll to position [181, 0]
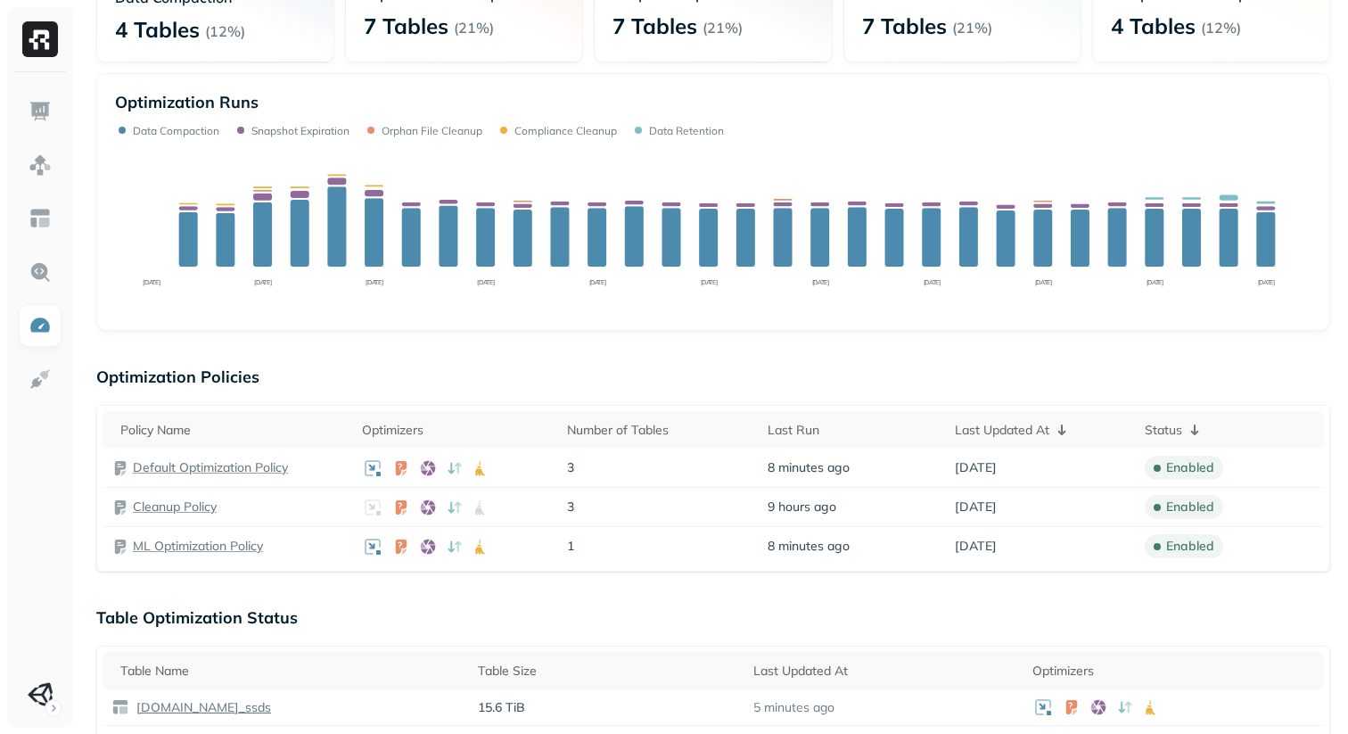
click at [768, 351] on div "Optimization New Policy Optimizers 2 POLICIES Data Compaction 4 Tables ( 12% ) …" at bounding box center [713, 743] width 1270 height 1849
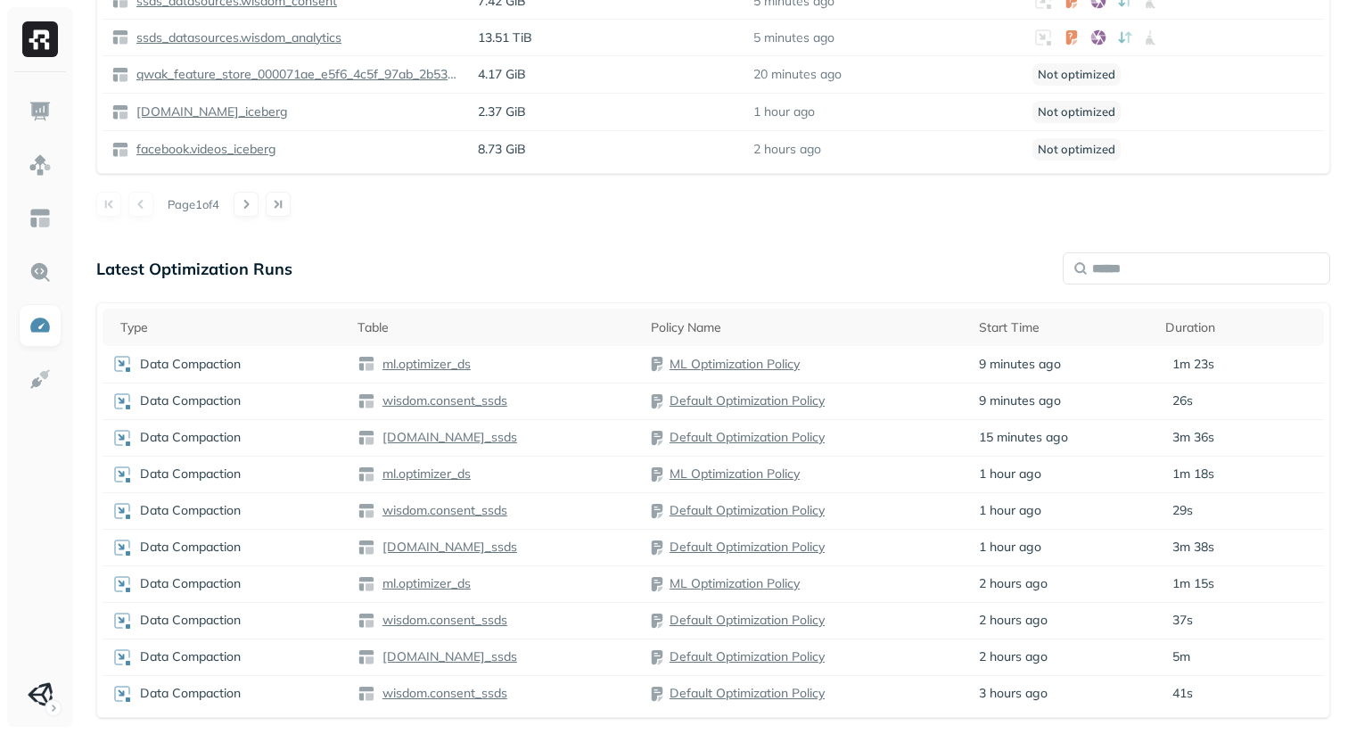
scroll to position [1115, 0]
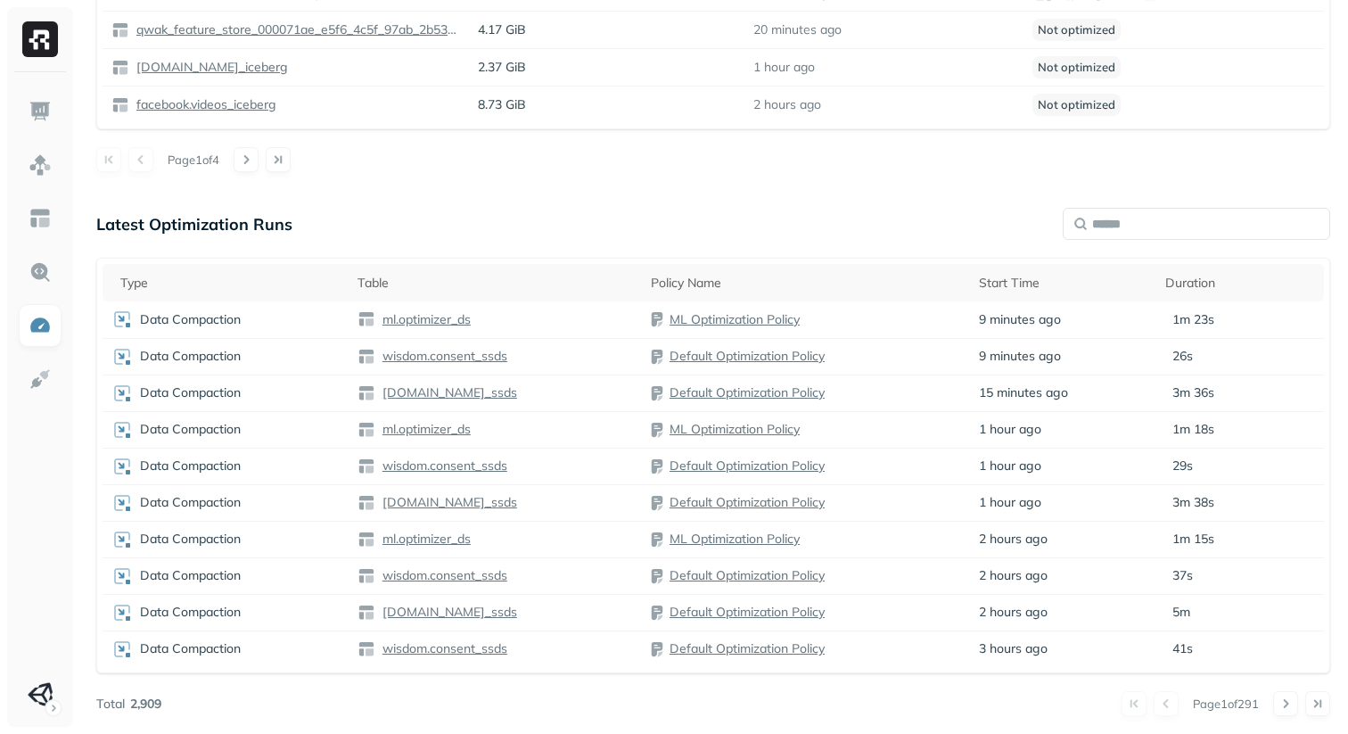
click at [529, 697] on div "Page 1 of 291" at bounding box center [745, 703] width 1169 height 25
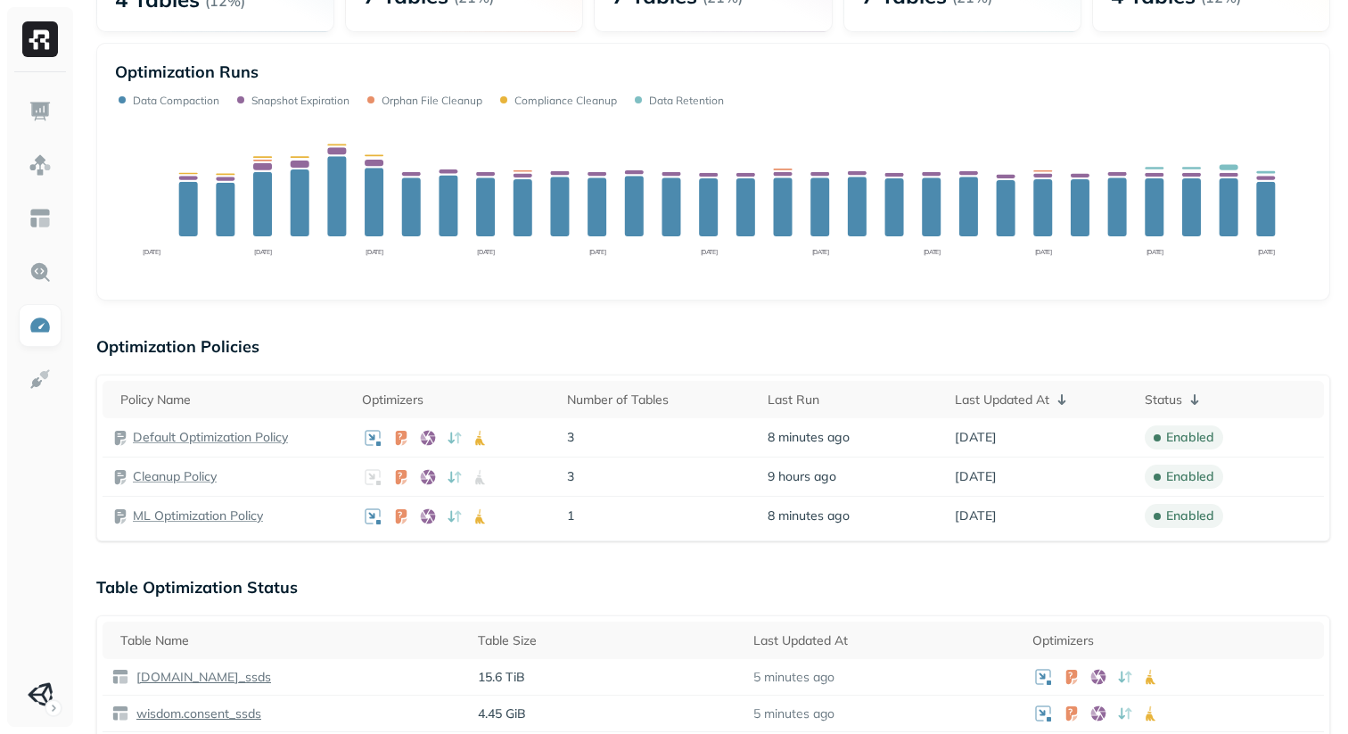
scroll to position [0, 0]
